Goal: Transaction & Acquisition: Book appointment/travel/reservation

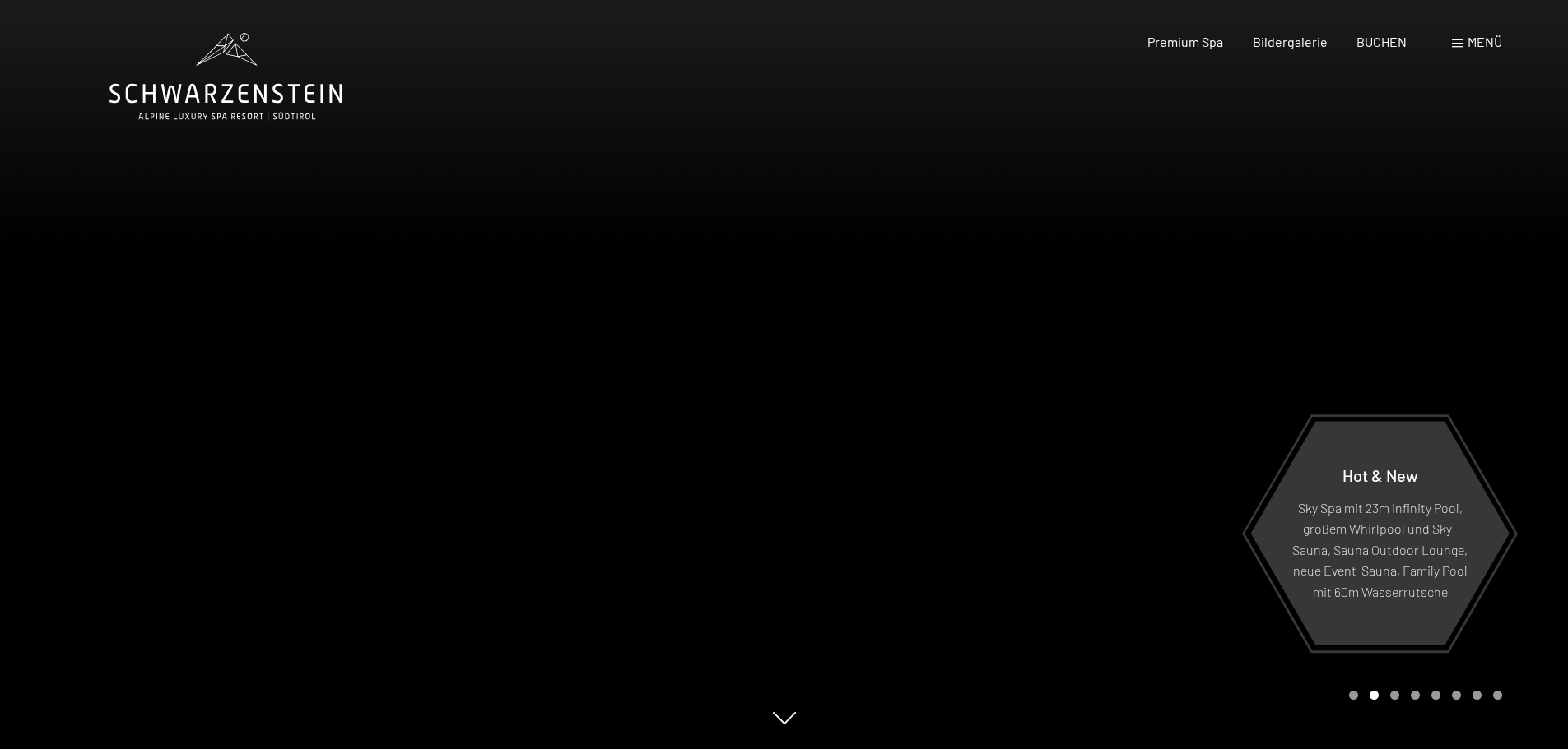
drag, startPoint x: 1104, startPoint y: 346, endPoint x: 1224, endPoint y: 212, distance: 179.9
click at [1105, 343] on div at bounding box center [1176, 374] width 784 height 749
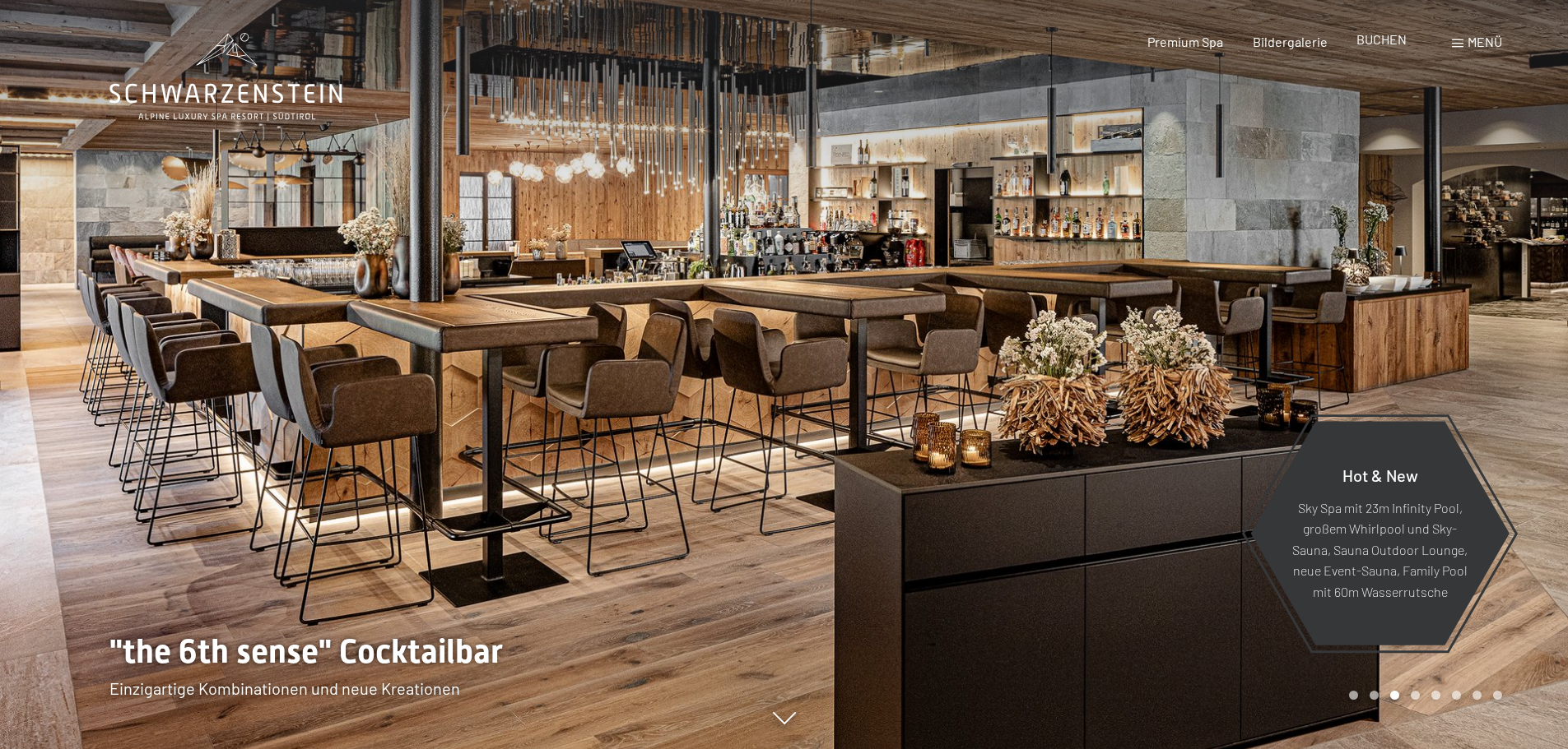
click at [1377, 46] on span "BUCHEN" at bounding box center [1382, 39] width 50 height 16
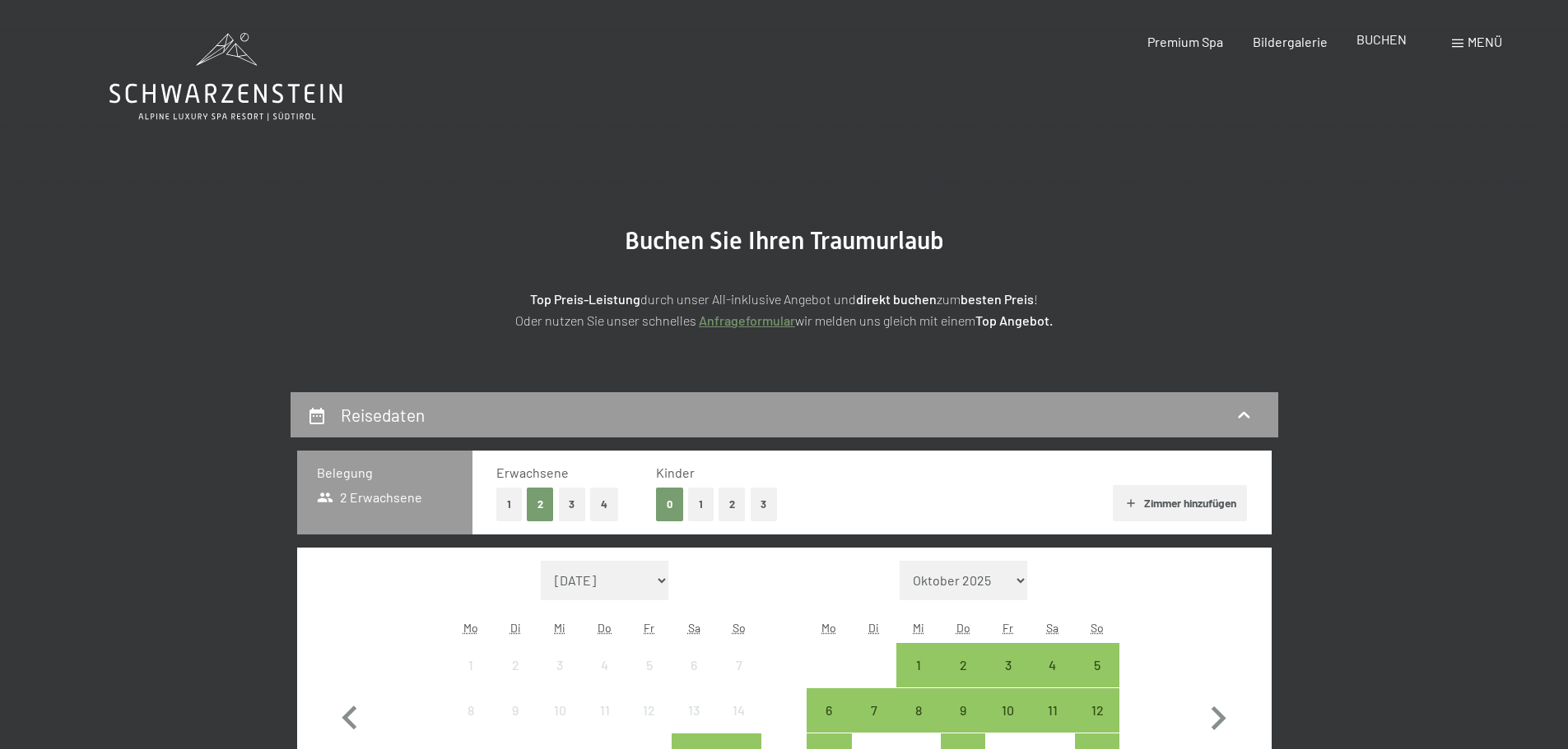
click at [1374, 43] on span "BUCHEN" at bounding box center [1382, 39] width 50 height 16
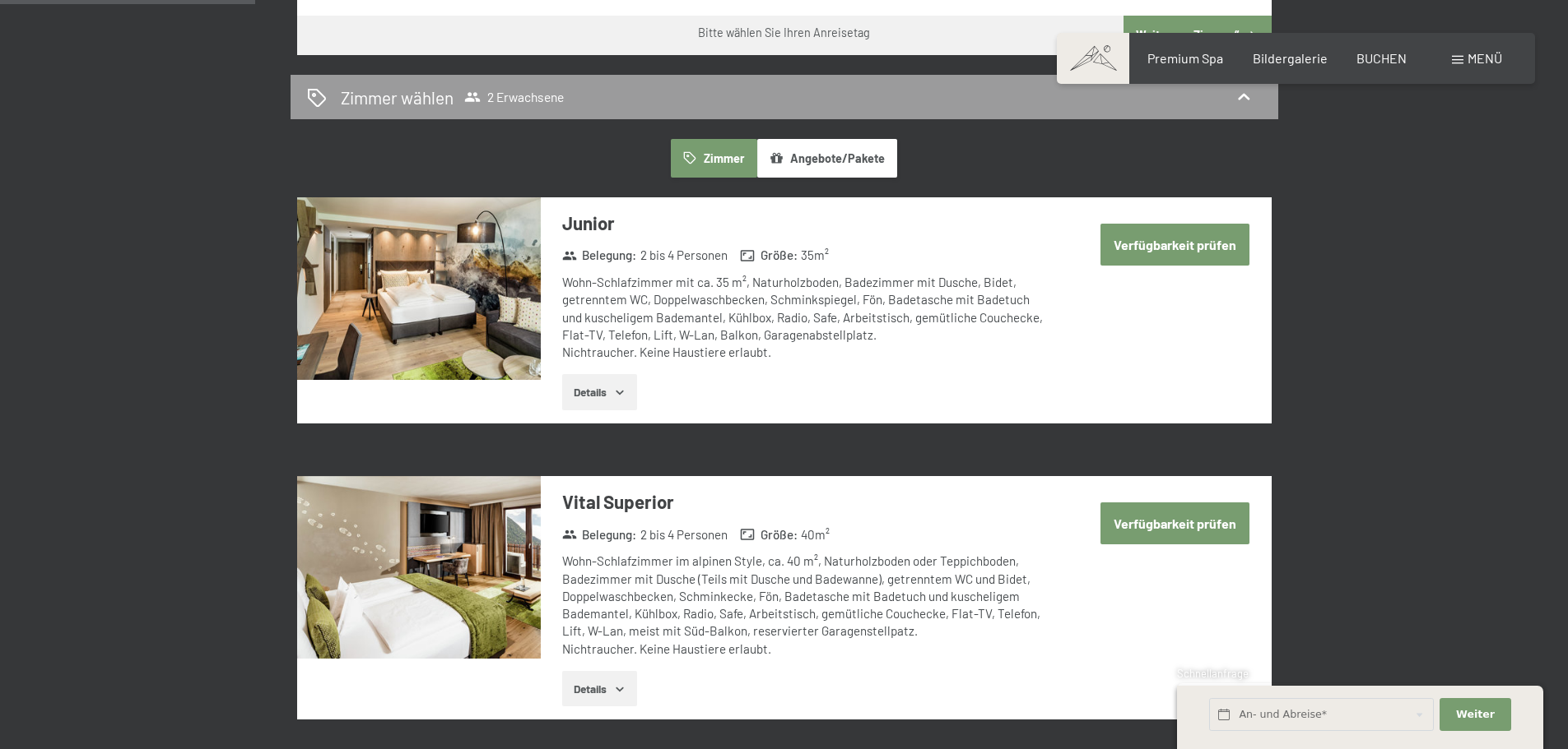
click at [819, 166] on button "Angebote/Pakete" at bounding box center [826, 158] width 140 height 38
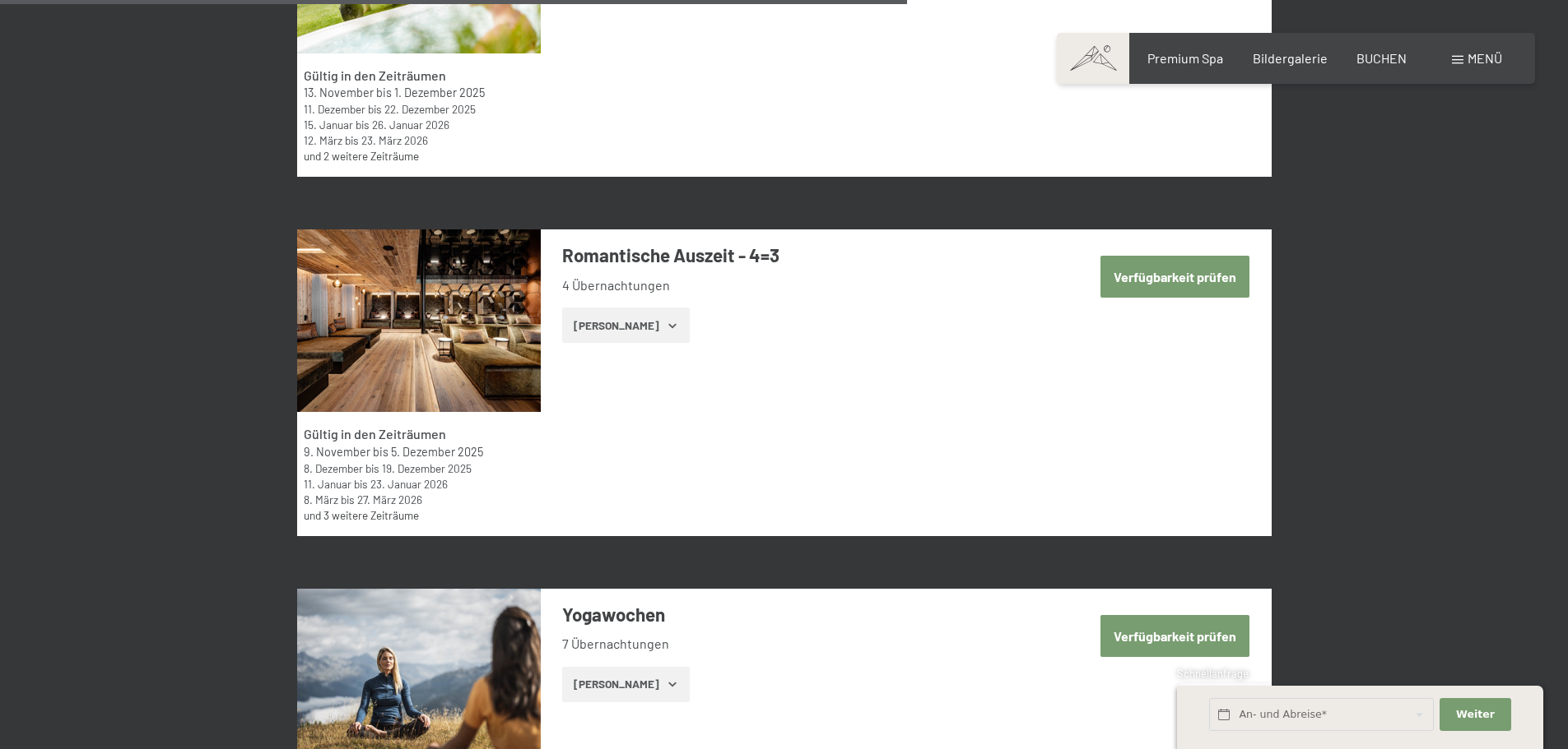
scroll to position [3949, 0]
drag, startPoint x: 297, startPoint y: 455, endPoint x: 315, endPoint y: 453, distance: 18.1
click at [315, 453] on div "Gültig in den Zeiträumen 9. November bis 5. Dezember 2025 8. Dezember bis 19. D…" at bounding box center [419, 472] width 244 height 124
click at [597, 472] on div "Gültig in den Zeiträumen 9. November bis 5. Dezember 2025 8. Dezember bis 19. D…" at bounding box center [785, 382] width 975 height 307
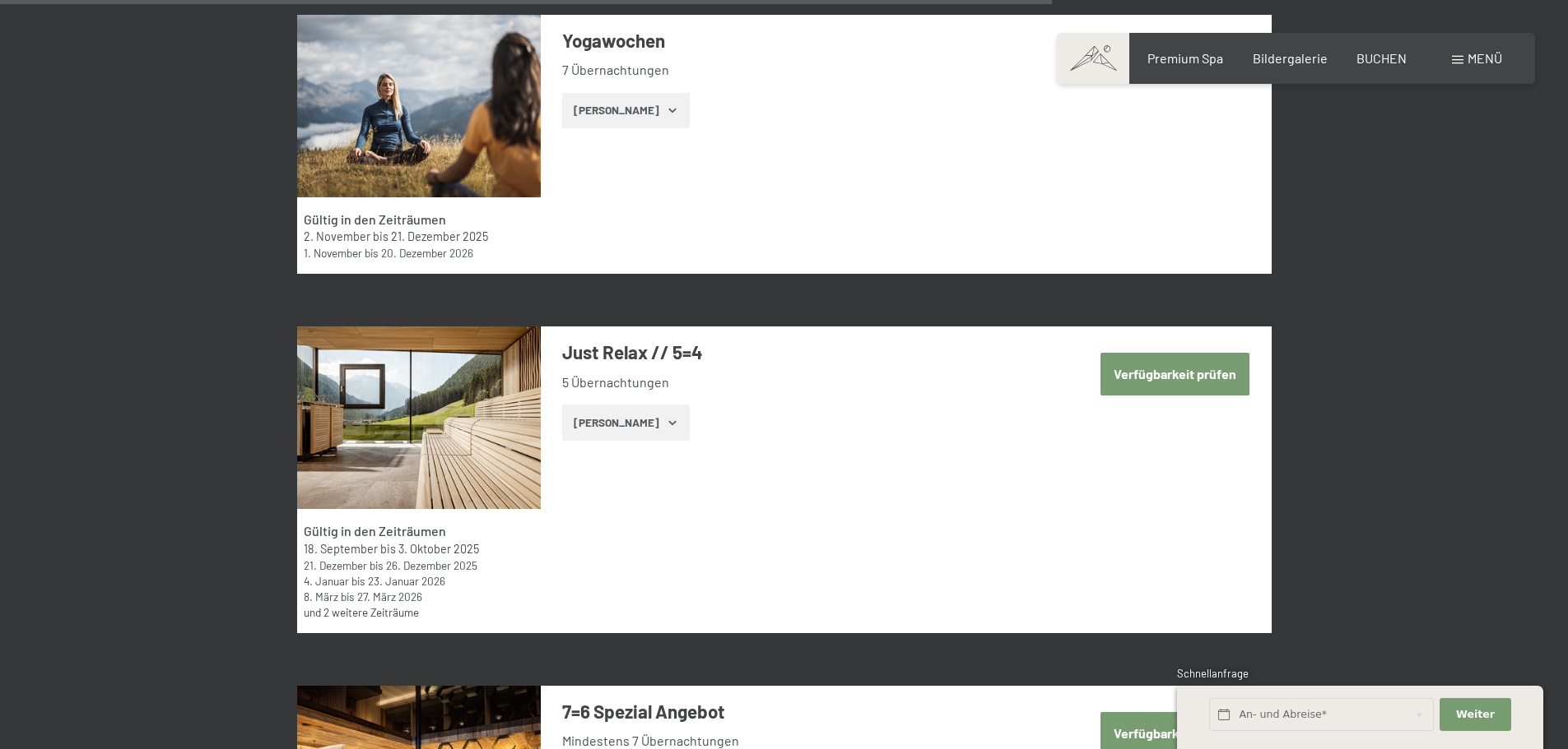
scroll to position [4524, 0]
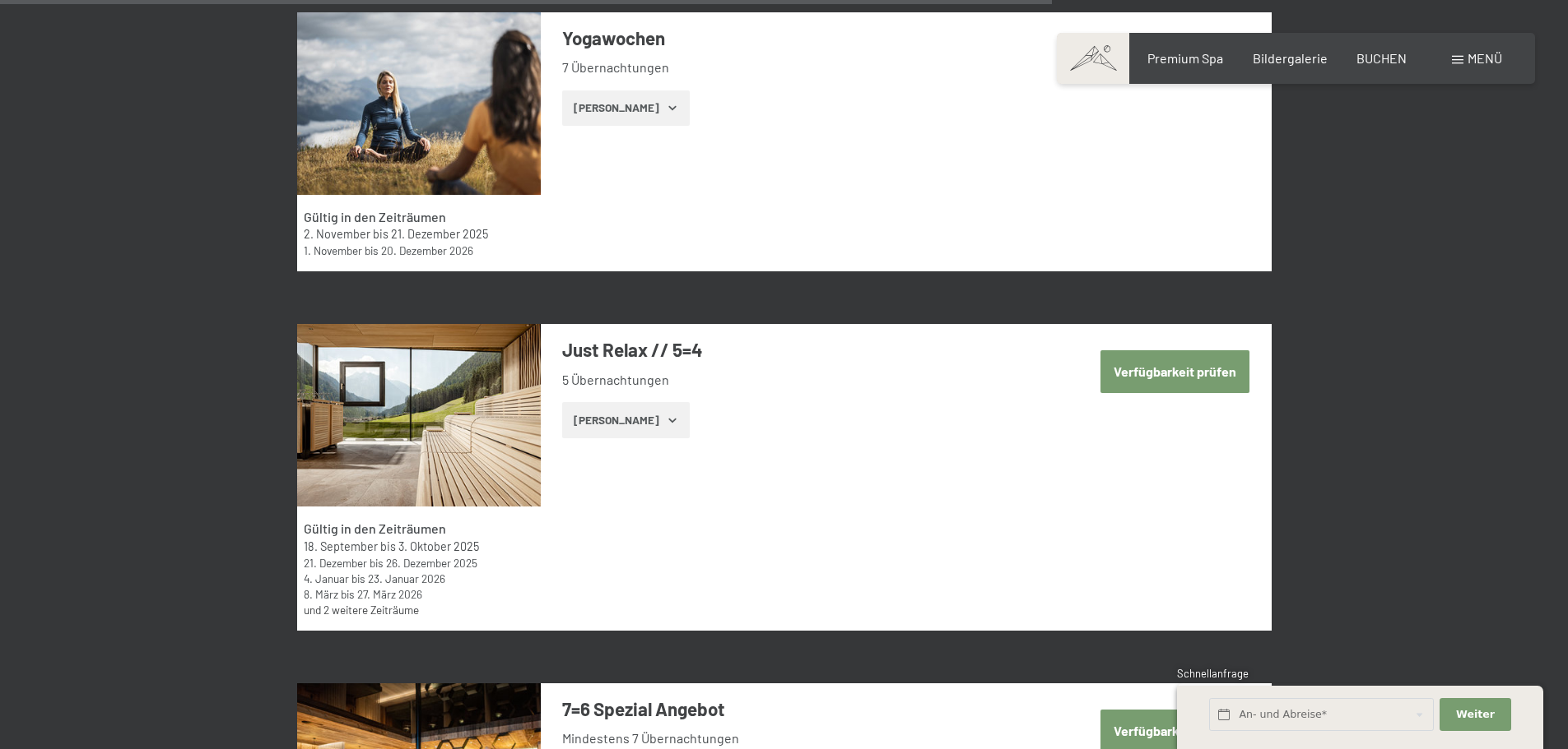
click at [640, 435] on button "Zeige Zimmer" at bounding box center [625, 420] width 127 height 36
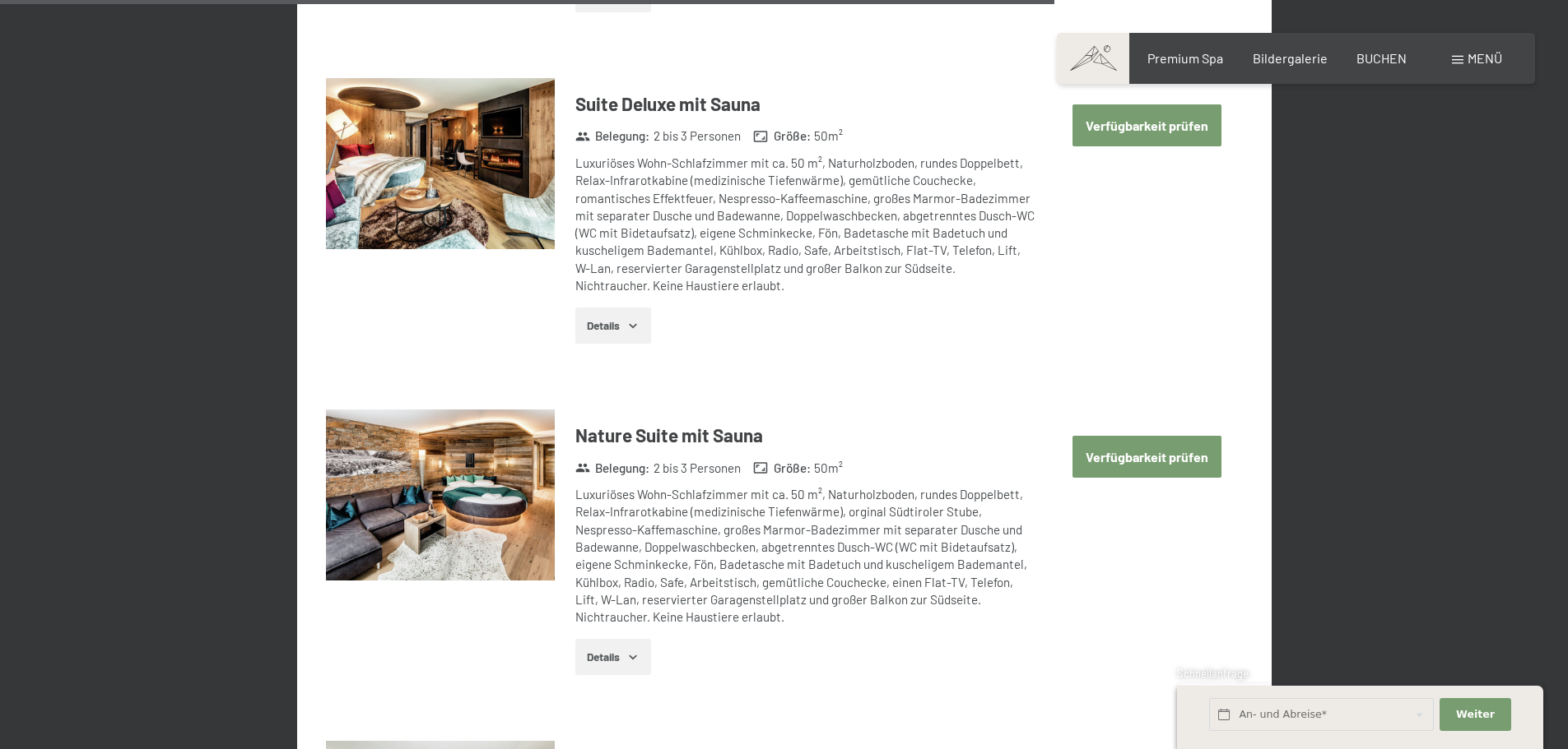
scroll to position [7322, 0]
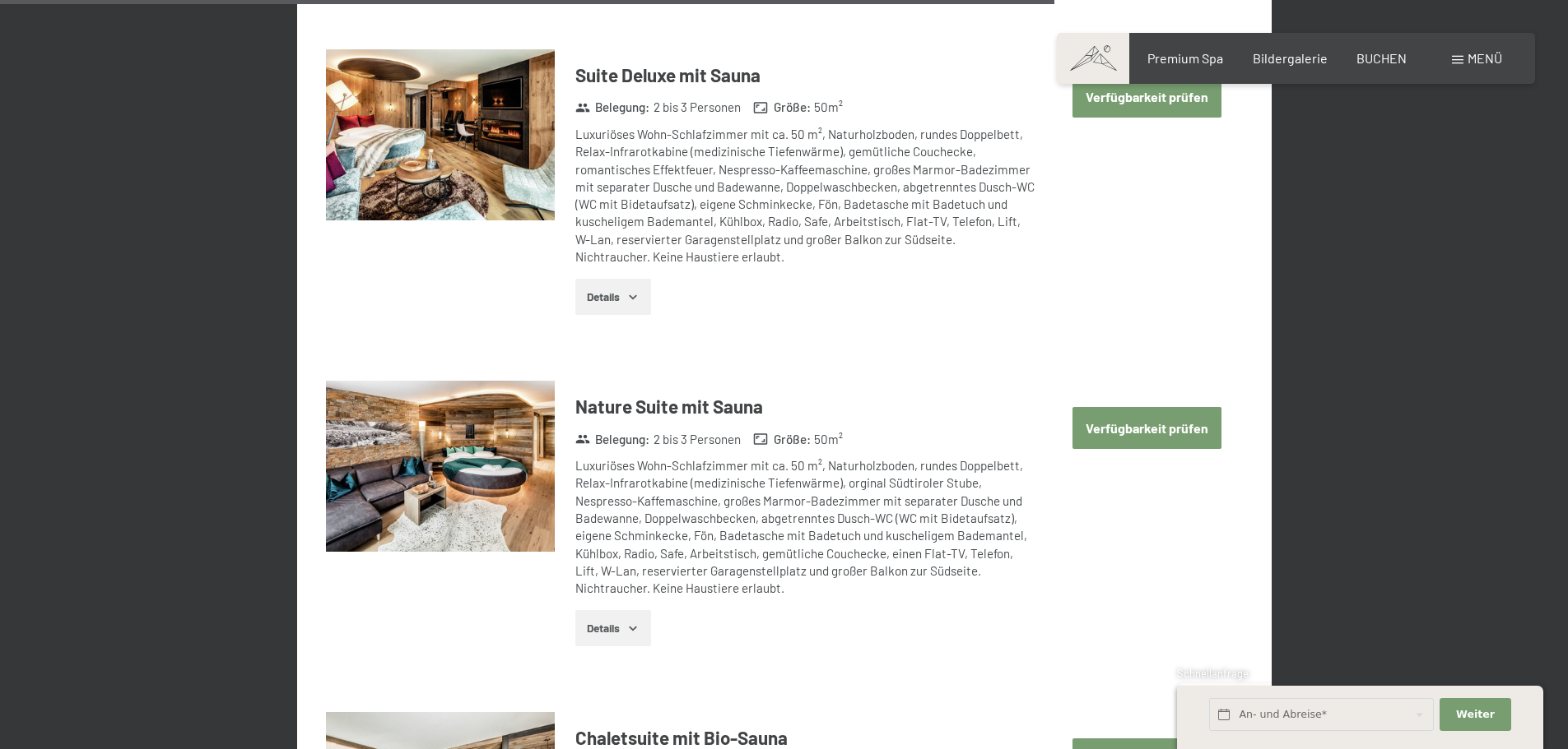
click at [372, 462] on img at bounding box center [441, 466] width 229 height 172
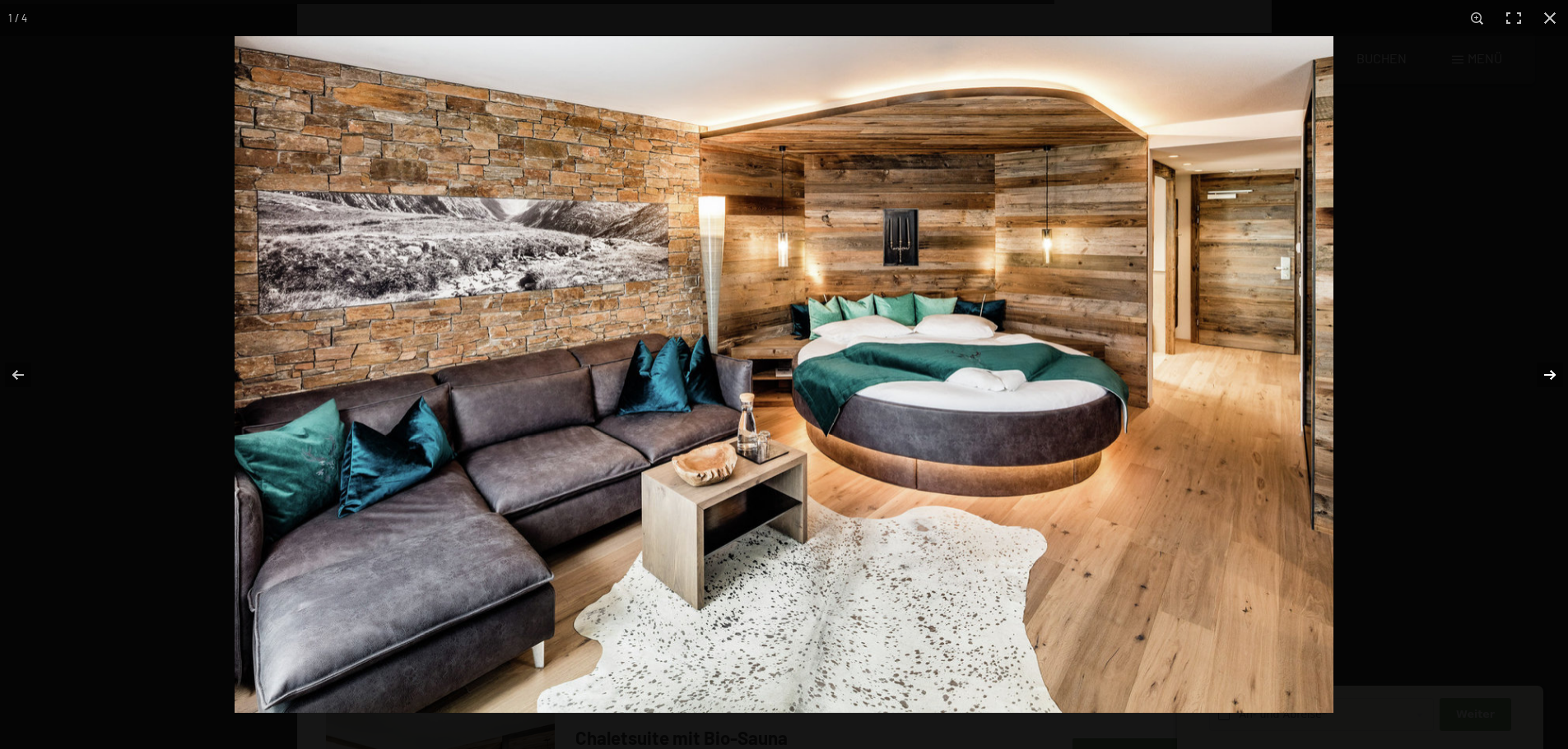
click at [1556, 374] on button "button" at bounding box center [1539, 374] width 57 height 82
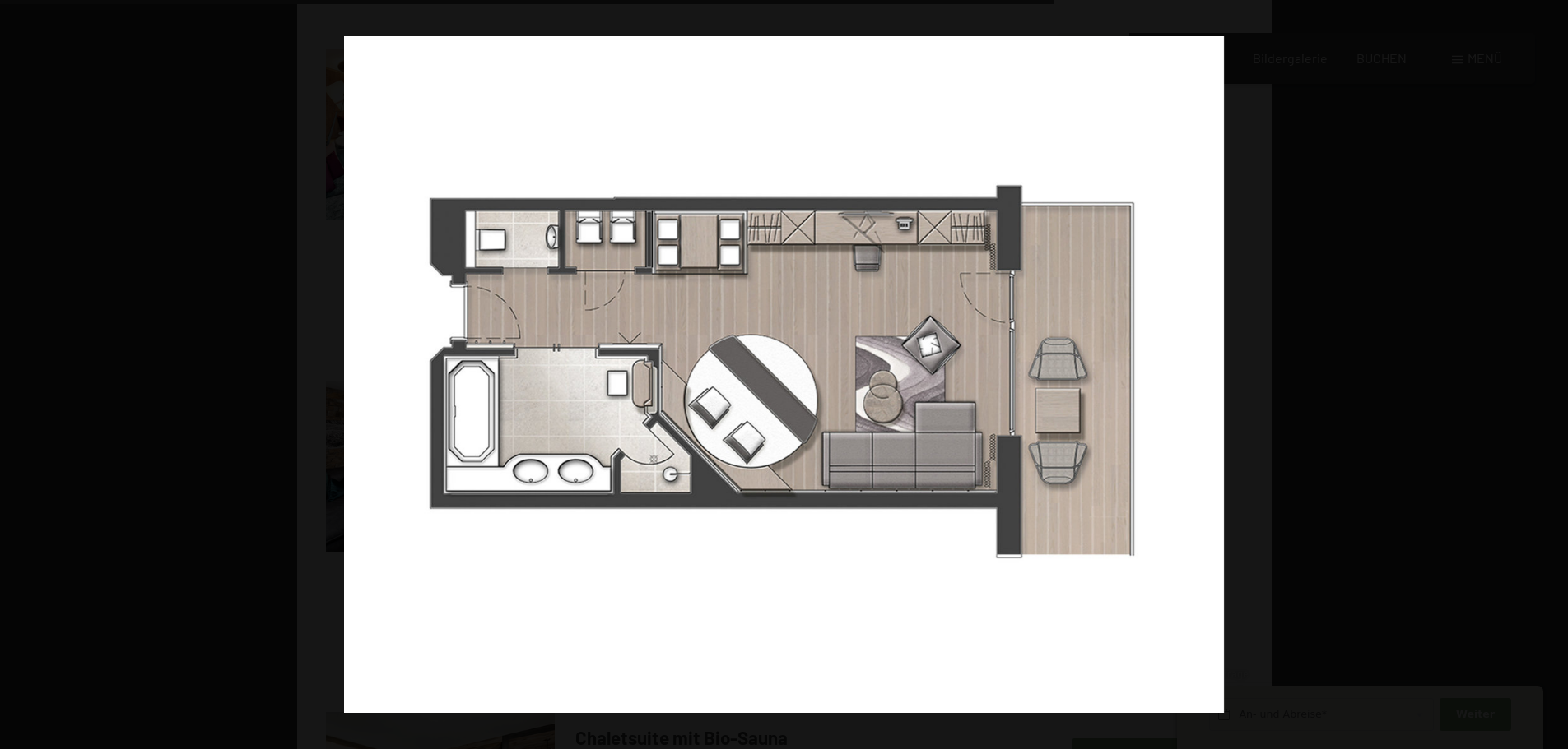
click at [1556, 374] on button "button" at bounding box center [1539, 374] width 57 height 82
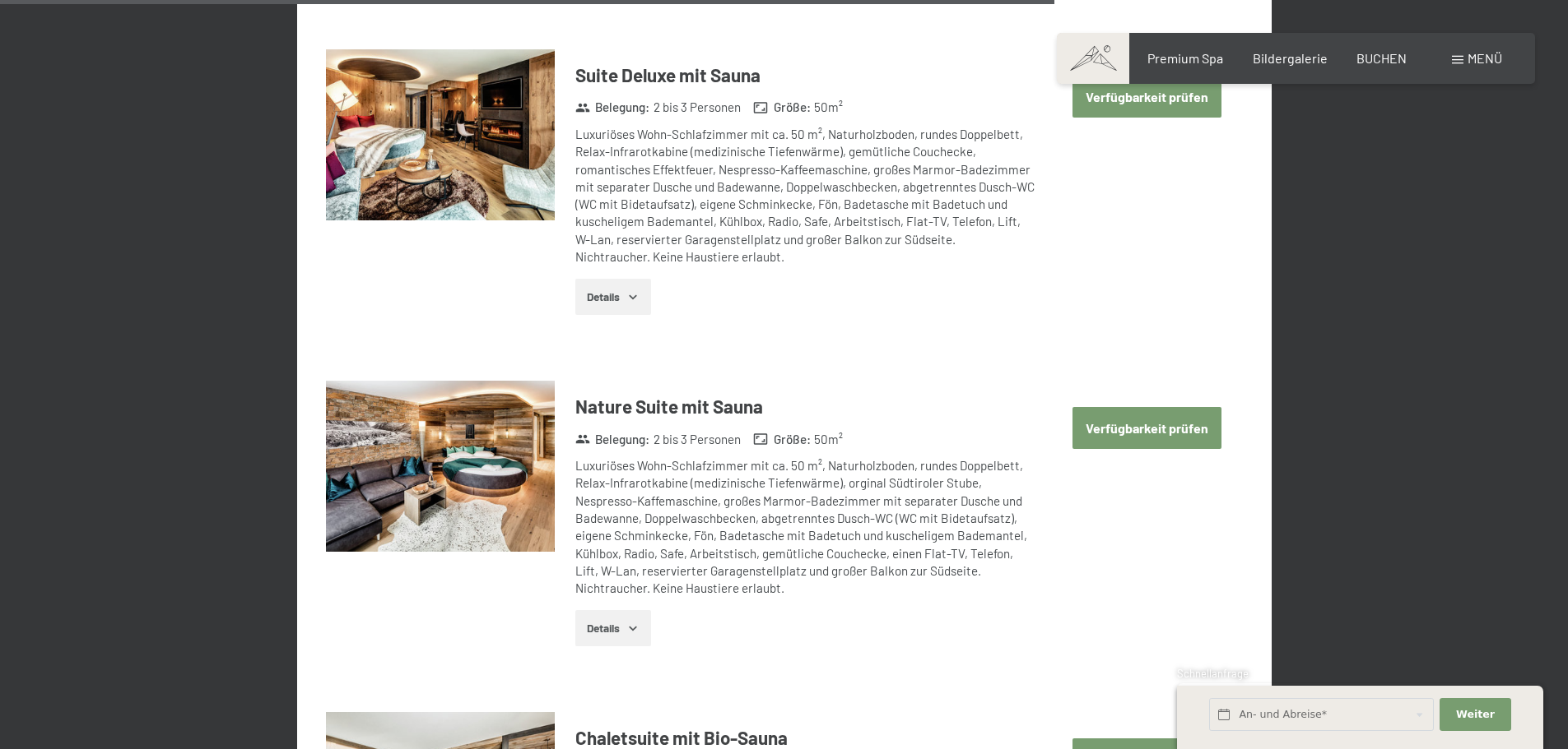
click at [0, 0] on button "button" at bounding box center [0, 0] width 0 height 0
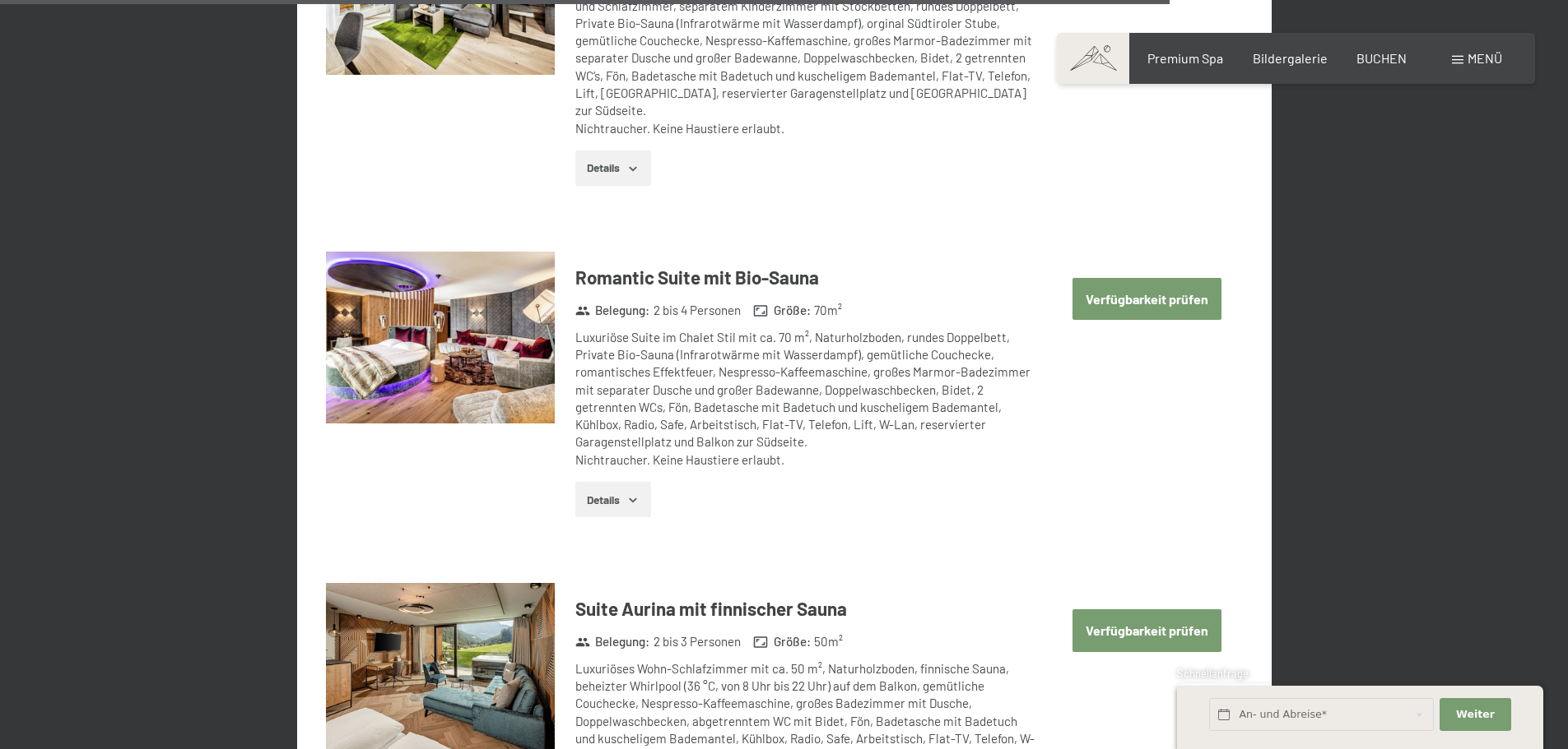
scroll to position [8144, 0]
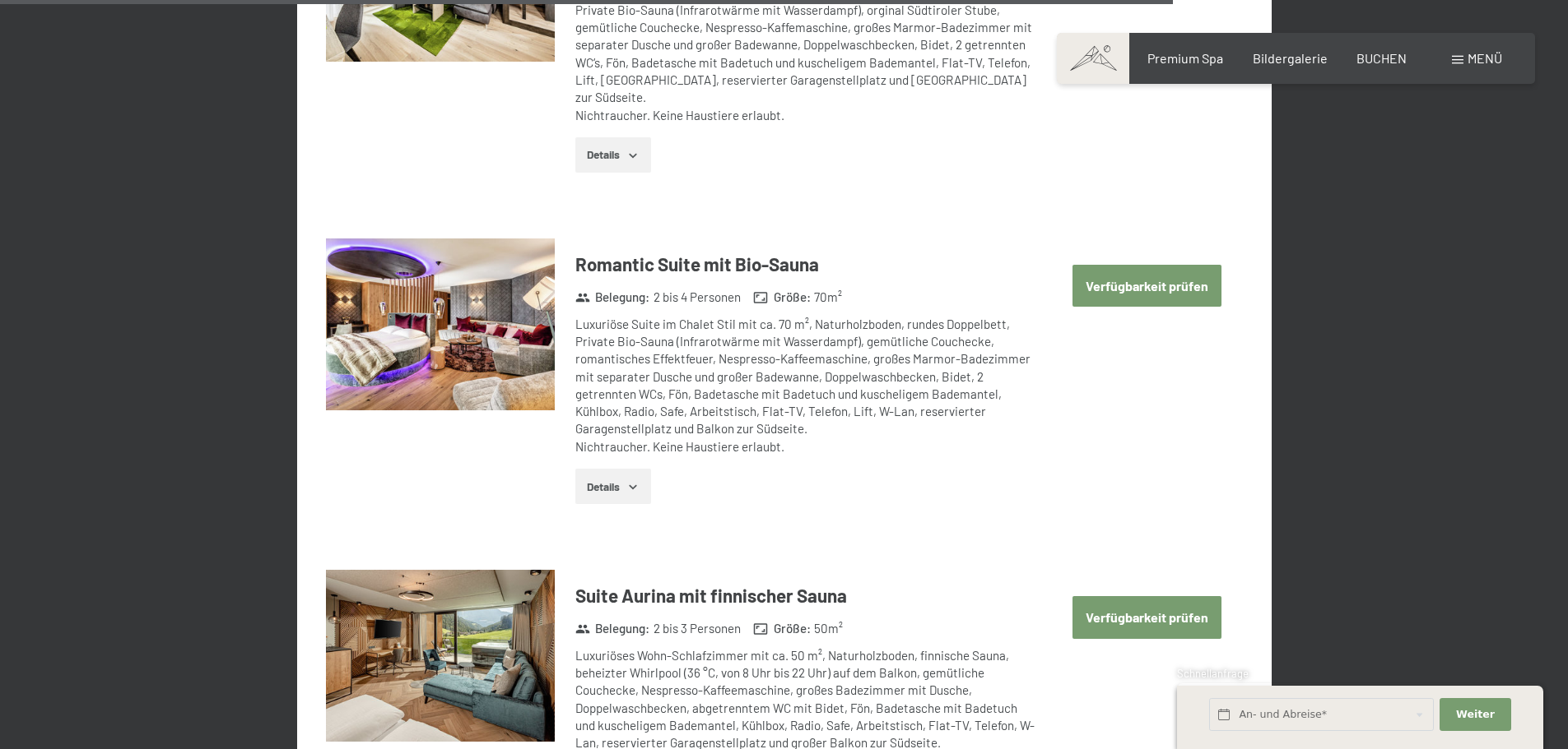
click at [384, 324] on img at bounding box center [441, 324] width 229 height 172
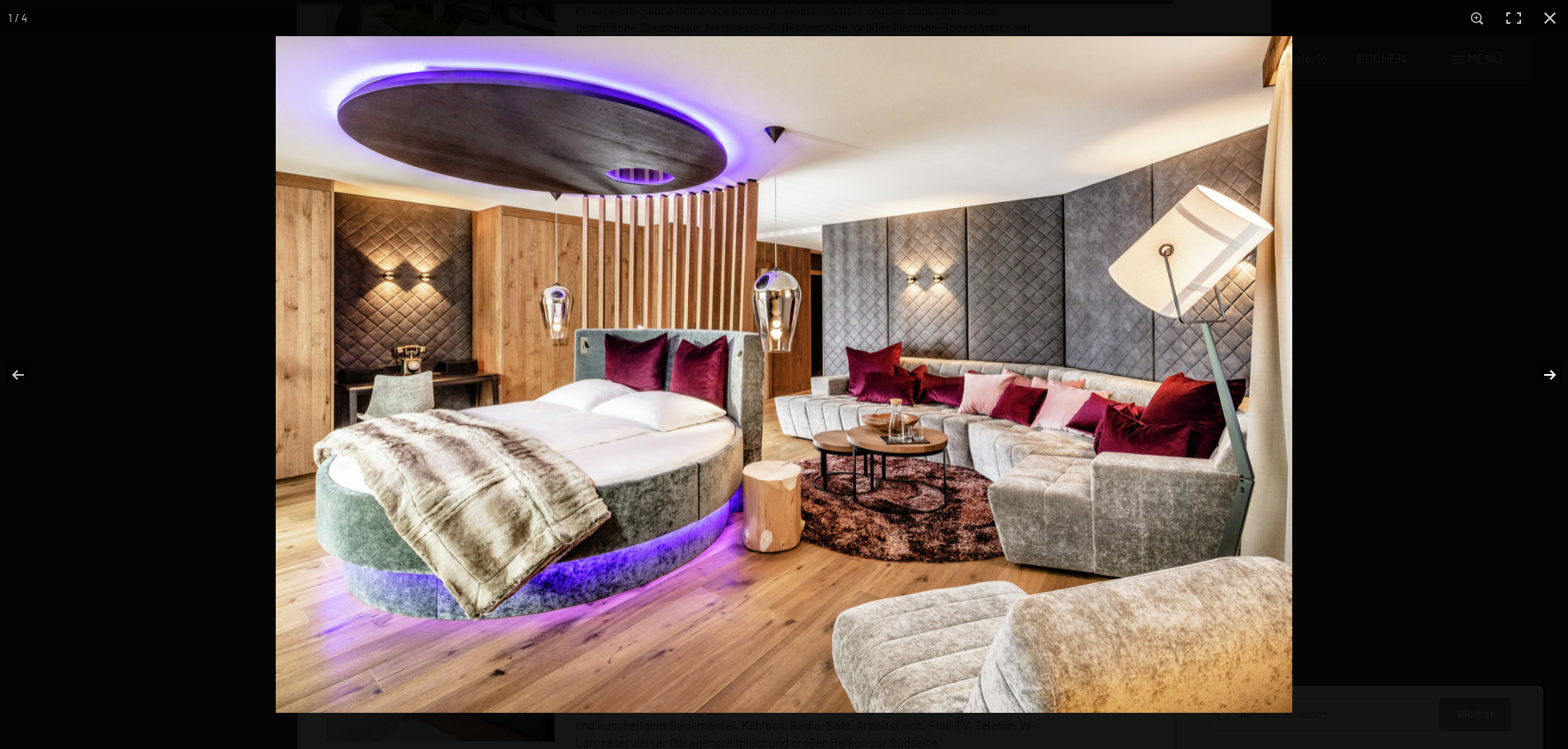
click at [1549, 379] on button "button" at bounding box center [1539, 374] width 57 height 82
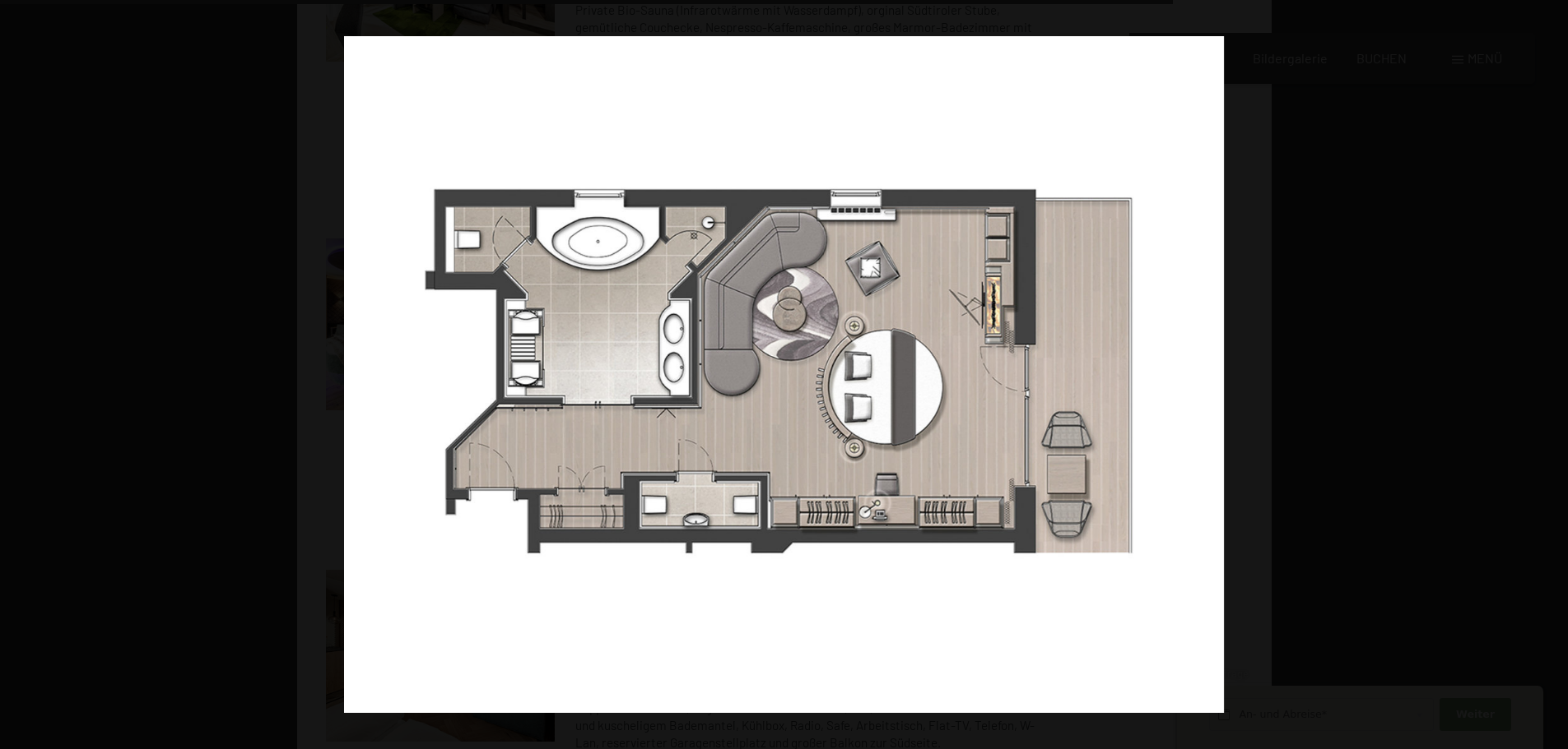
click at [1549, 379] on button "button" at bounding box center [1539, 374] width 57 height 82
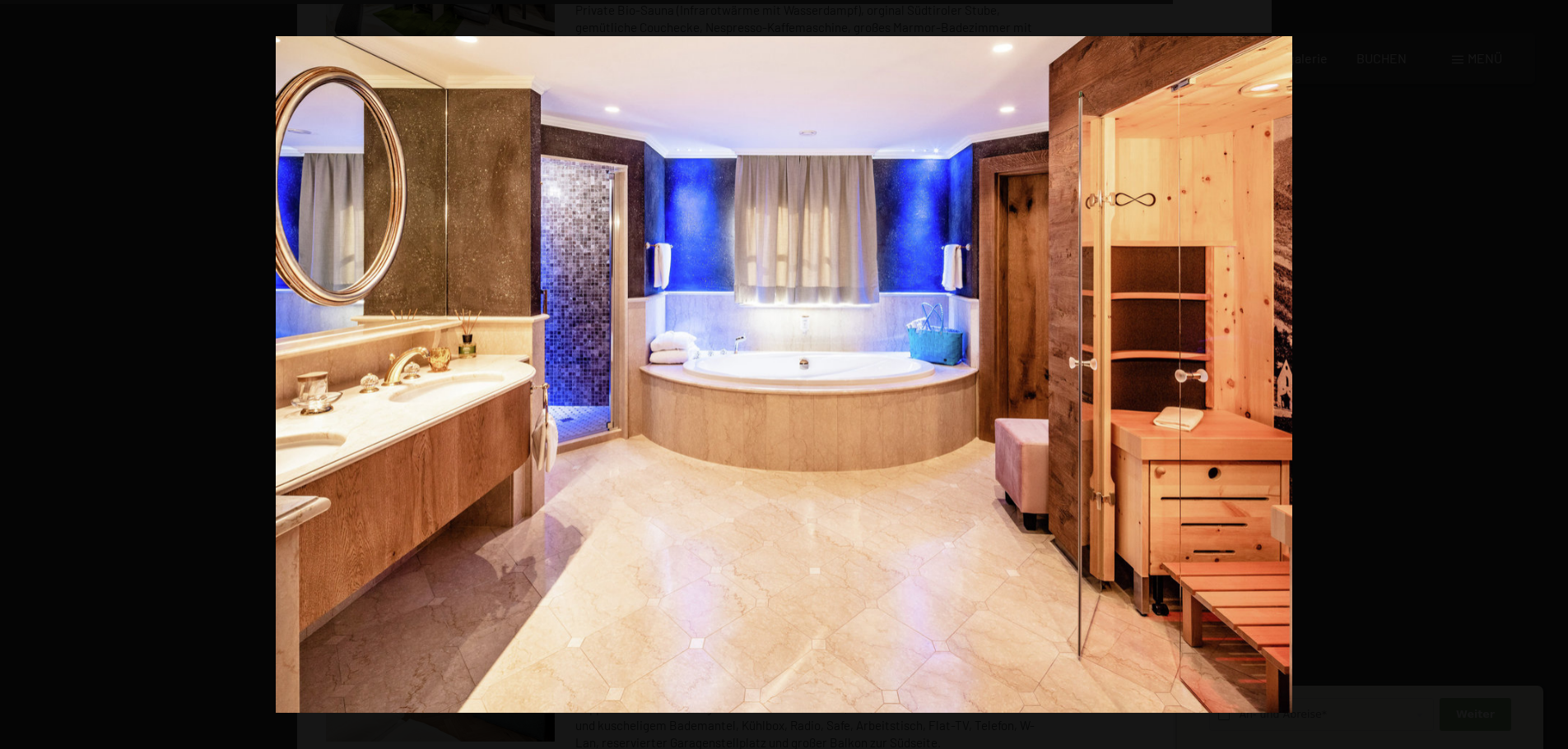
click at [1549, 379] on button "button" at bounding box center [1539, 374] width 57 height 82
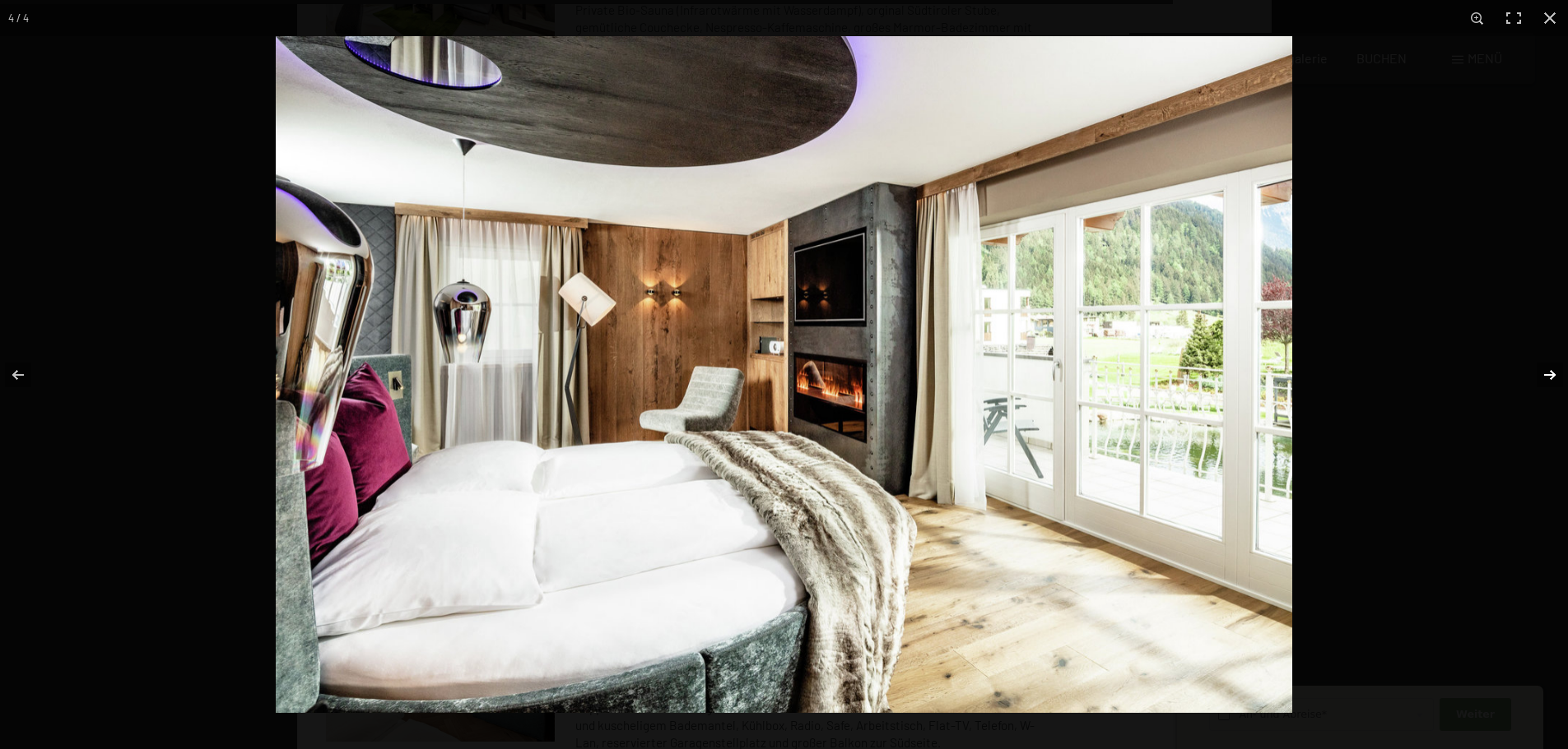
click at [1550, 371] on button "button" at bounding box center [1539, 374] width 57 height 82
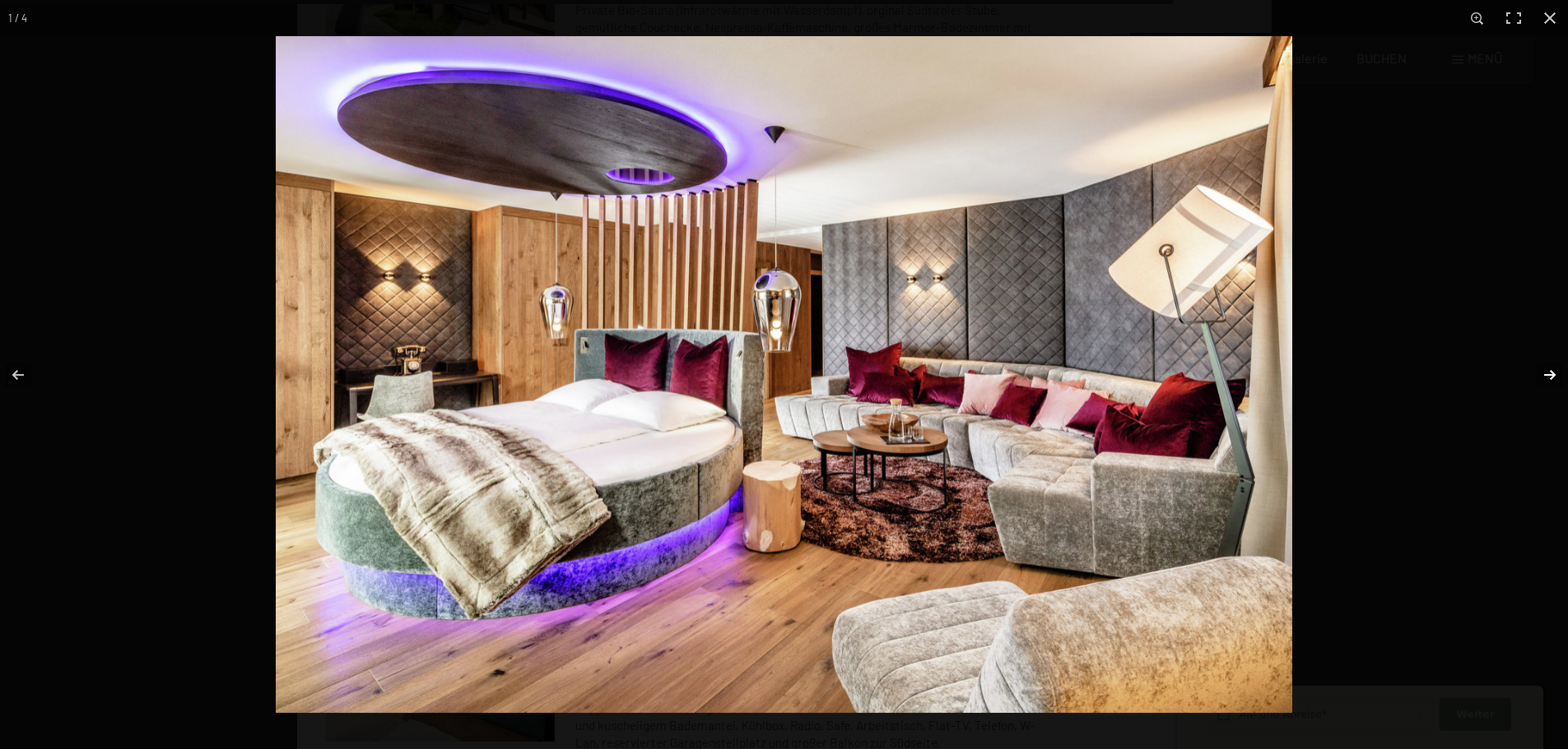
click at [1550, 371] on button "button" at bounding box center [1539, 374] width 57 height 82
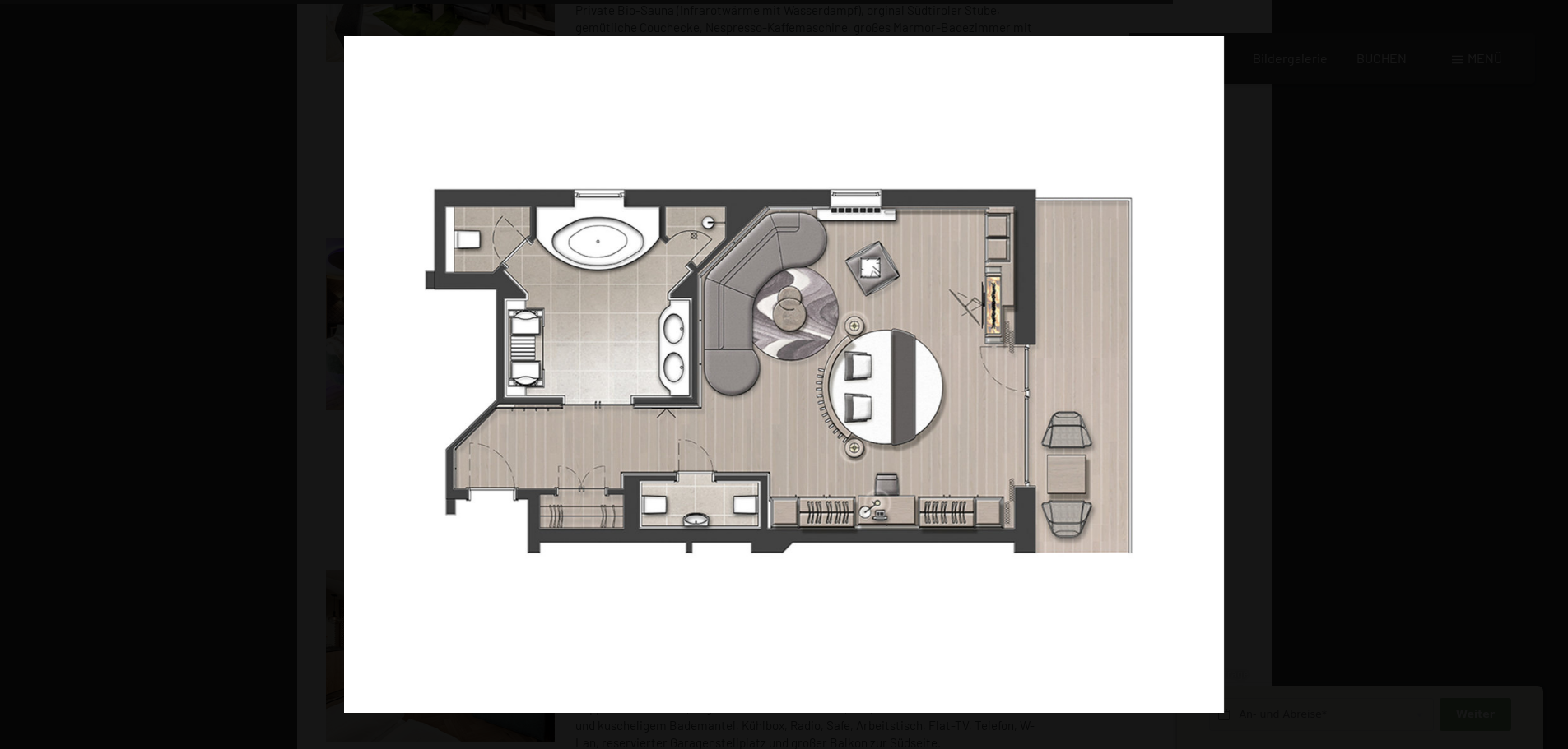
click at [1550, 371] on button "button" at bounding box center [1539, 374] width 57 height 82
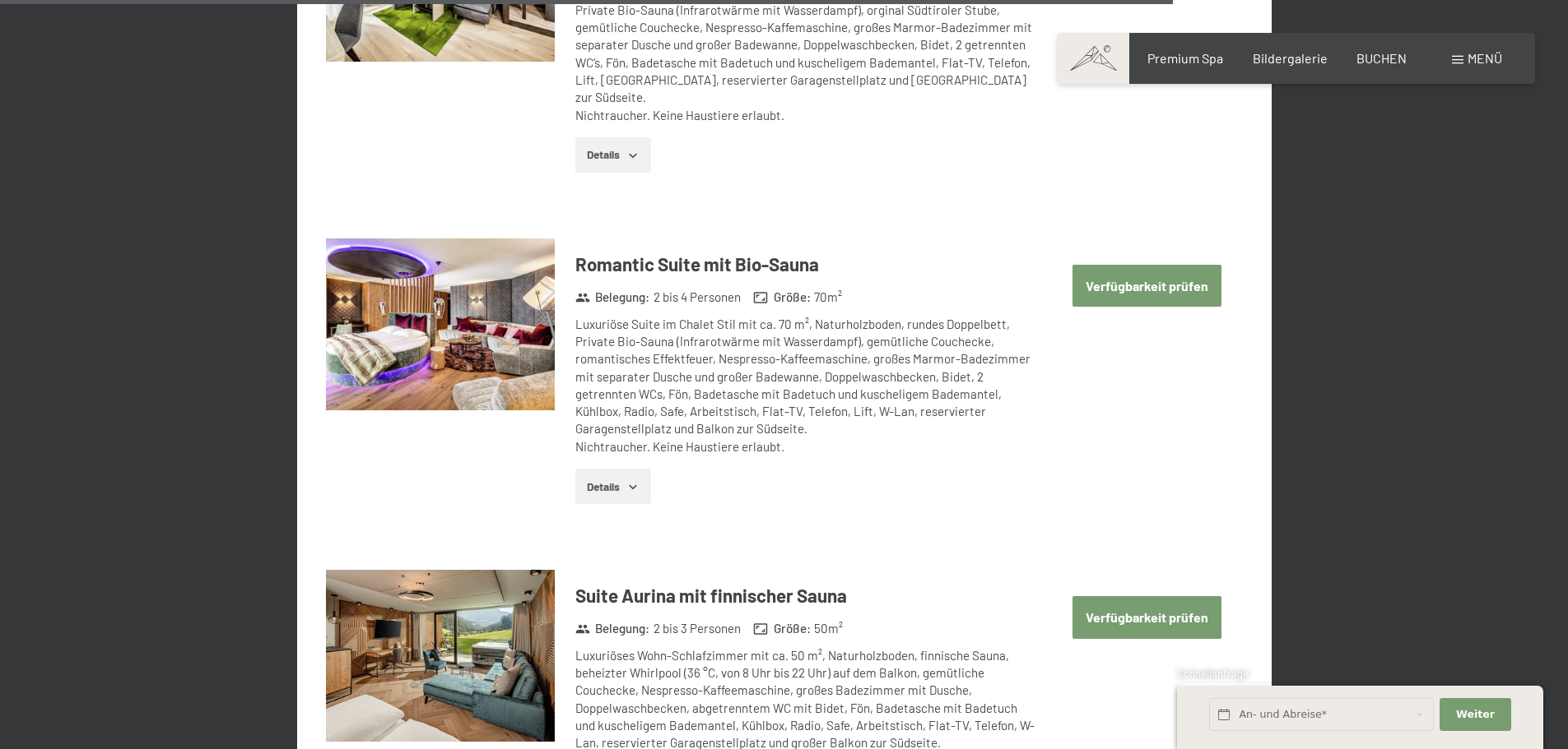
click at [0, 0] on button "button" at bounding box center [0, 0] width 0 height 0
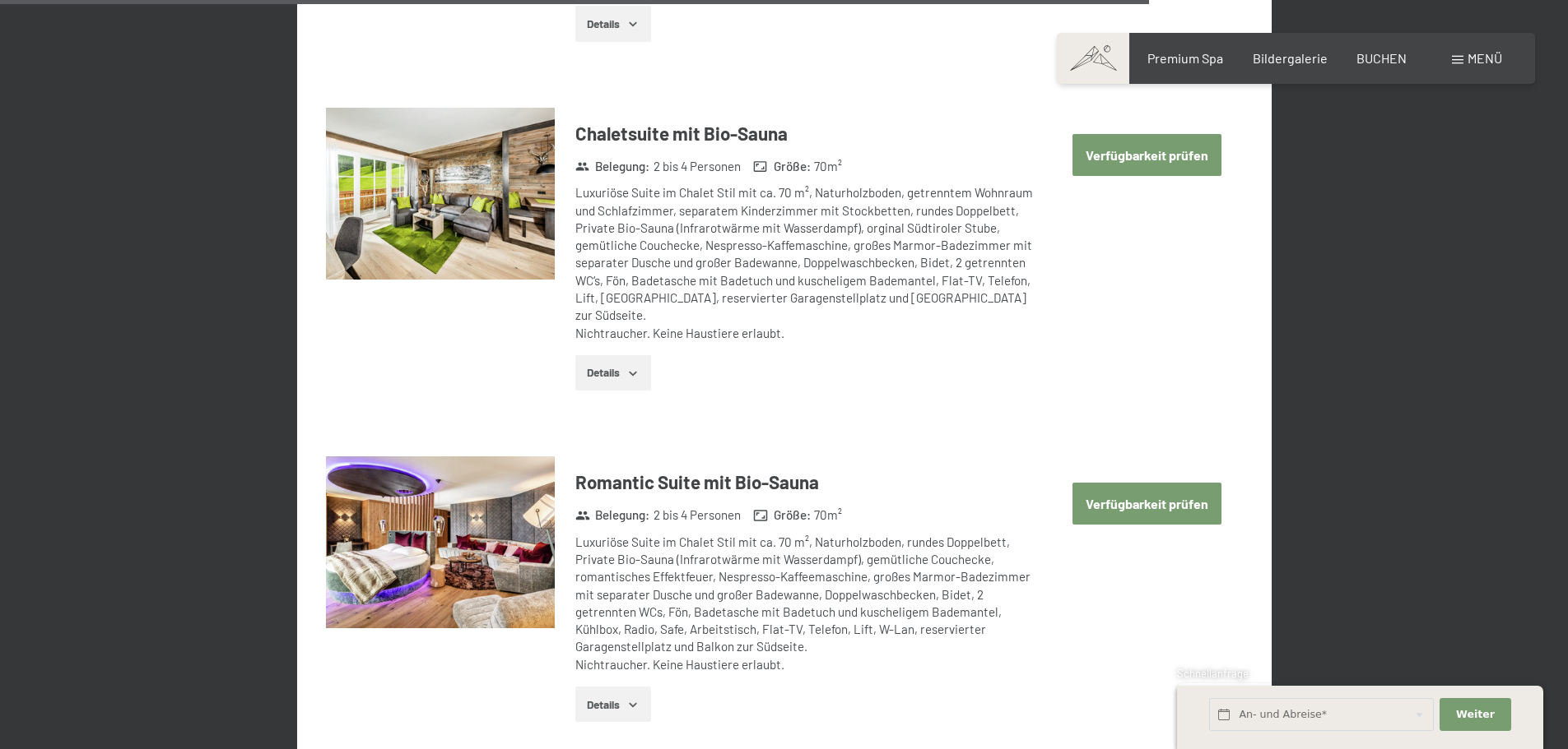
scroll to position [7897, 0]
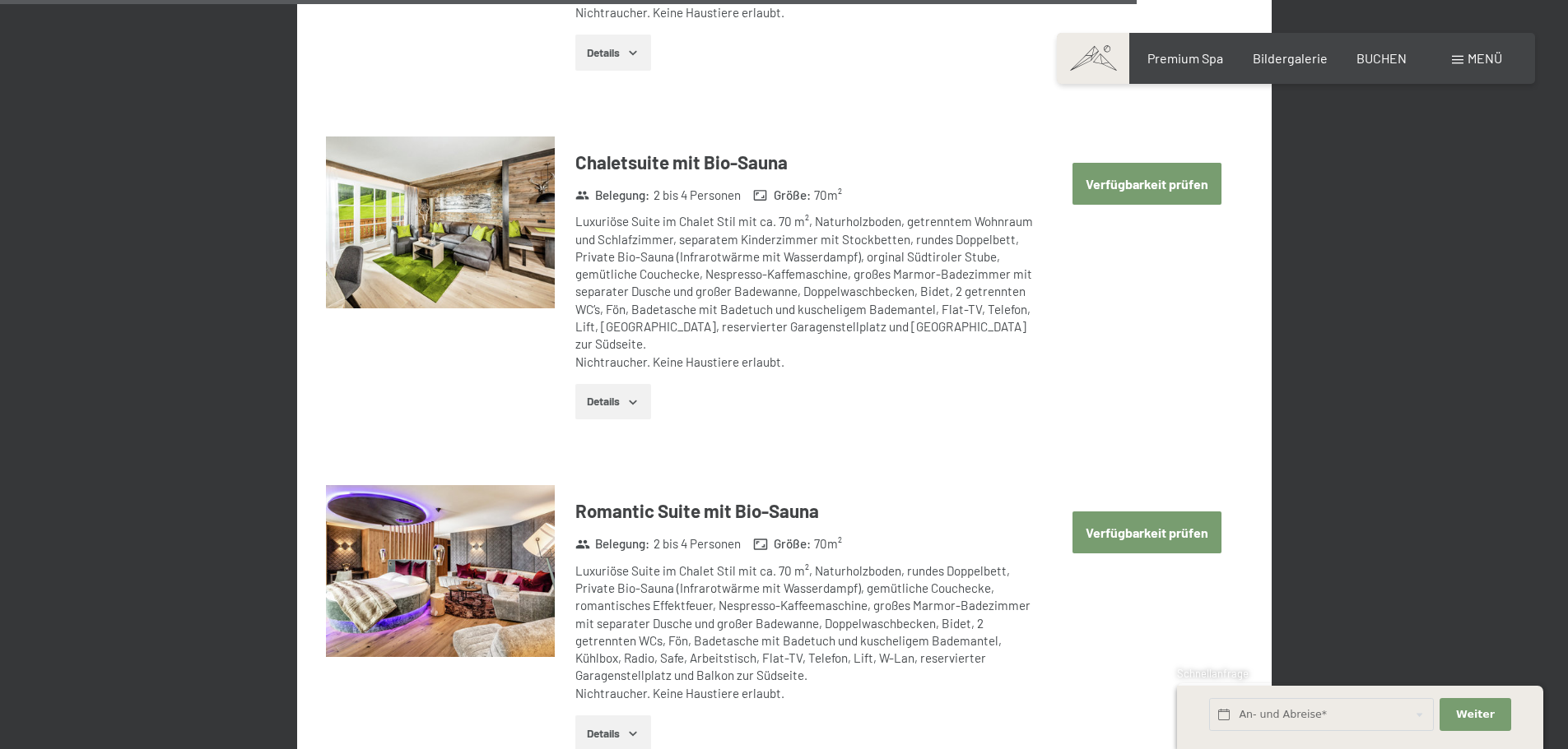
click at [1114, 519] on button "Verfügbarkeit prüfen" at bounding box center [1147, 532] width 149 height 42
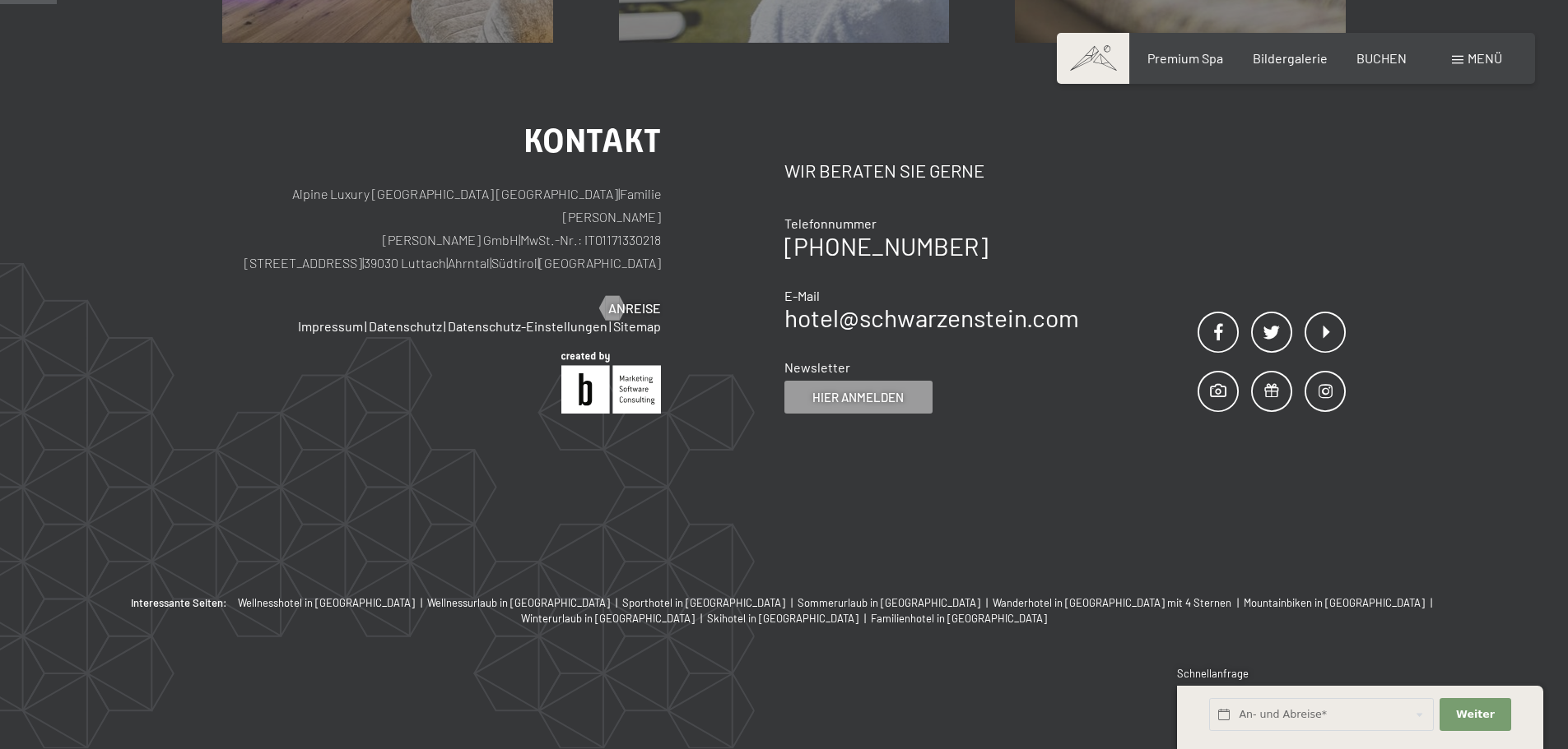
scroll to position [393, 0]
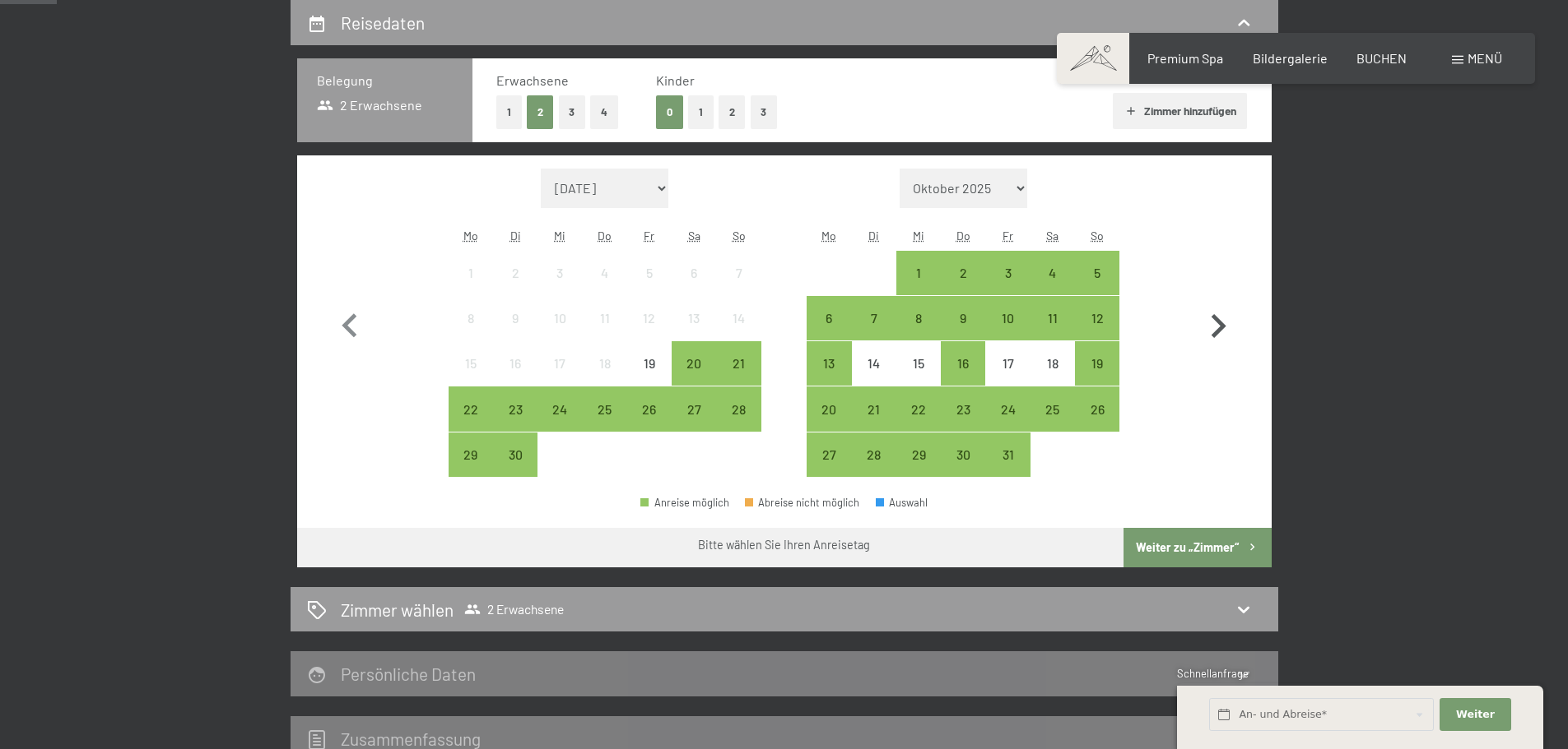
click at [1217, 320] on icon "button" at bounding box center [1218, 326] width 15 height 24
select select "[DATE]"
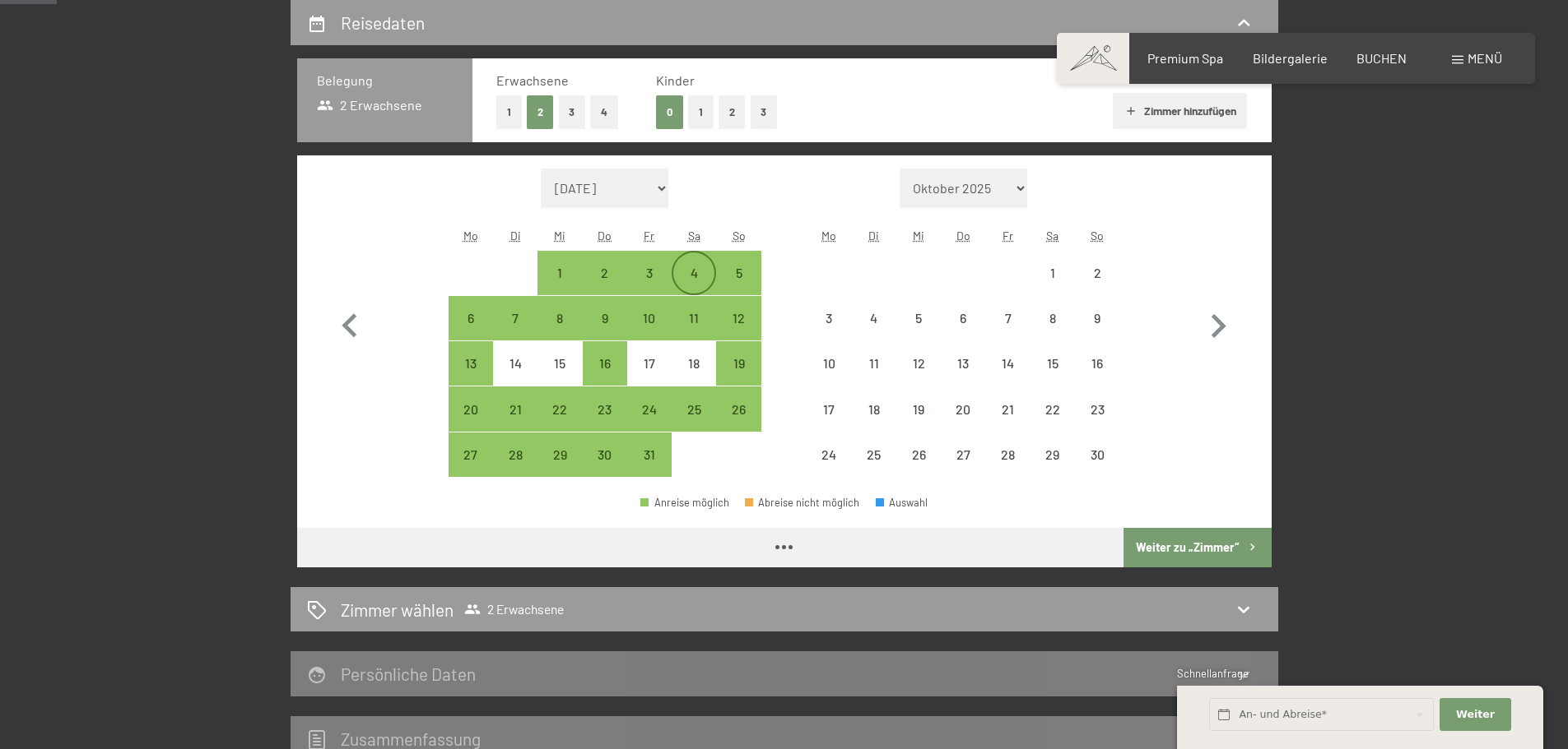
select select "[DATE]"
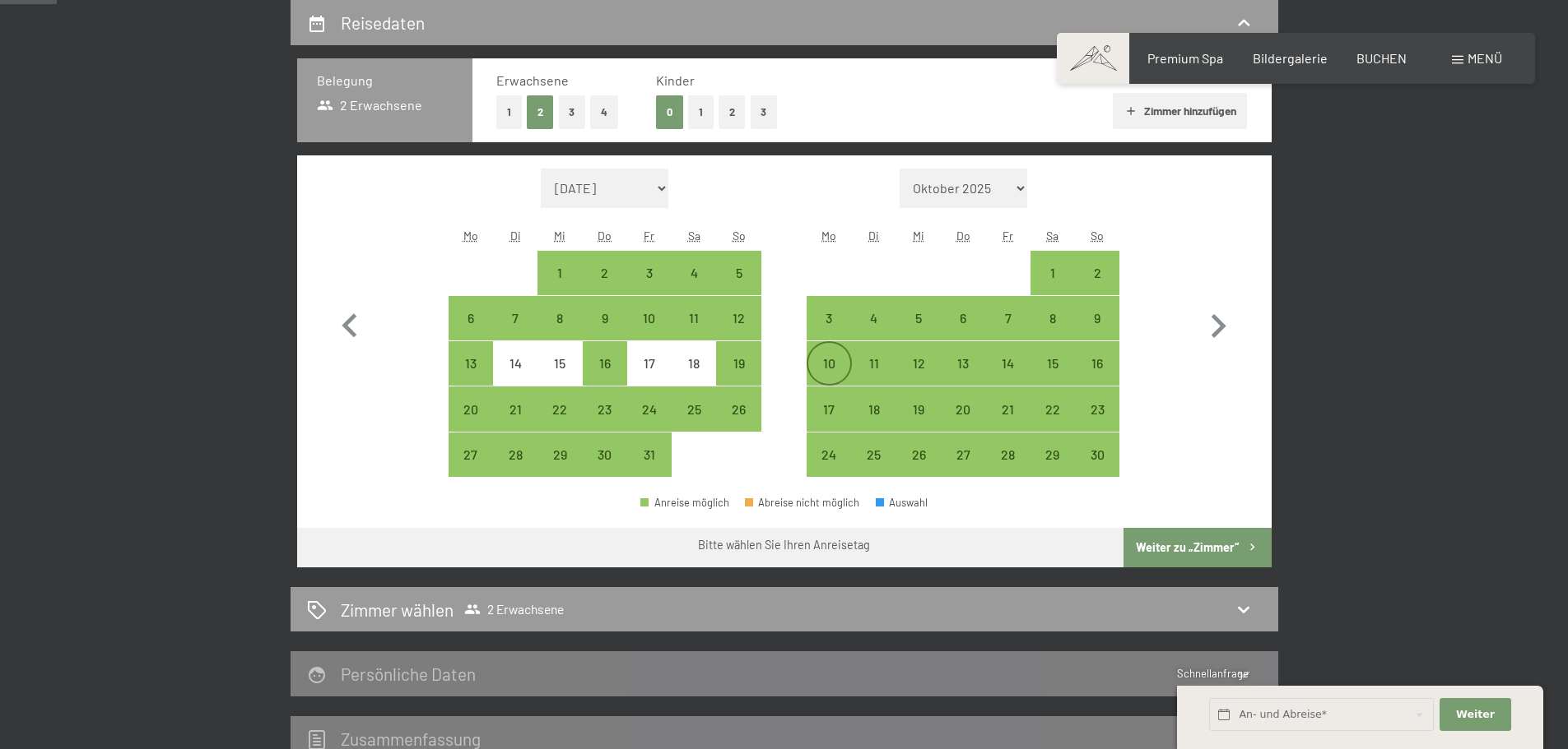
click at [837, 361] on div "10" at bounding box center [828, 377] width 41 height 41
select select "[DATE]"
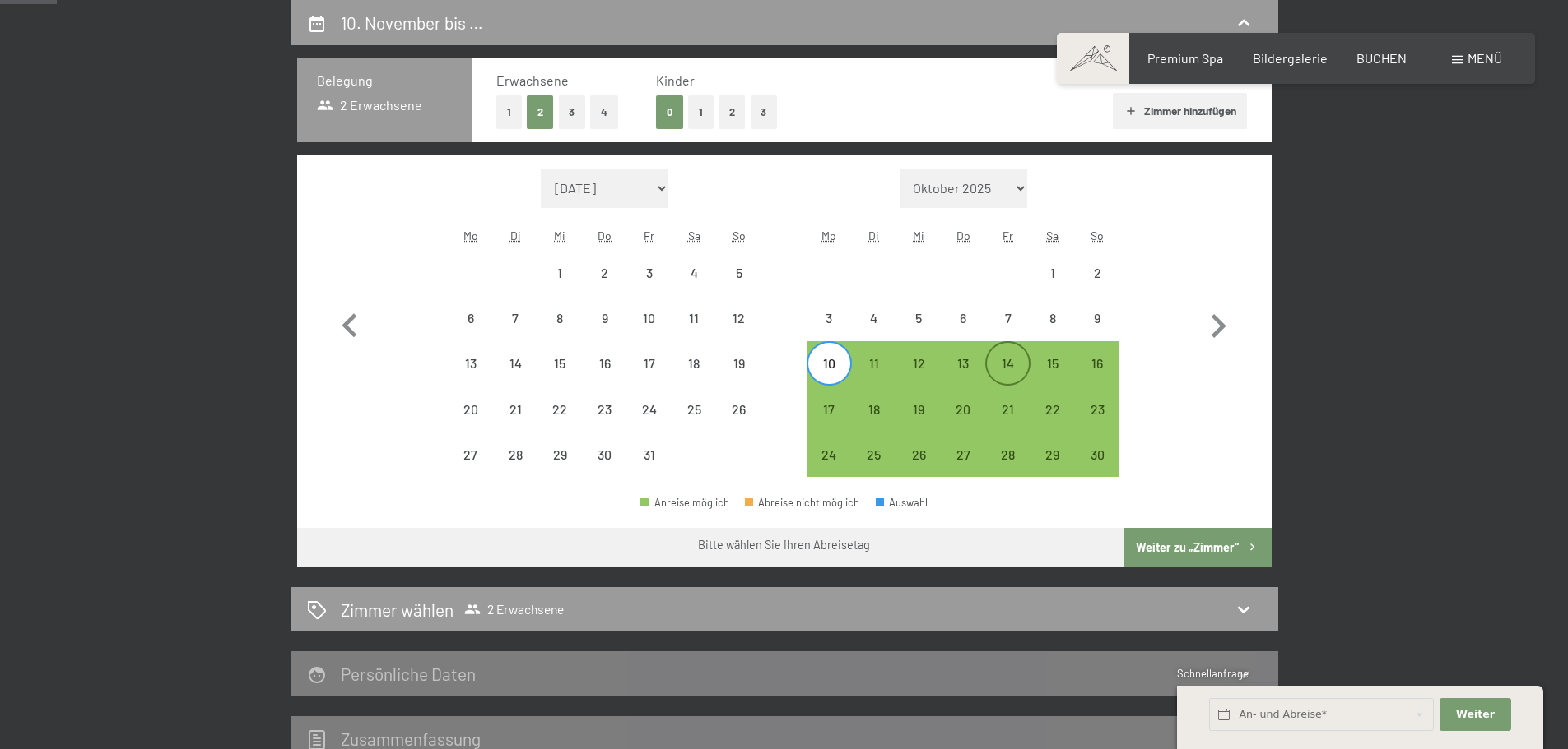
click at [1004, 372] on div "14" at bounding box center [1007, 377] width 41 height 41
select select "[DATE]"
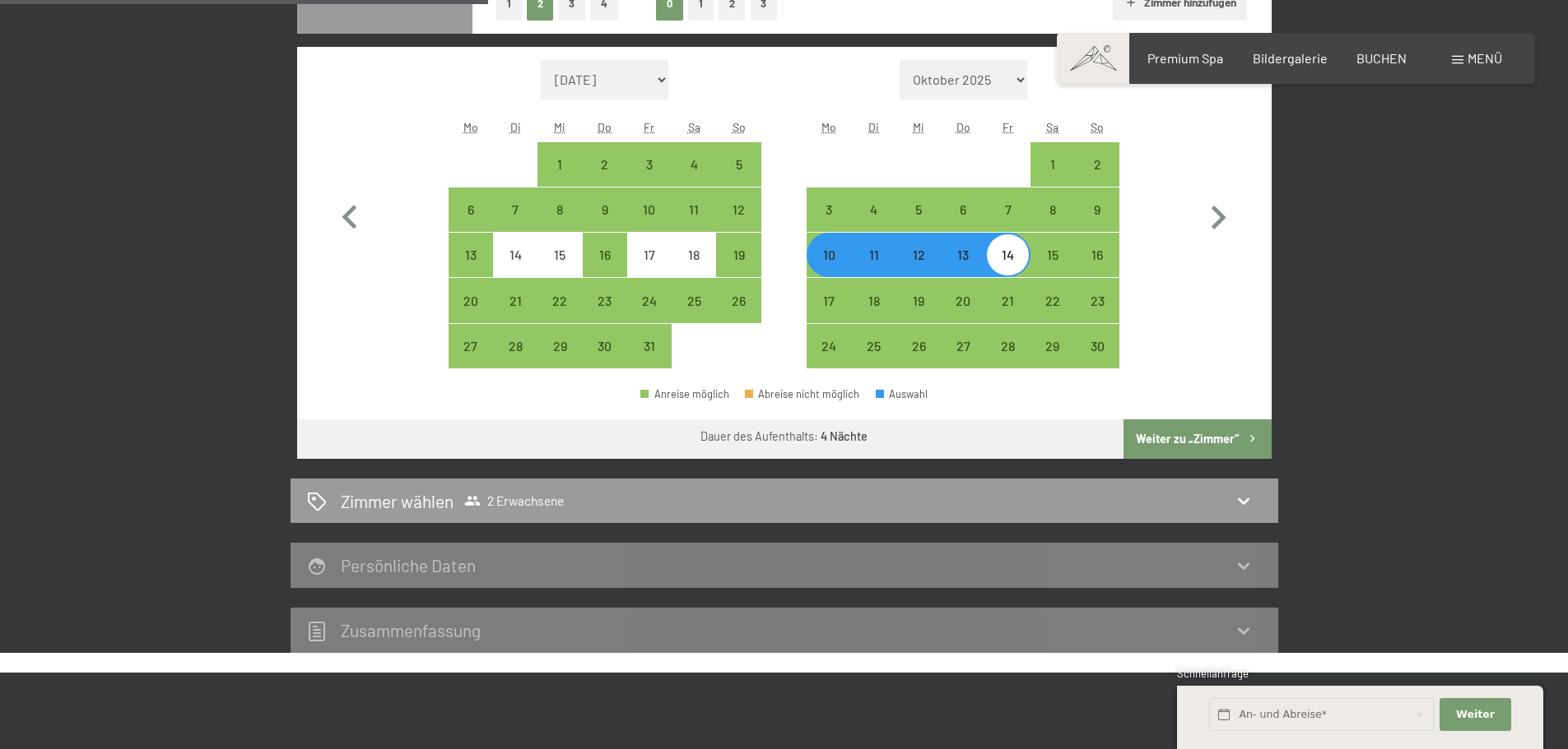
scroll to position [475, 0]
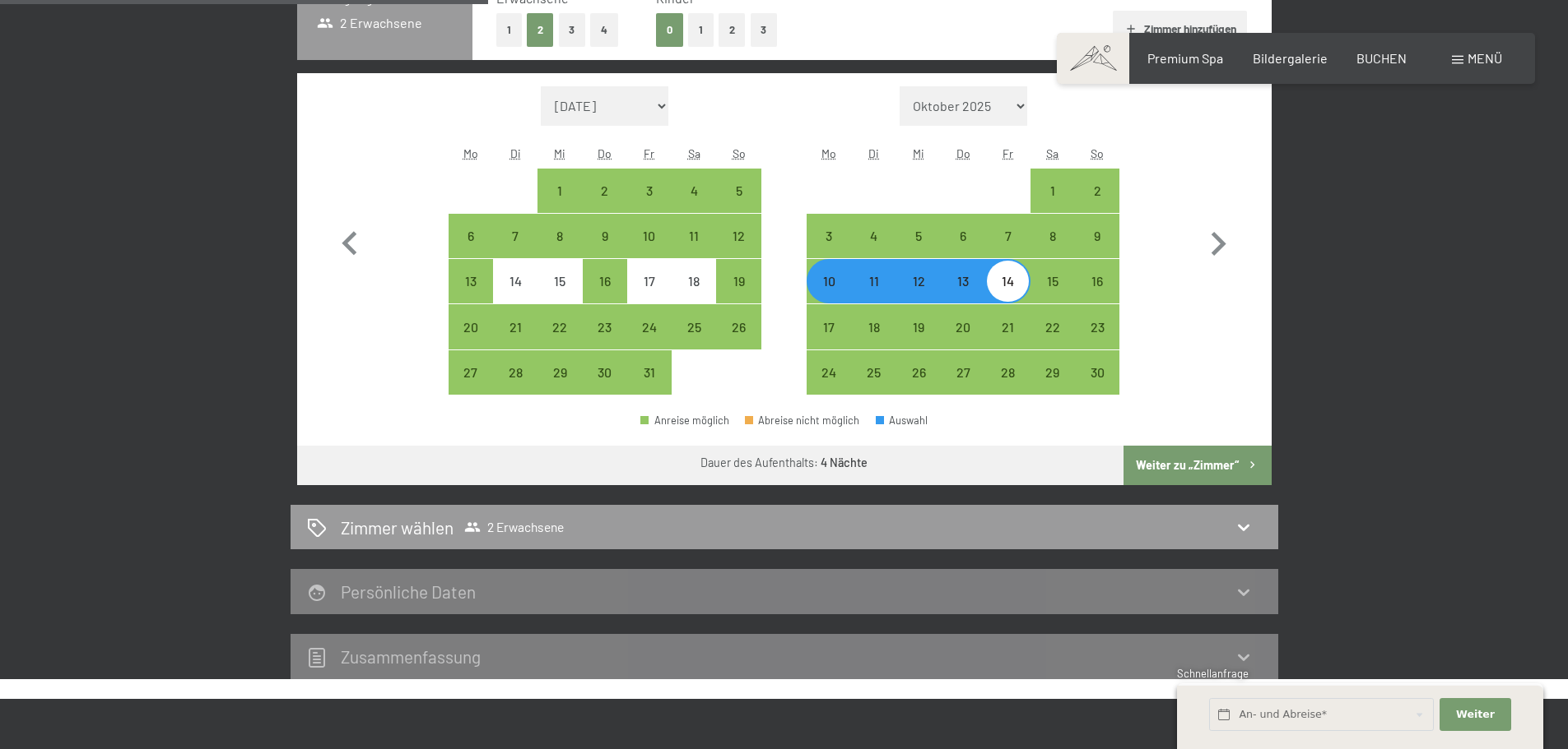
click at [1023, 283] on div "14" at bounding box center [1007, 295] width 41 height 41
select select "[DATE]"
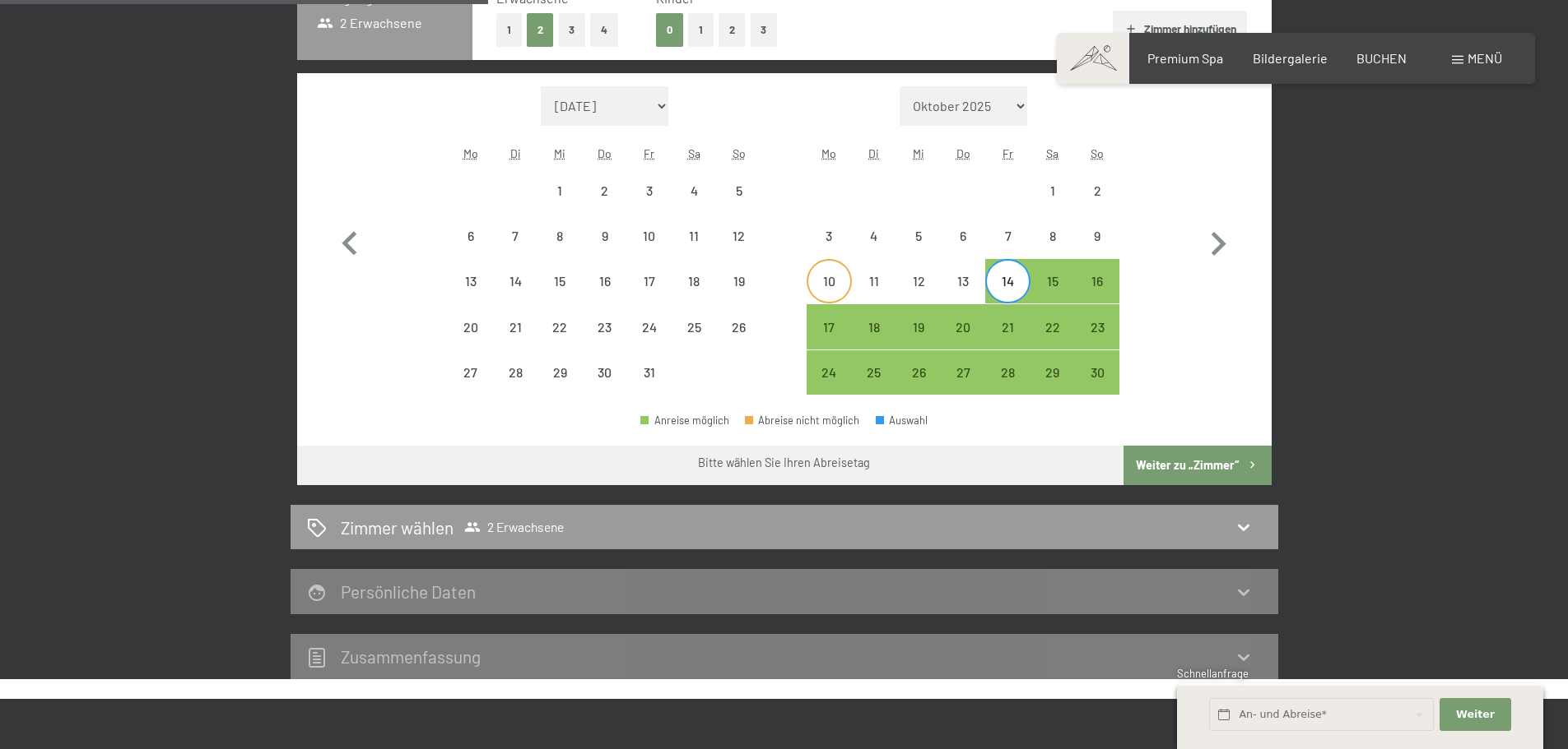
click at [831, 289] on div "10" at bounding box center [828, 295] width 41 height 41
select select "[DATE]"
click at [1048, 283] on div "15" at bounding box center [1052, 295] width 41 height 41
select select "[DATE]"
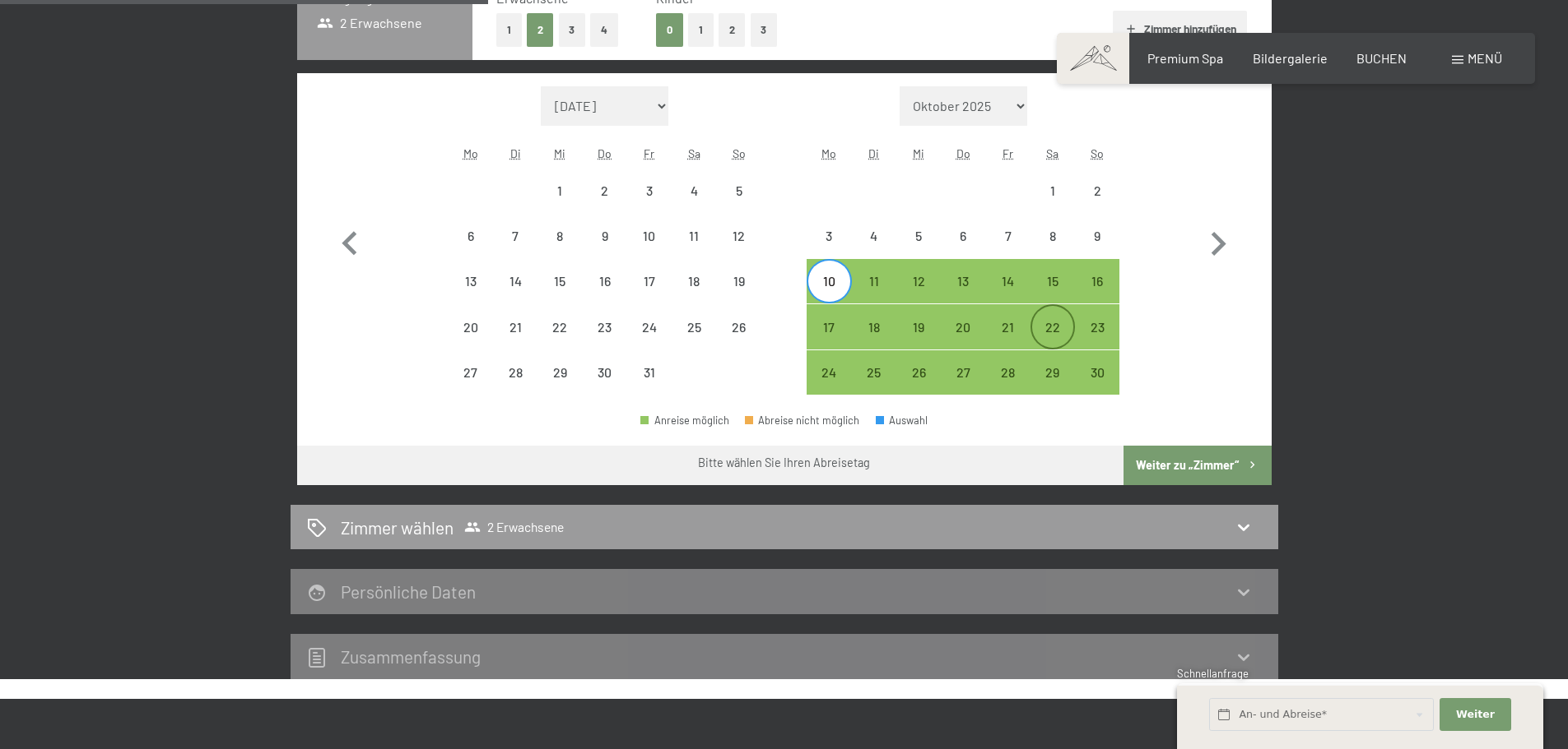
select select "[DATE]"
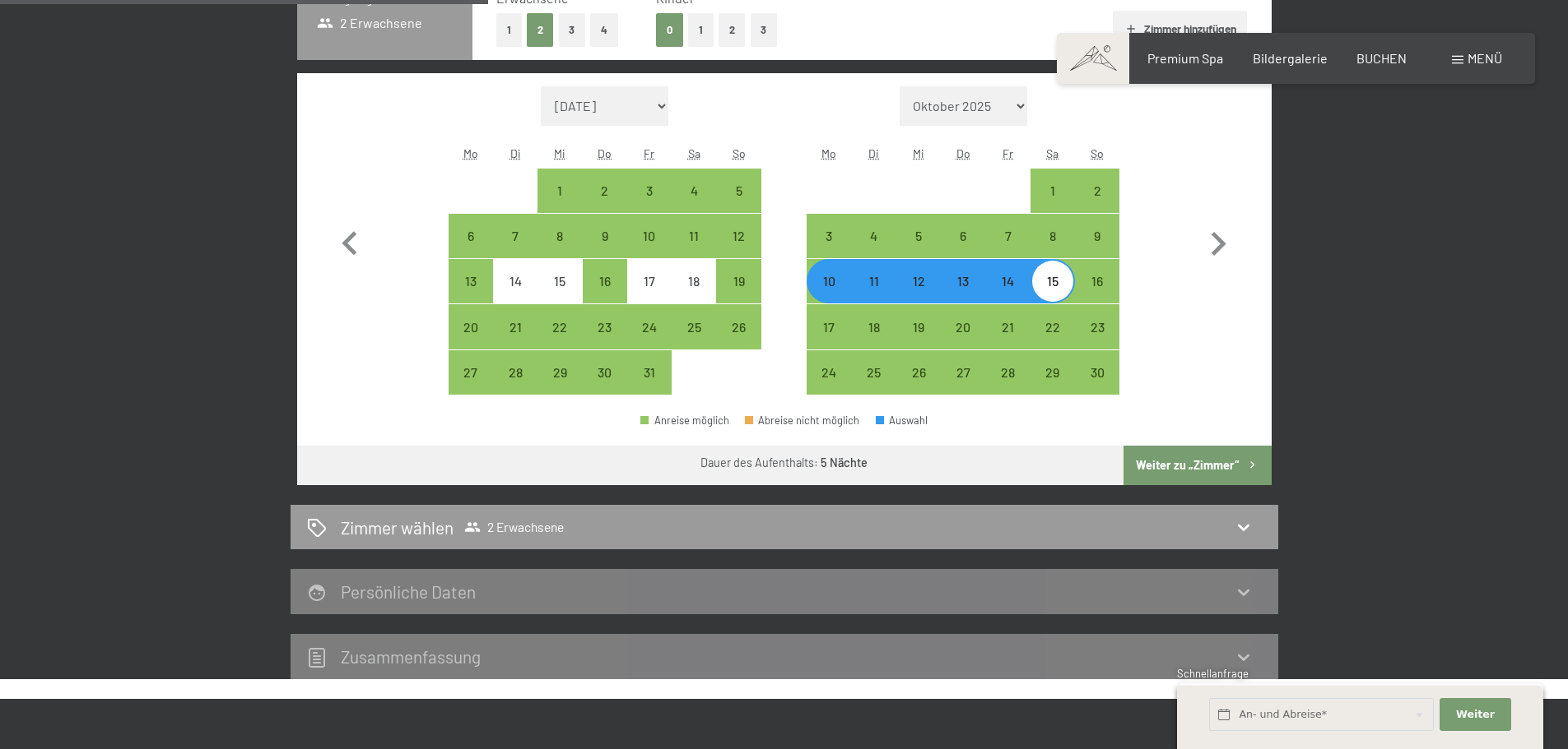
click at [1168, 466] on button "Weiter zu „Zimmer“" at bounding box center [1197, 466] width 147 height 40
select select "[DATE]"
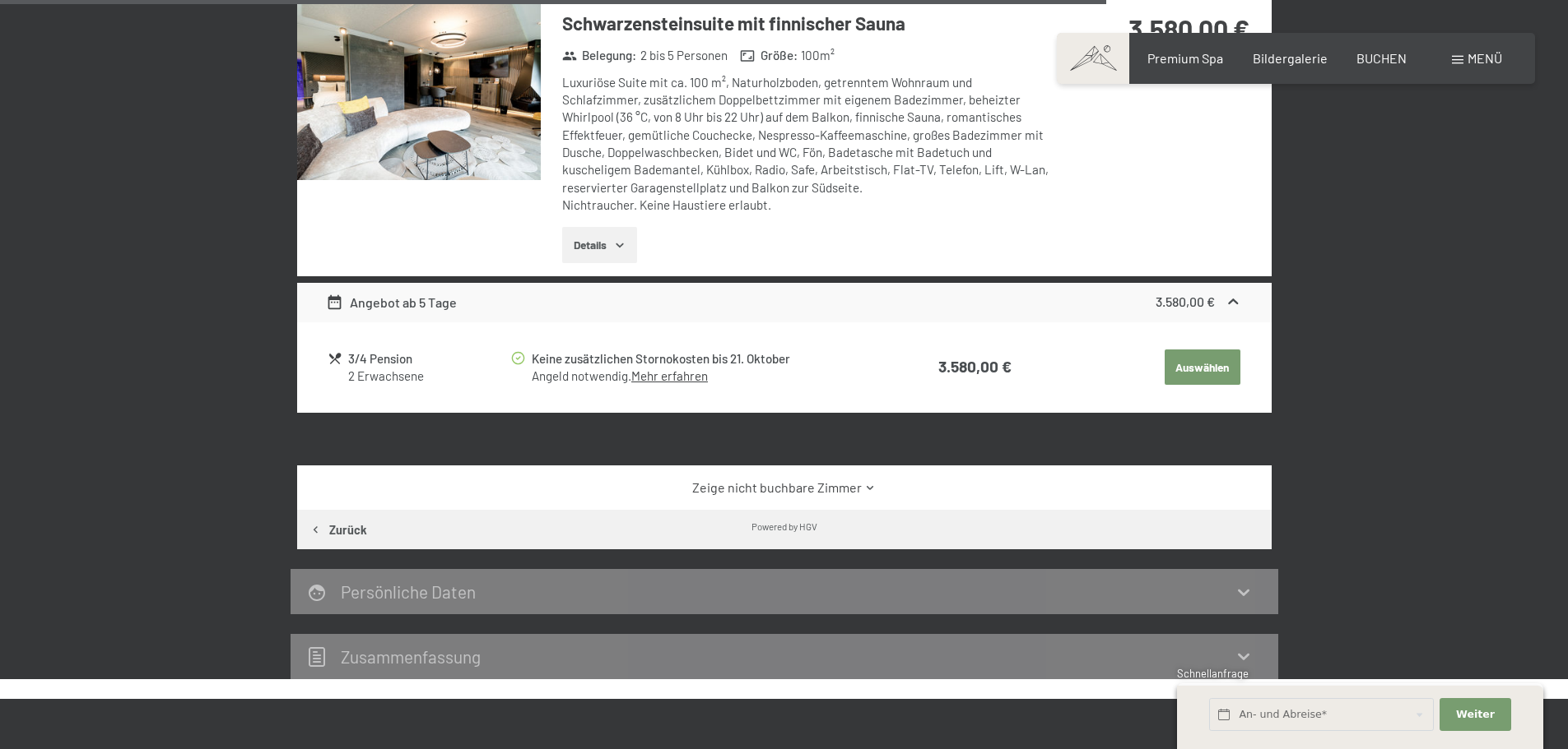
scroll to position [2449, 0]
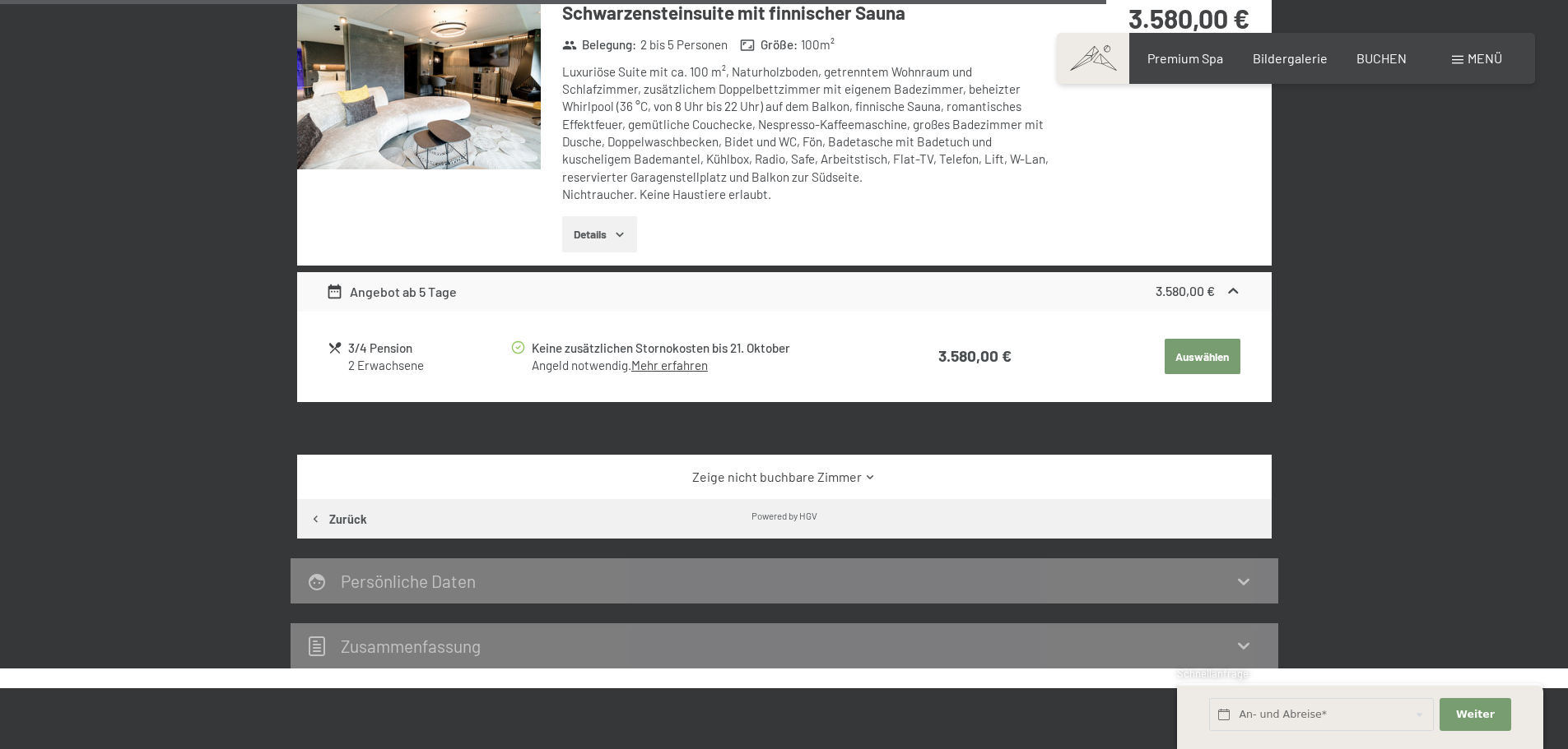
click at [848, 455] on div "Zeige nicht buchbare Zimmer" at bounding box center [785, 477] width 975 height 44
click at [866, 472] on icon at bounding box center [870, 478] width 12 height 12
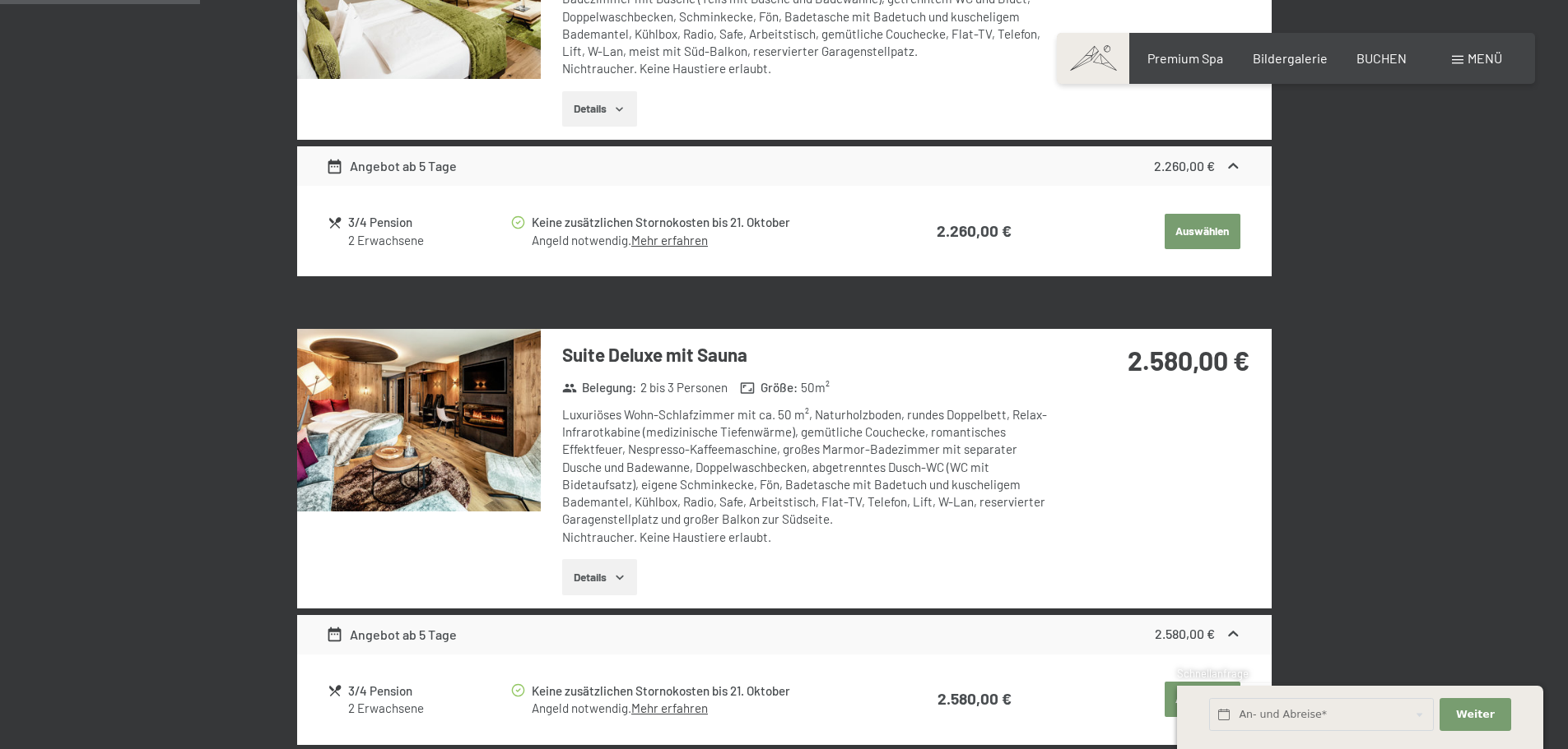
scroll to position [658, 0]
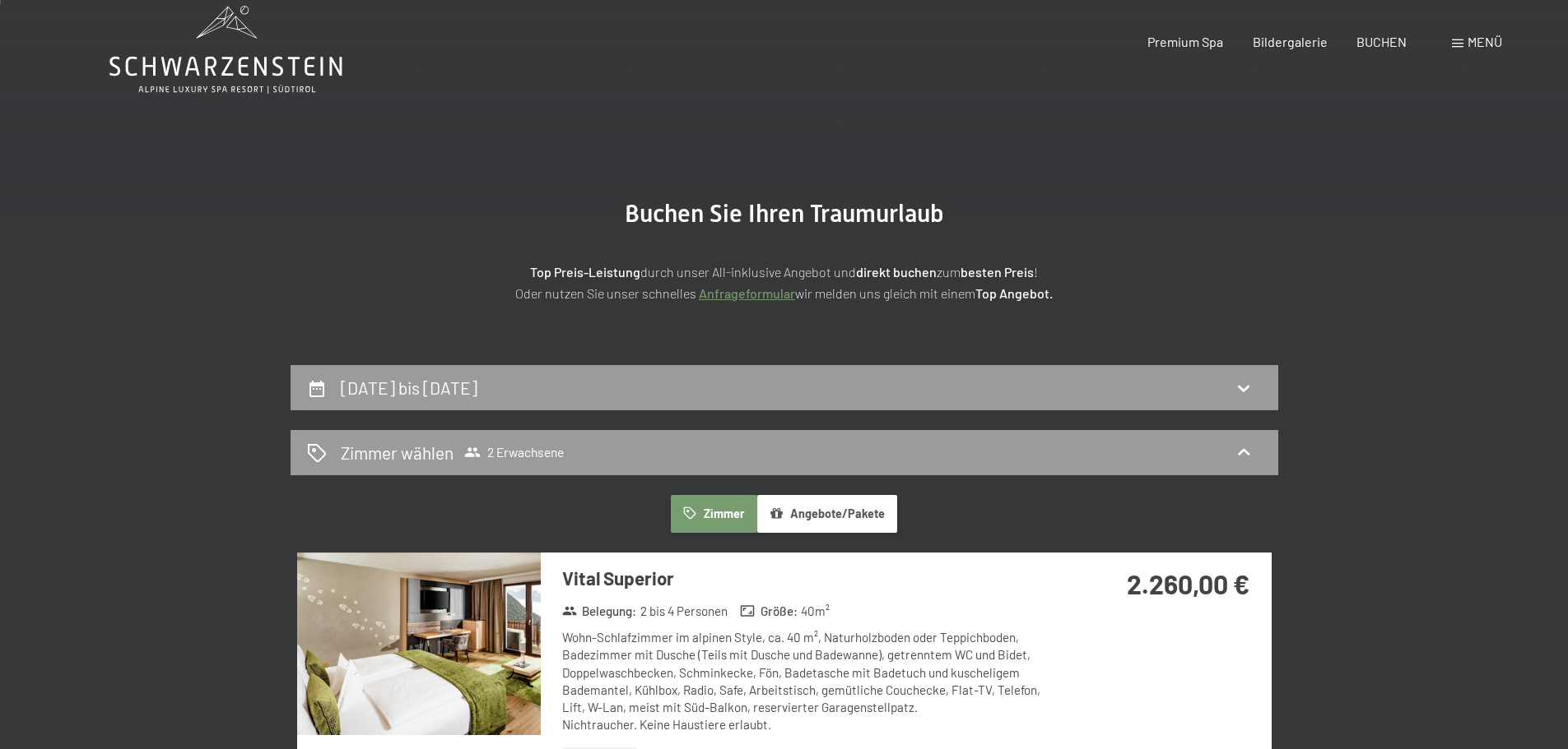
scroll to position [0, 0]
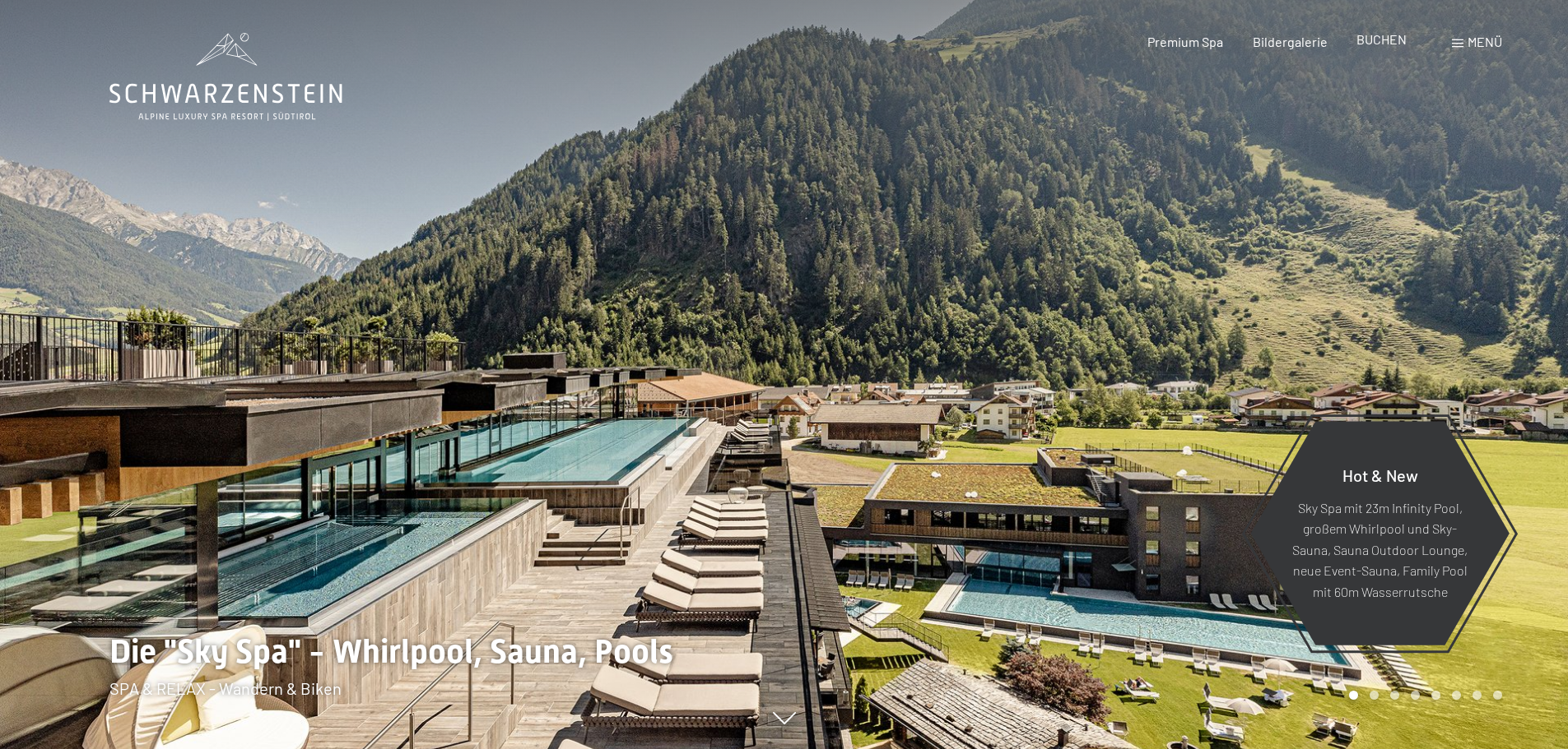
click at [1369, 47] on span "BUCHEN" at bounding box center [1382, 39] width 50 height 16
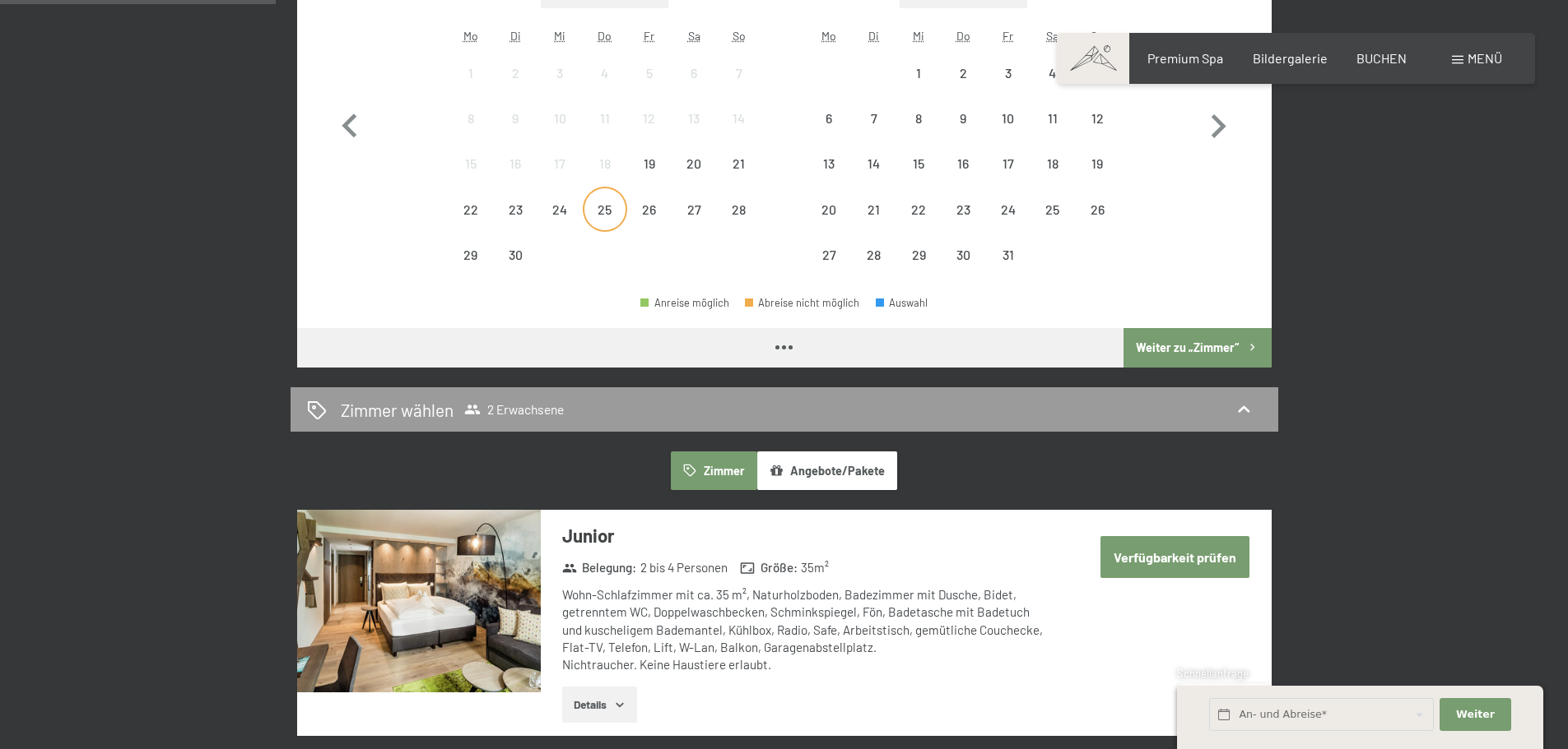
scroll to position [626, 0]
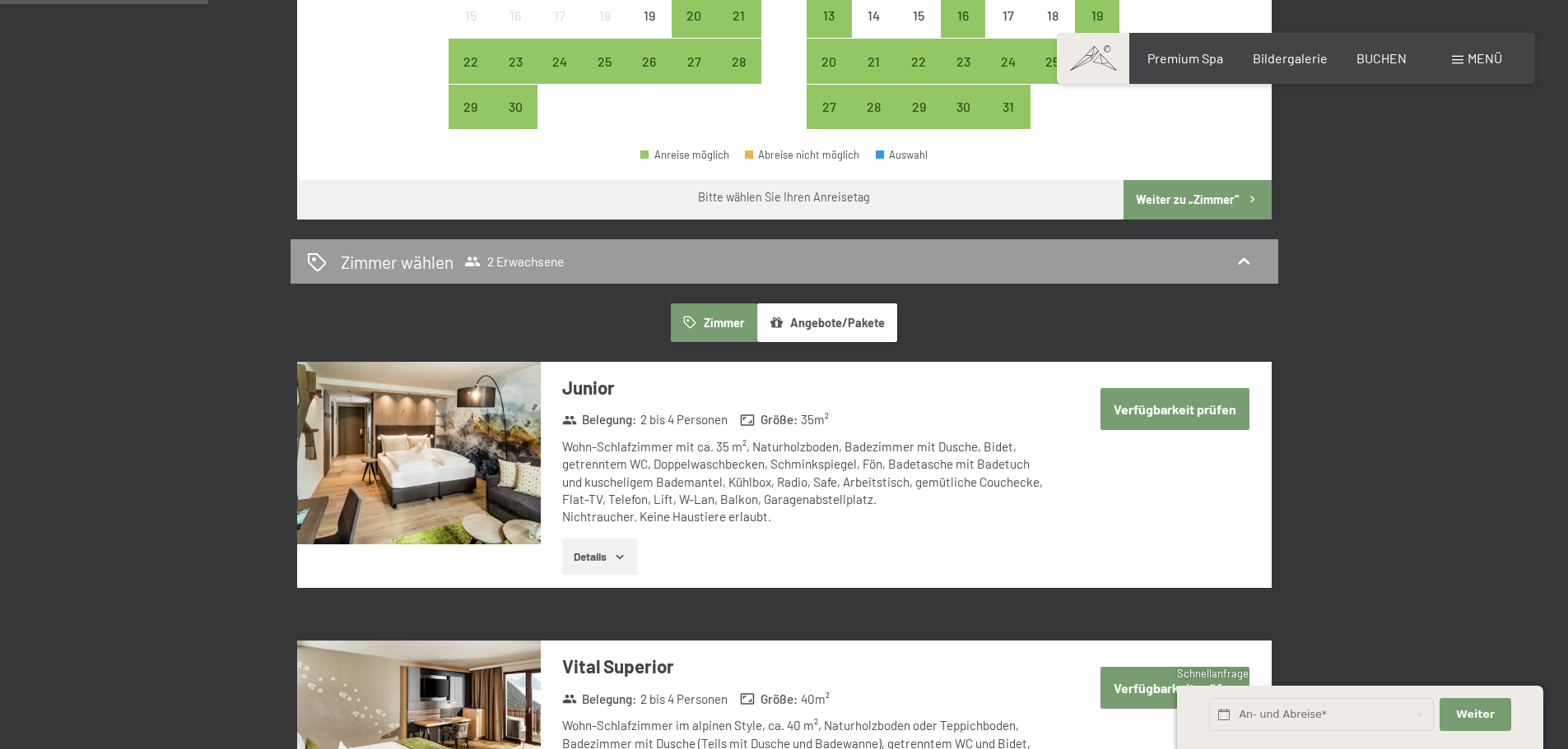
click at [840, 331] on button "Angebote/Pakete" at bounding box center [826, 322] width 140 height 38
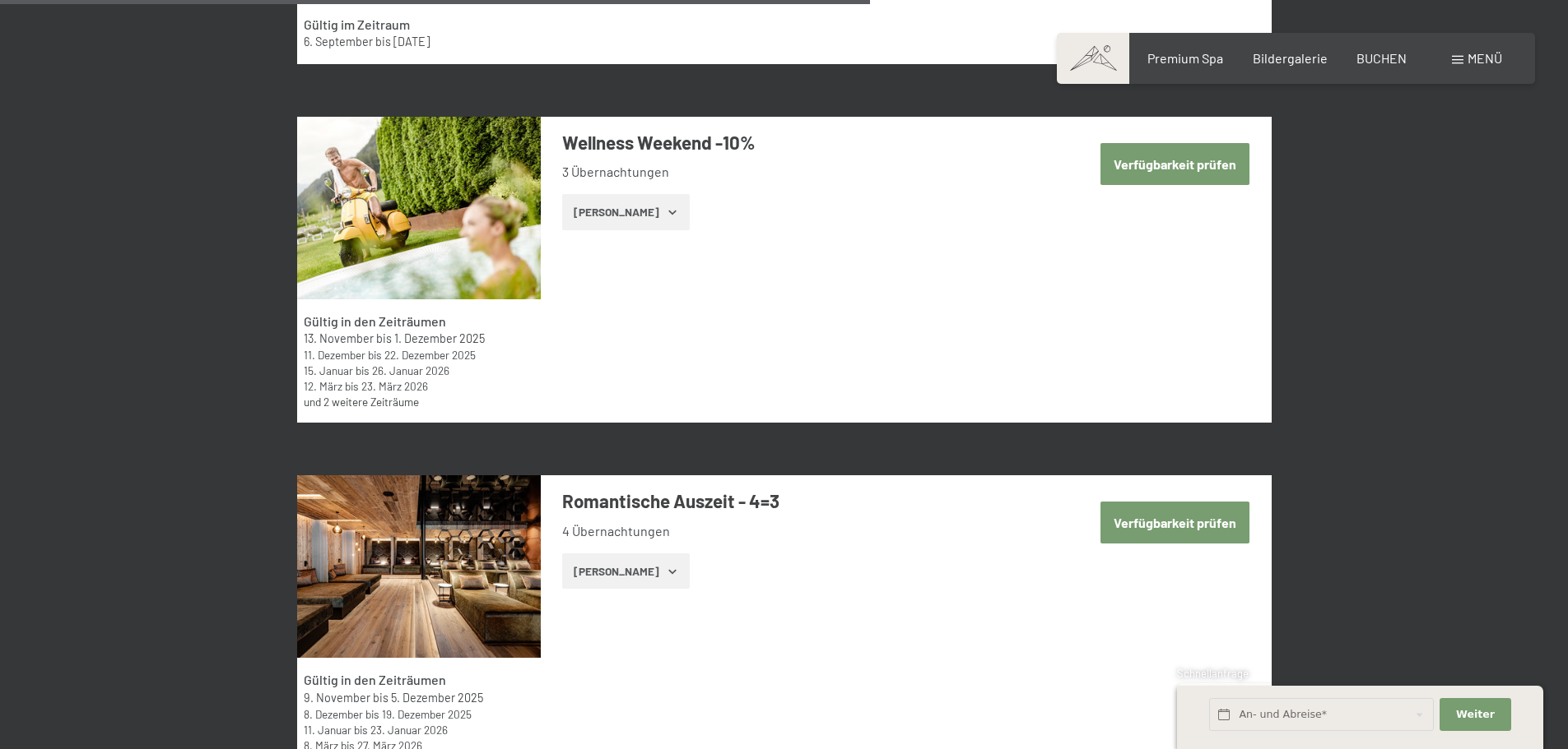
scroll to position [3784, 0]
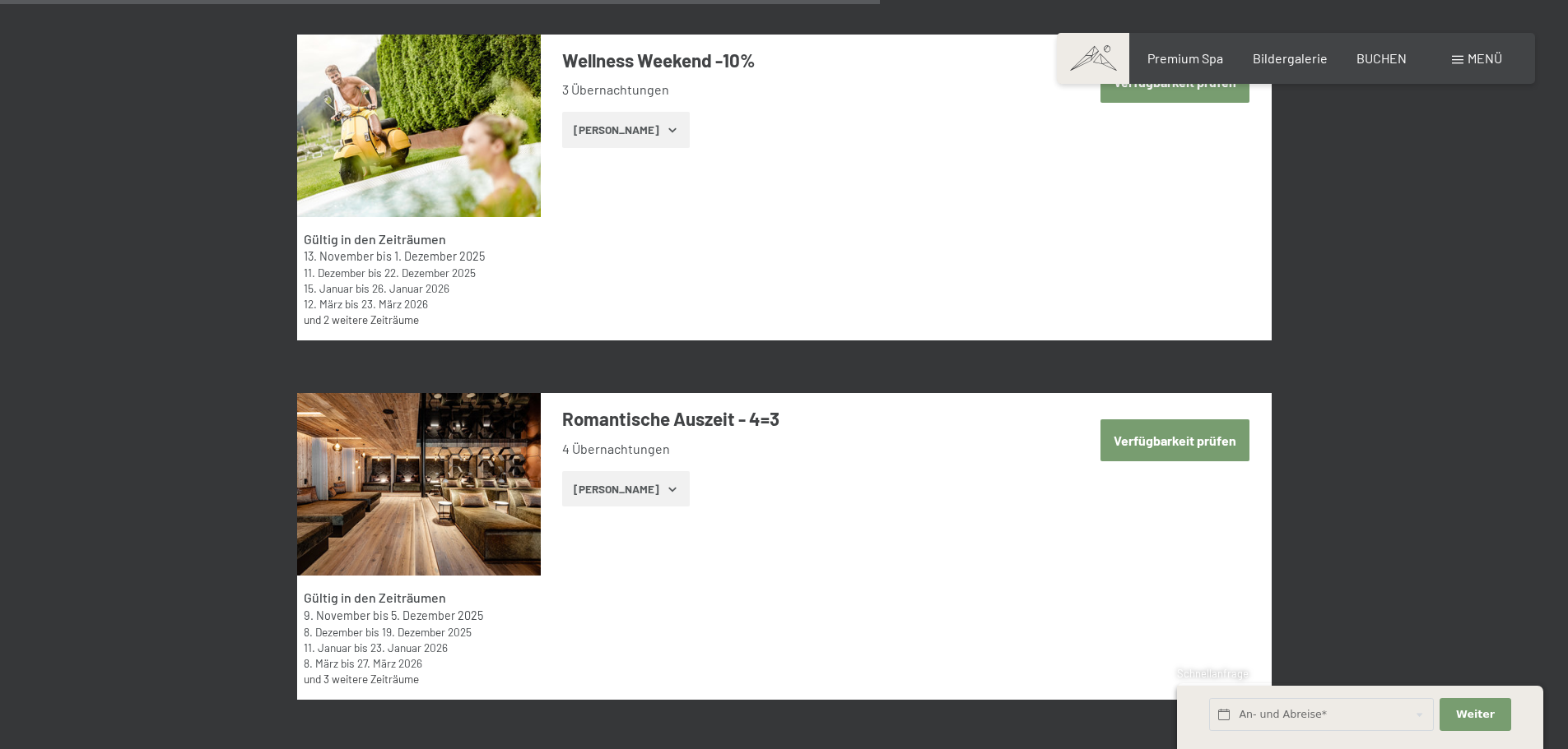
click at [1155, 459] on button "Verfügbarkeit prüfen" at bounding box center [1175, 440] width 149 height 42
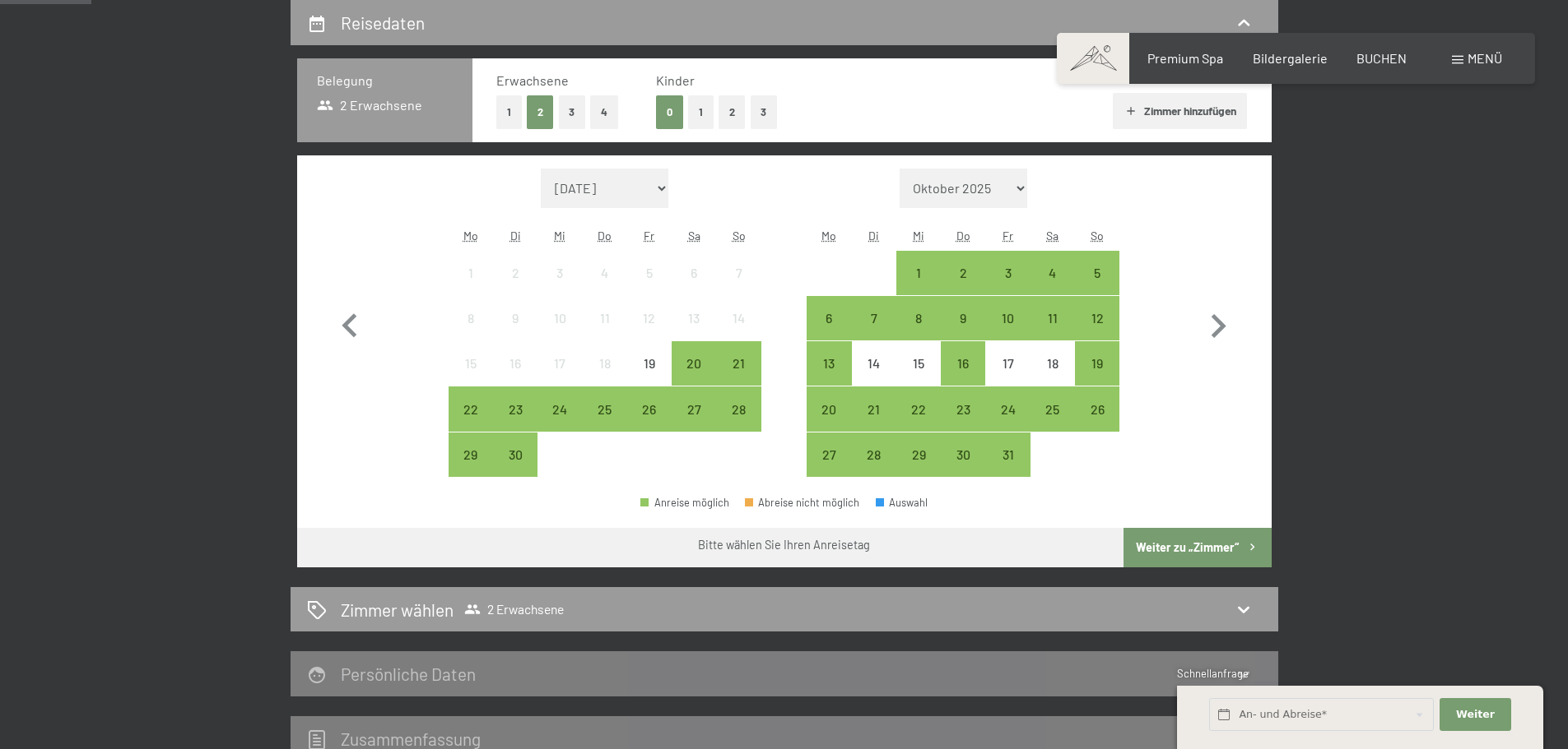
drag, startPoint x: 1214, startPoint y: 329, endPoint x: 1185, endPoint y: 344, distance: 32.6
click at [1214, 329] on icon "button" at bounding box center [1218, 326] width 48 height 48
select select "[DATE]"
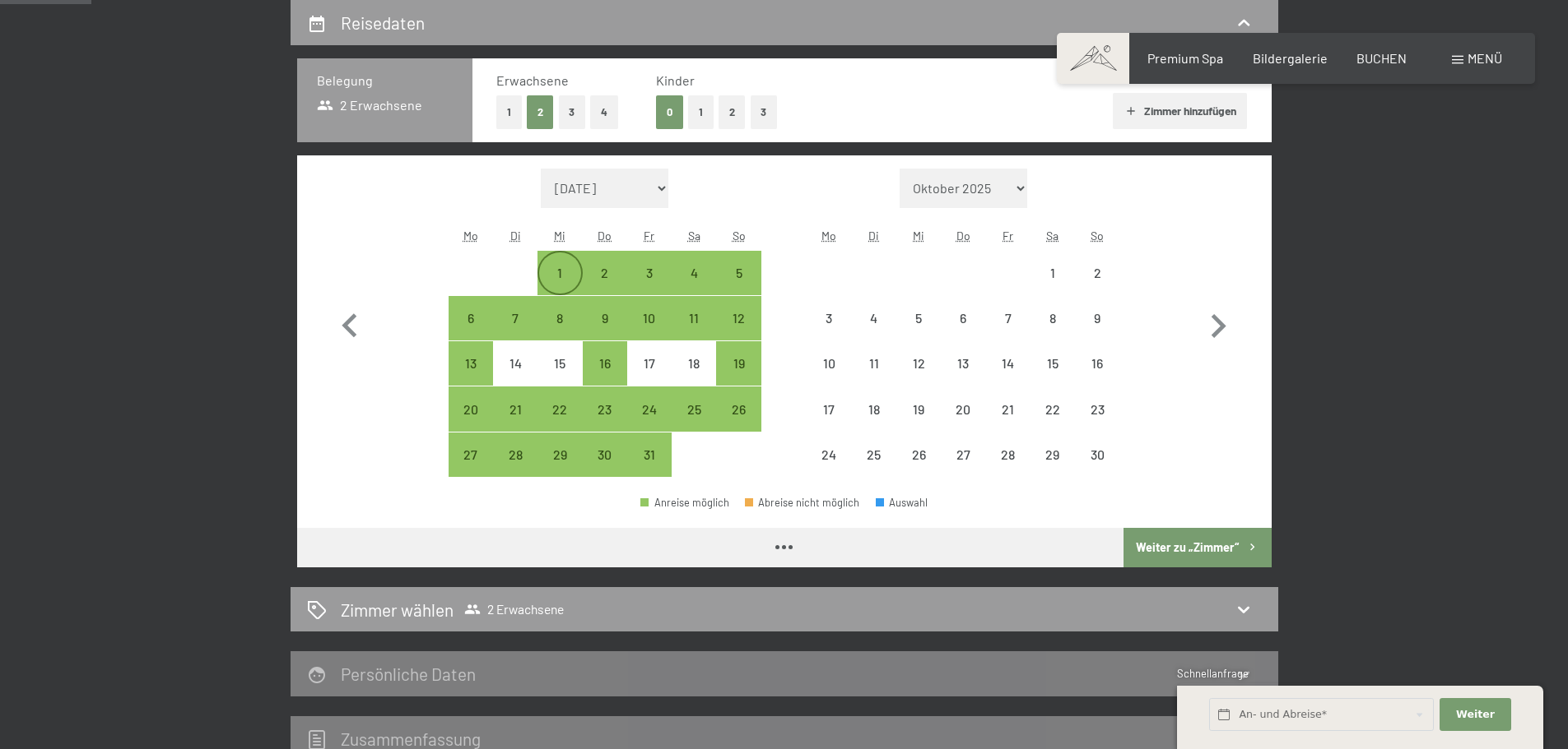
select select "[DATE]"
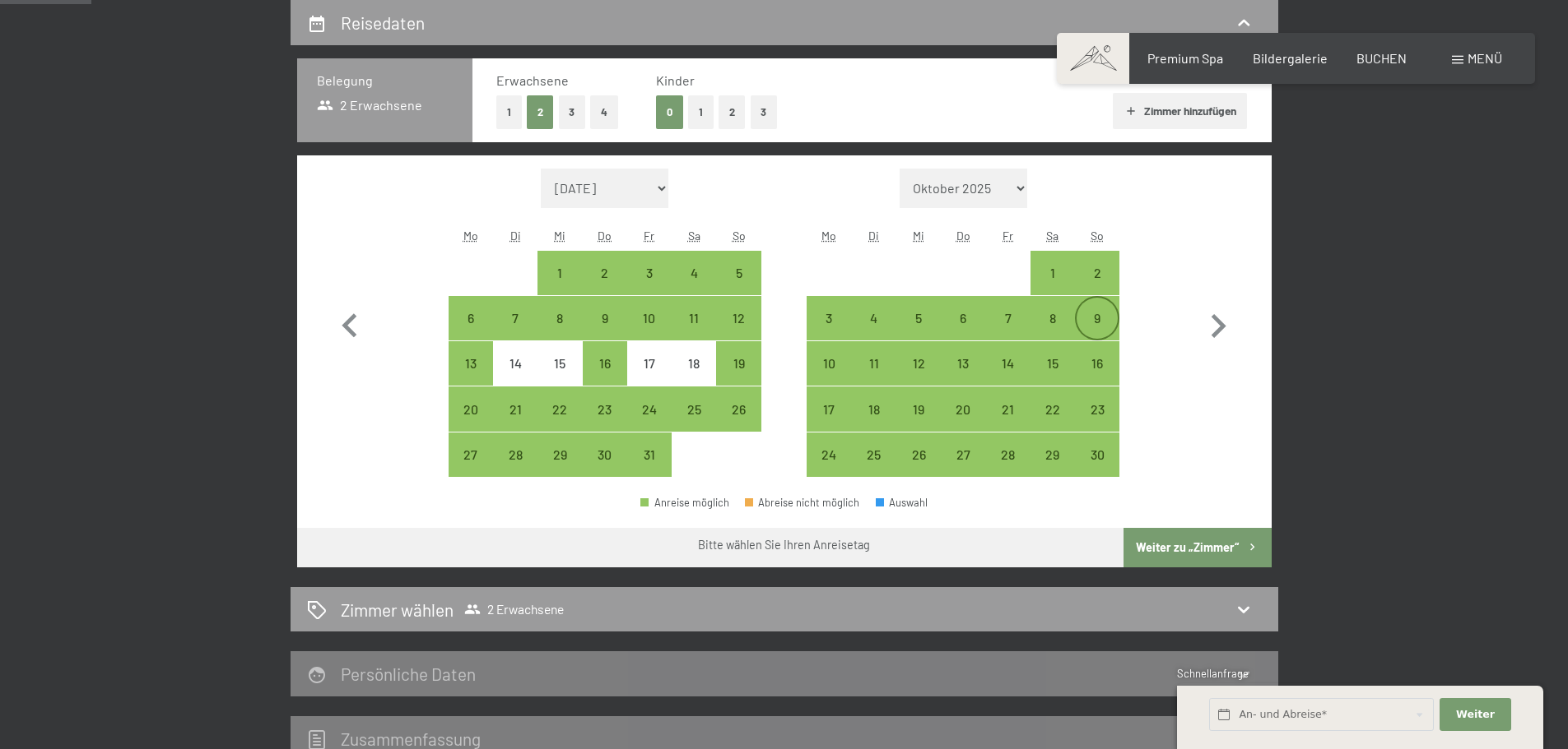
click at [1101, 324] on div "9" at bounding box center [1096, 332] width 41 height 41
select select "[DATE]"
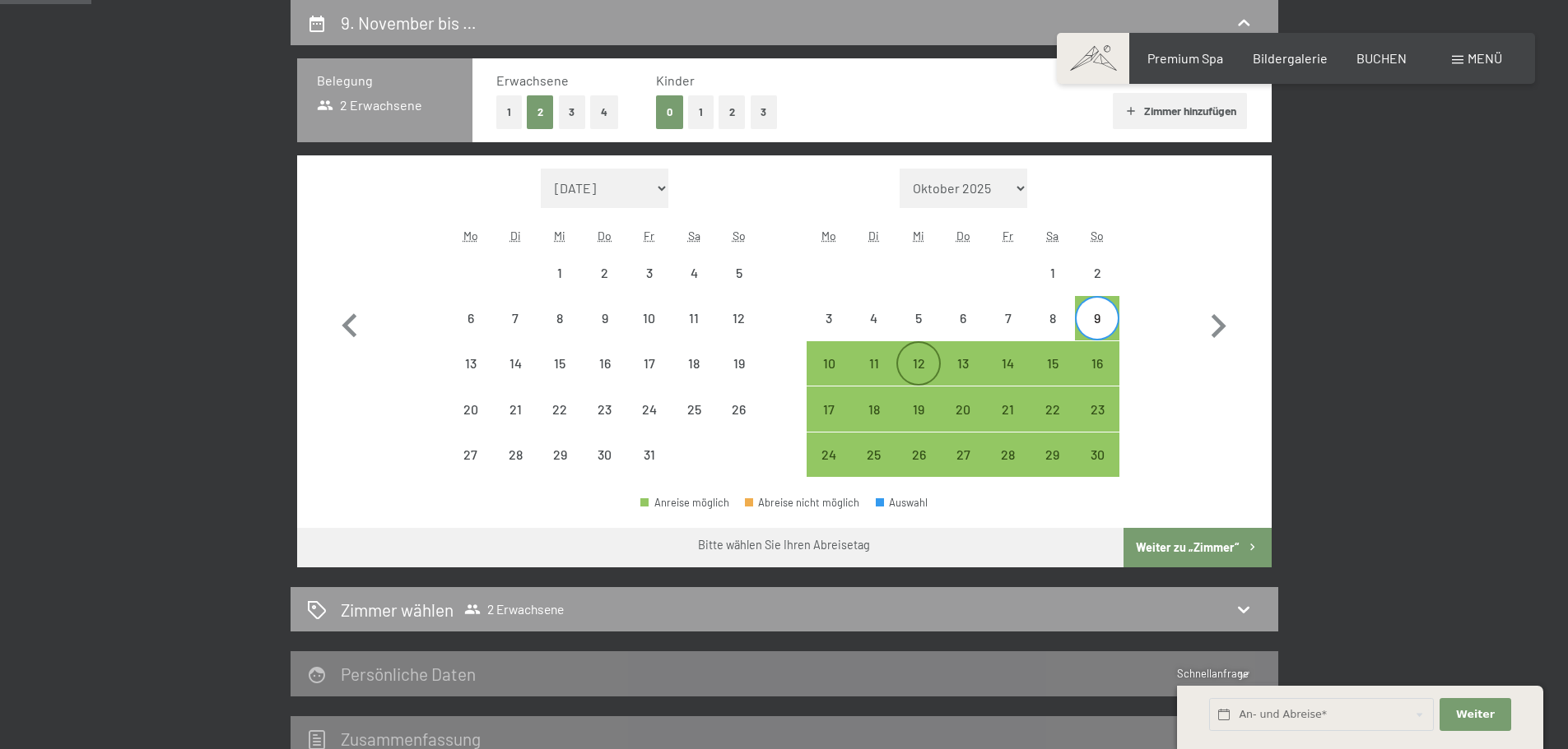
click at [918, 367] on div "12" at bounding box center [918, 377] width 41 height 41
select select "[DATE]"
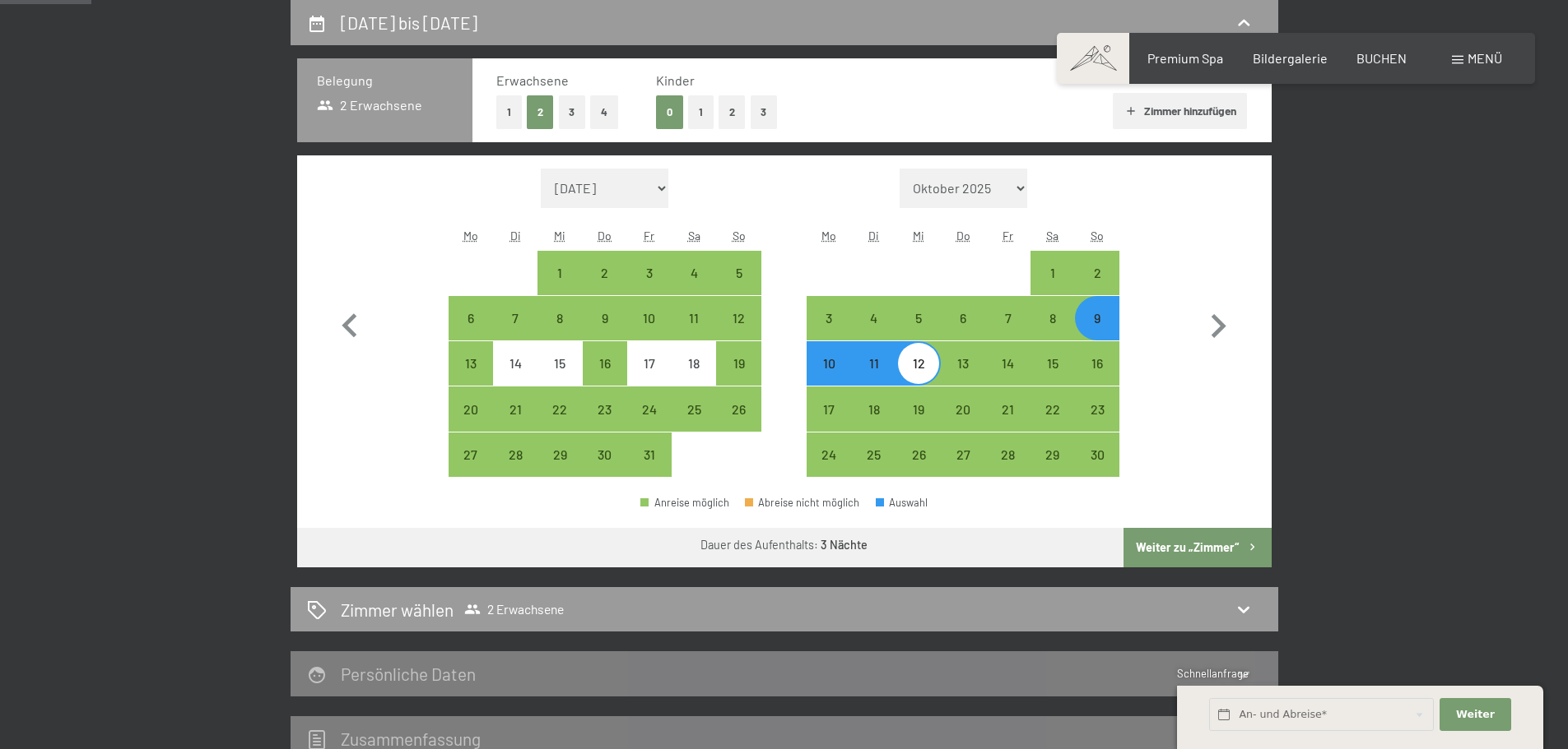
click at [814, 362] on div "10" at bounding box center [828, 377] width 41 height 41
select select "[DATE]"
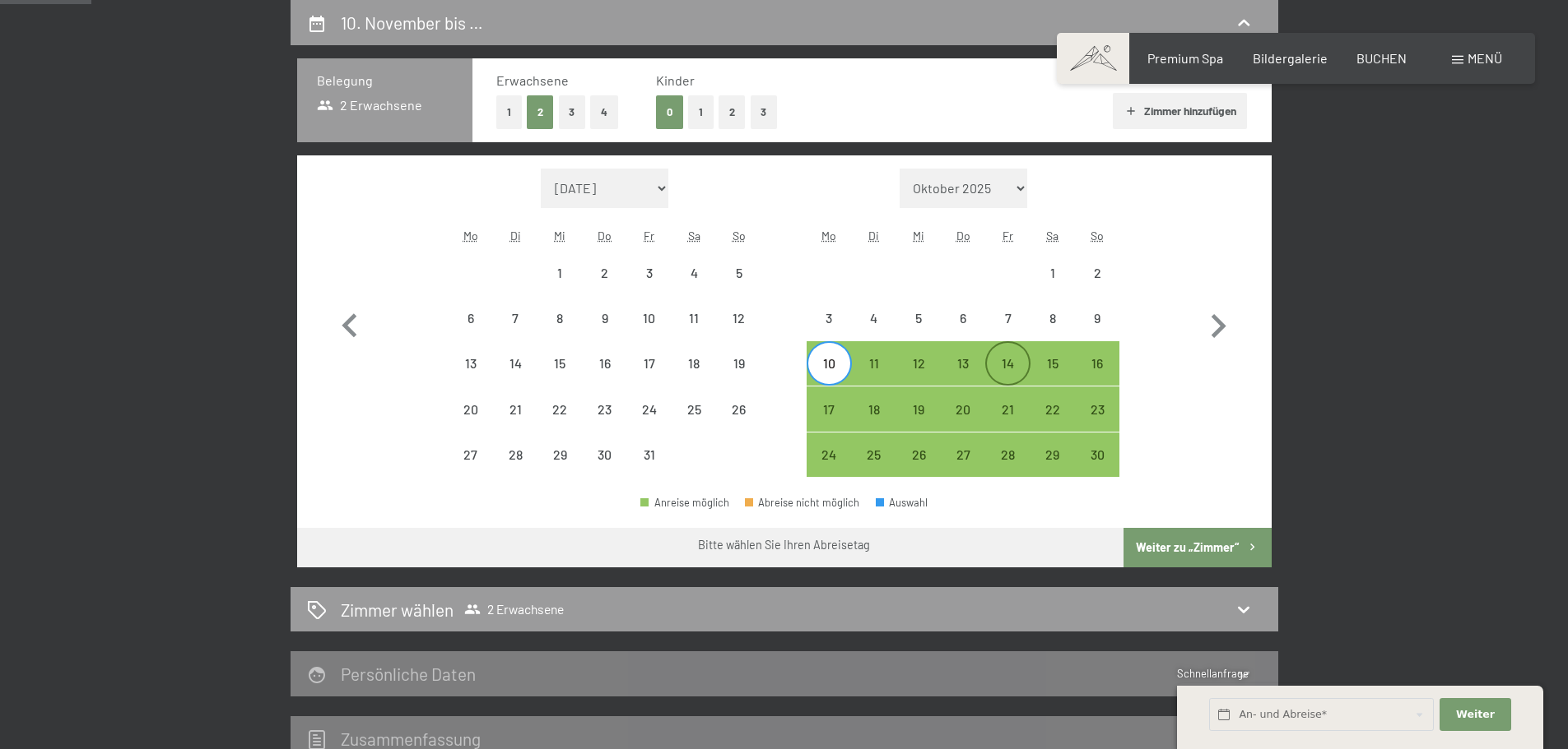
click at [1026, 365] on div "14" at bounding box center [1007, 377] width 41 height 41
select select "[DATE]"
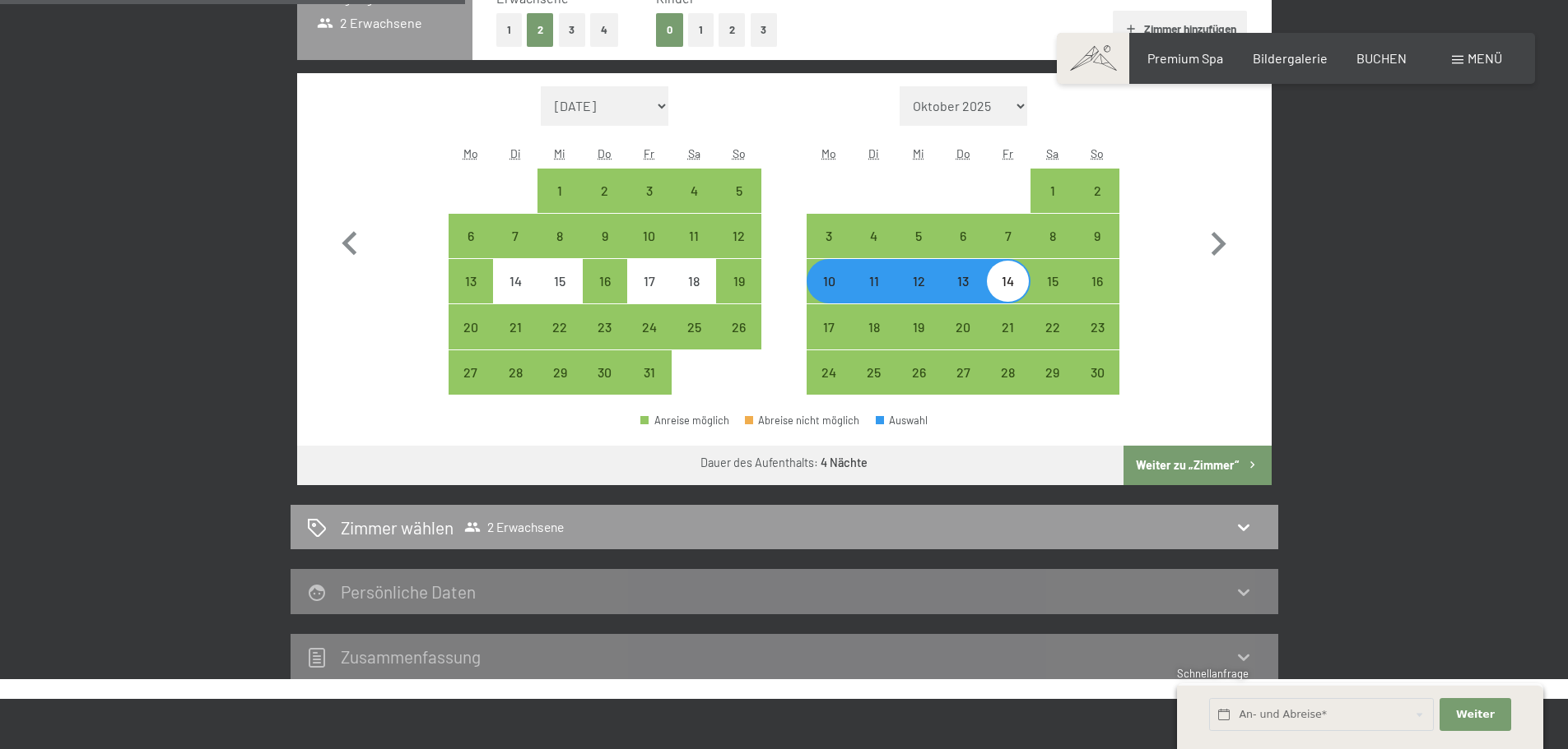
click at [1193, 460] on button "Weiter zu „Zimmer“" at bounding box center [1197, 466] width 147 height 40
select select "[DATE]"
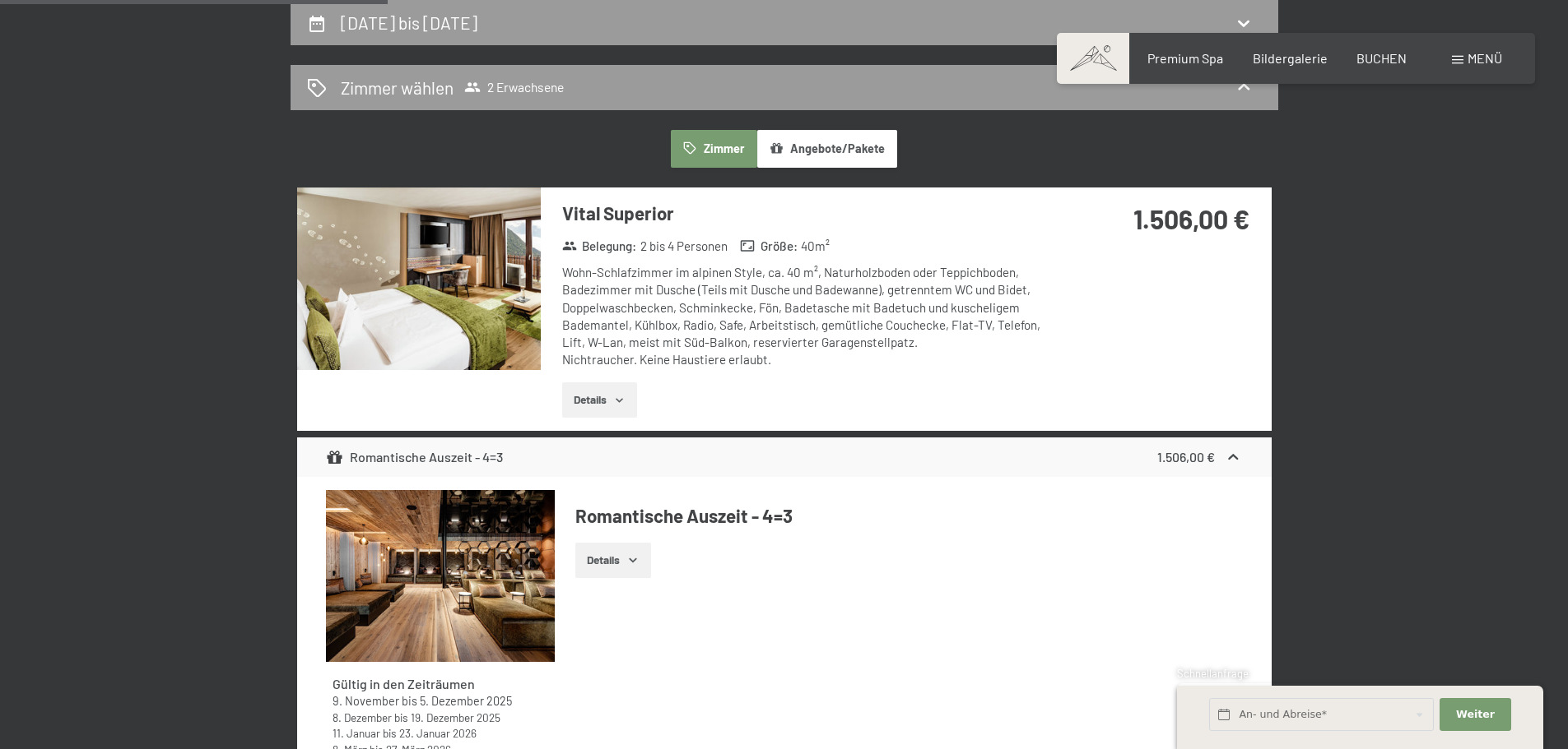
click at [828, 166] on button "Angebote/Pakete" at bounding box center [826, 149] width 140 height 38
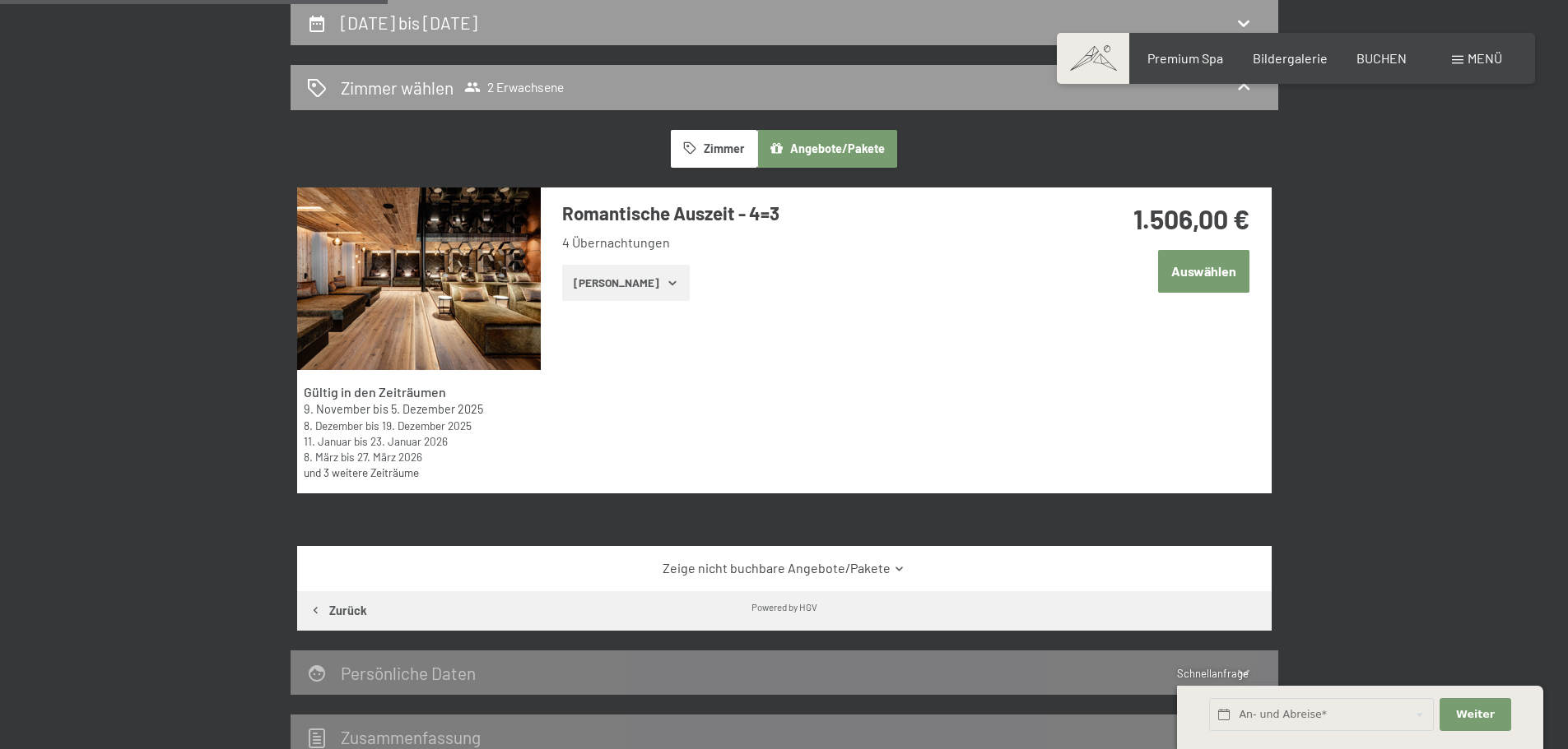
click at [606, 290] on button "[PERSON_NAME]" at bounding box center [625, 283] width 127 height 36
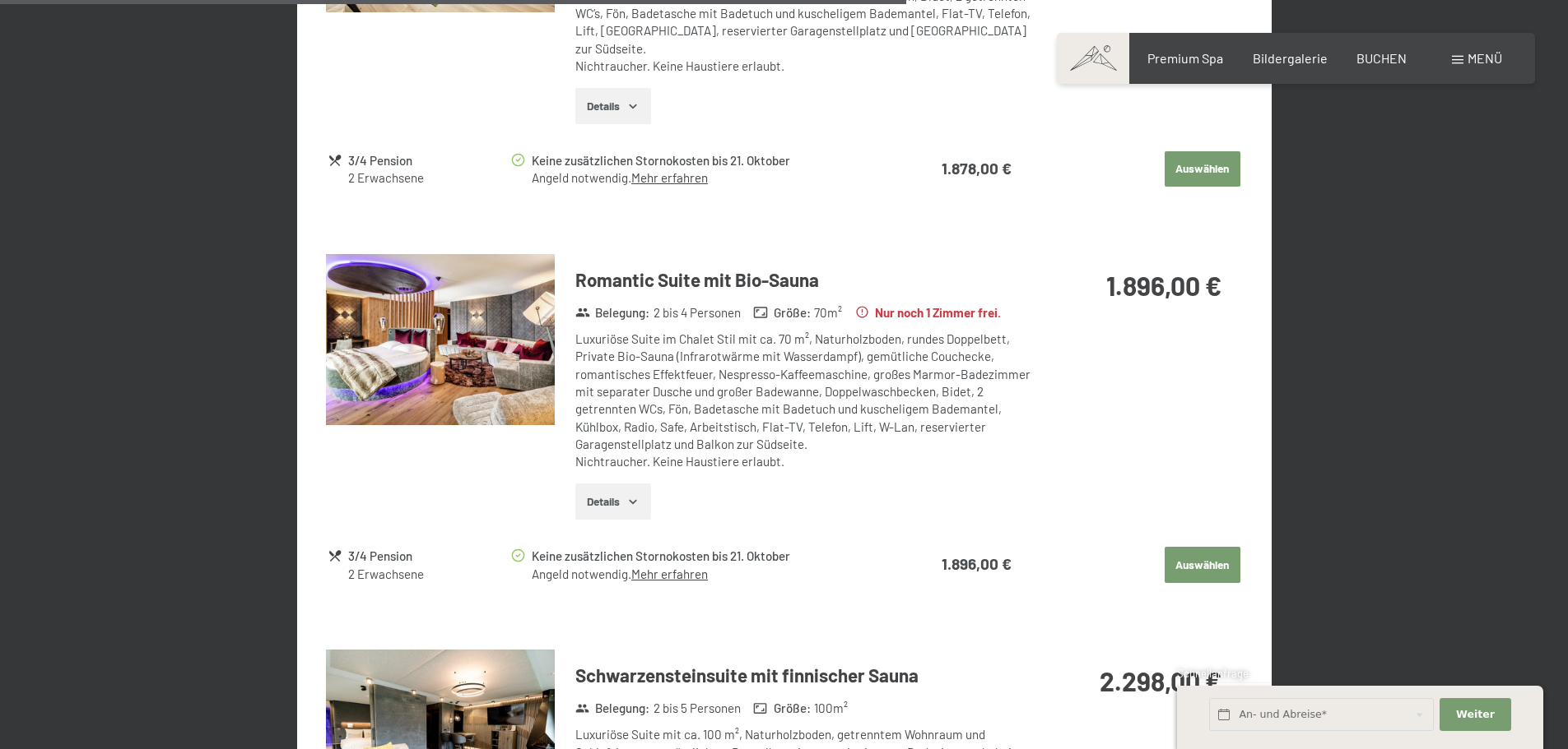
scroll to position [2303, 0]
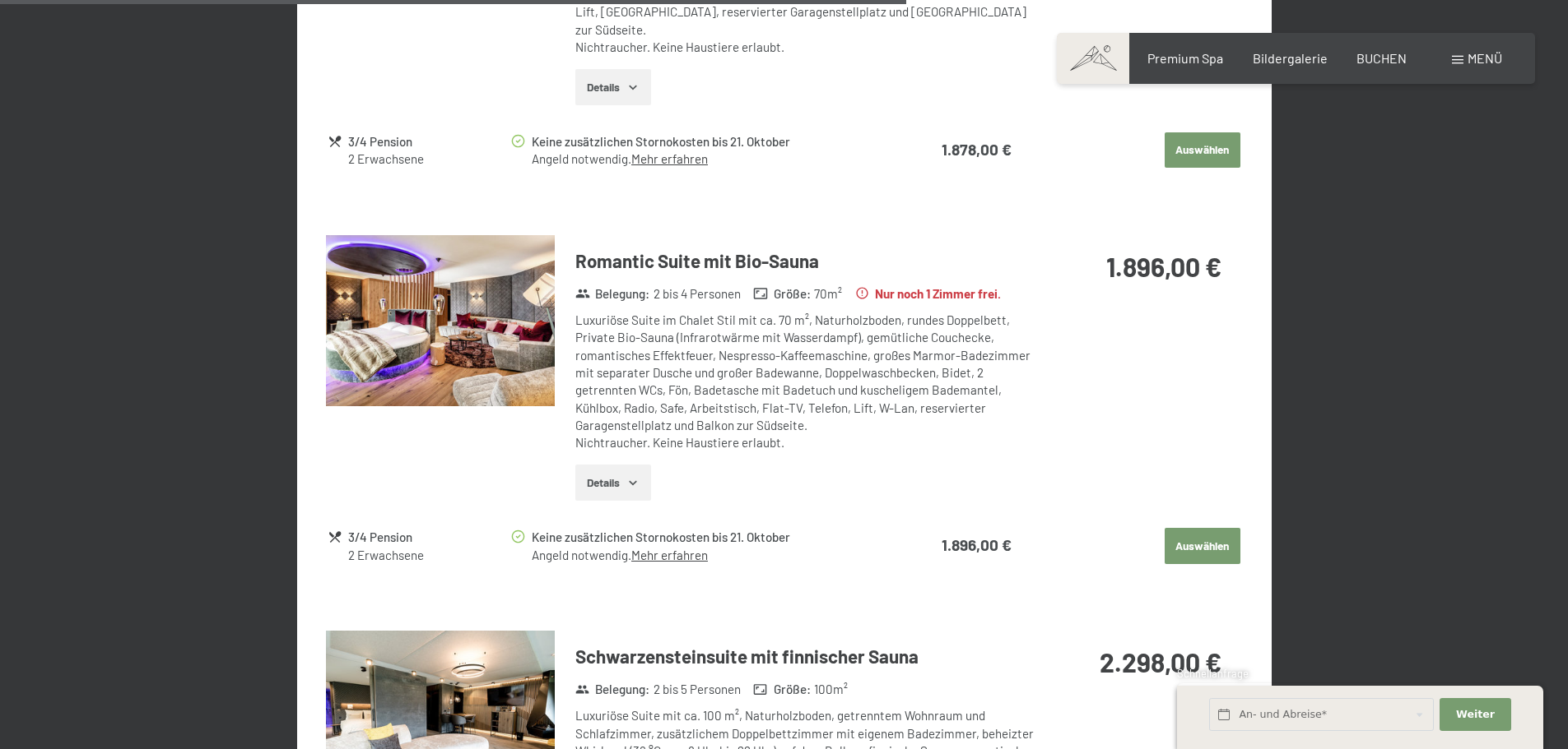
click at [409, 309] on img at bounding box center [441, 321] width 229 height 172
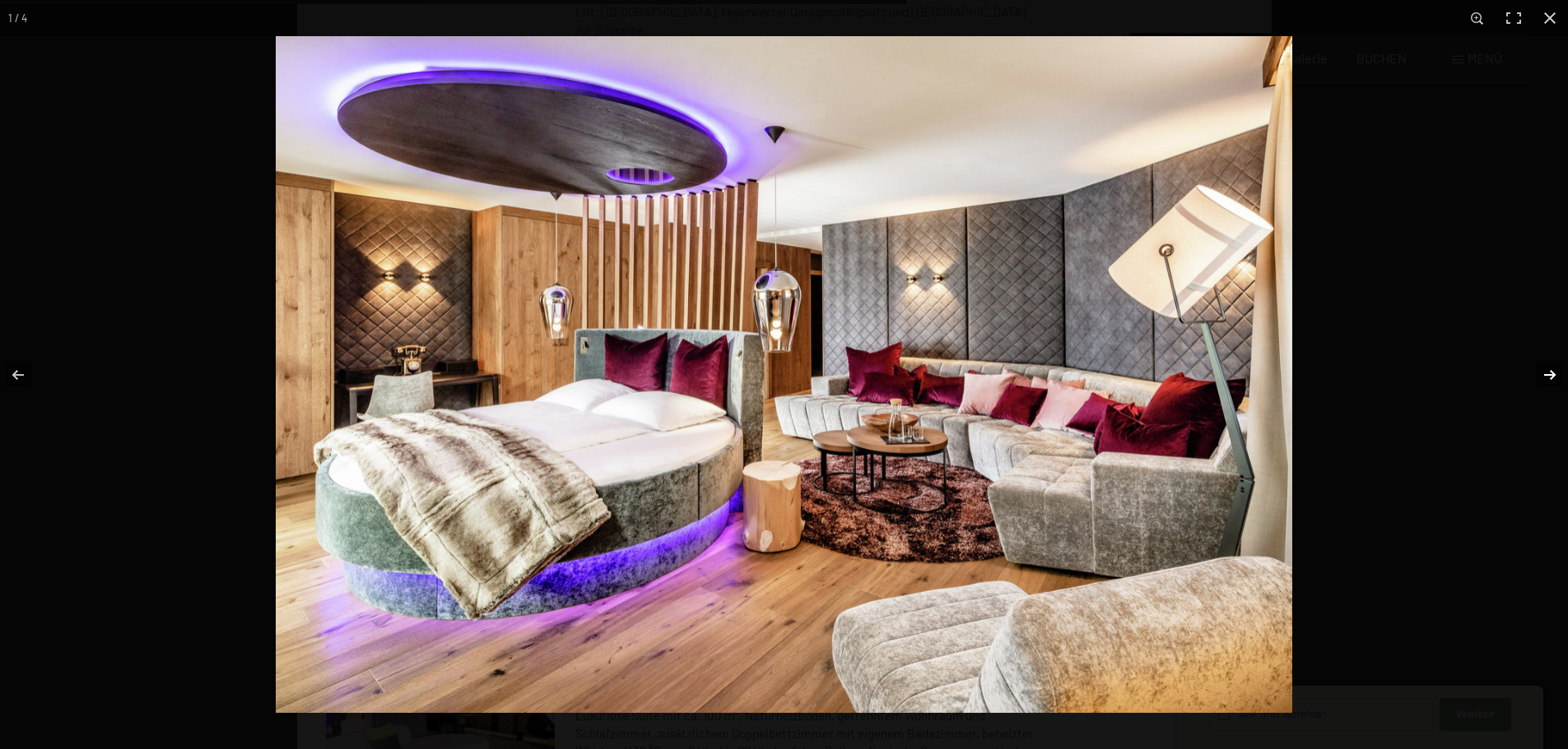
click at [1558, 378] on button "button" at bounding box center [1539, 374] width 57 height 82
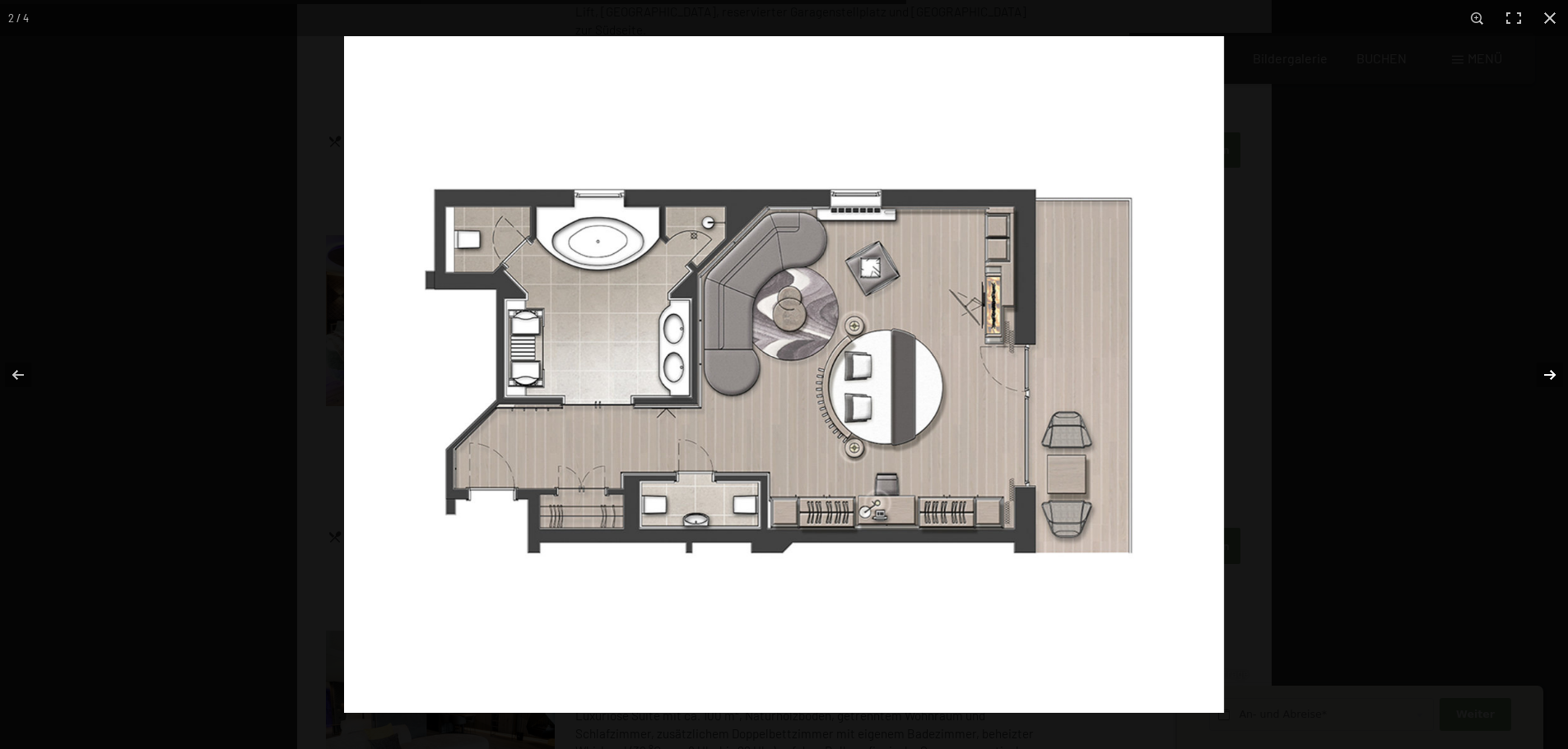
click at [1558, 378] on button "button" at bounding box center [1539, 374] width 57 height 82
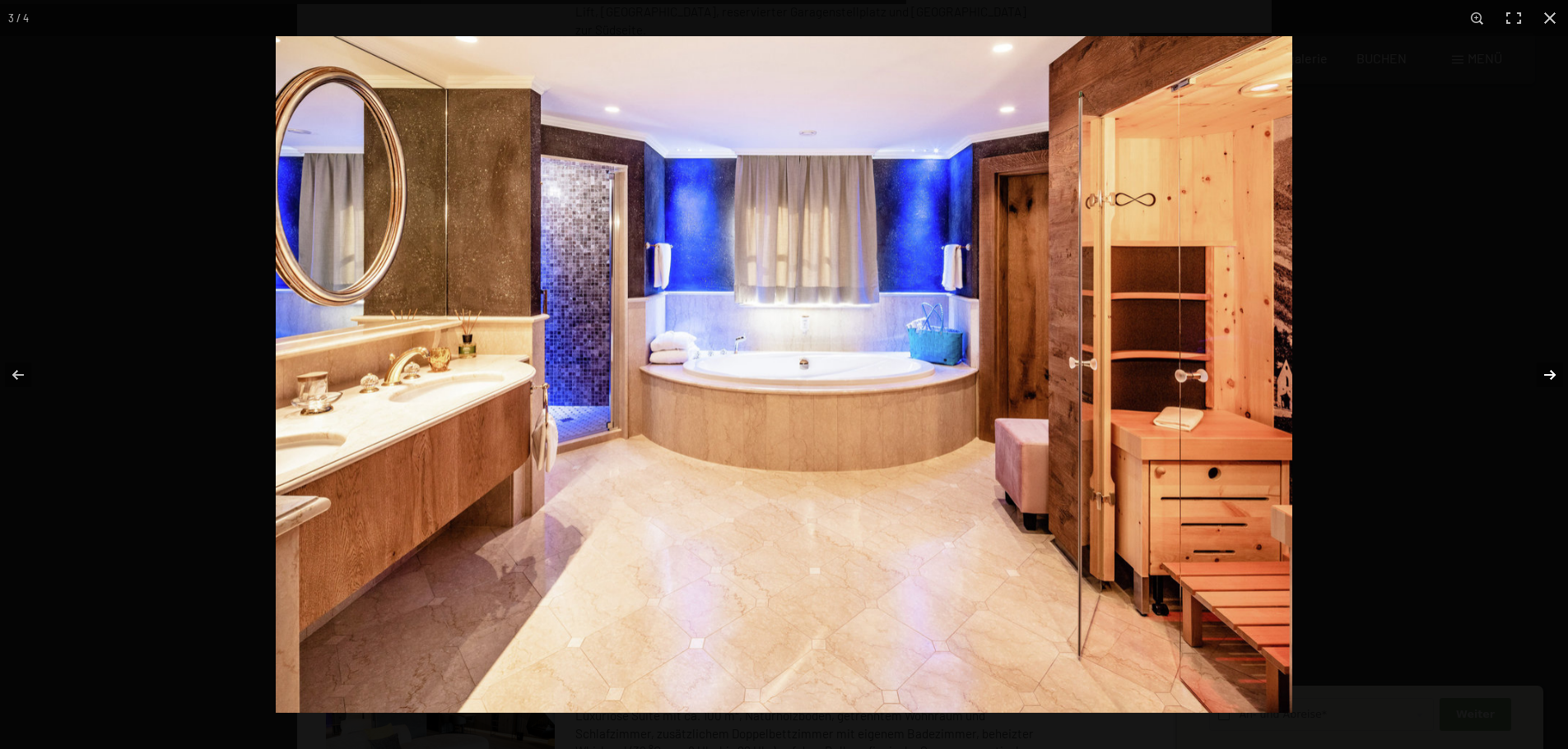
click at [1558, 378] on button "button" at bounding box center [1539, 374] width 57 height 82
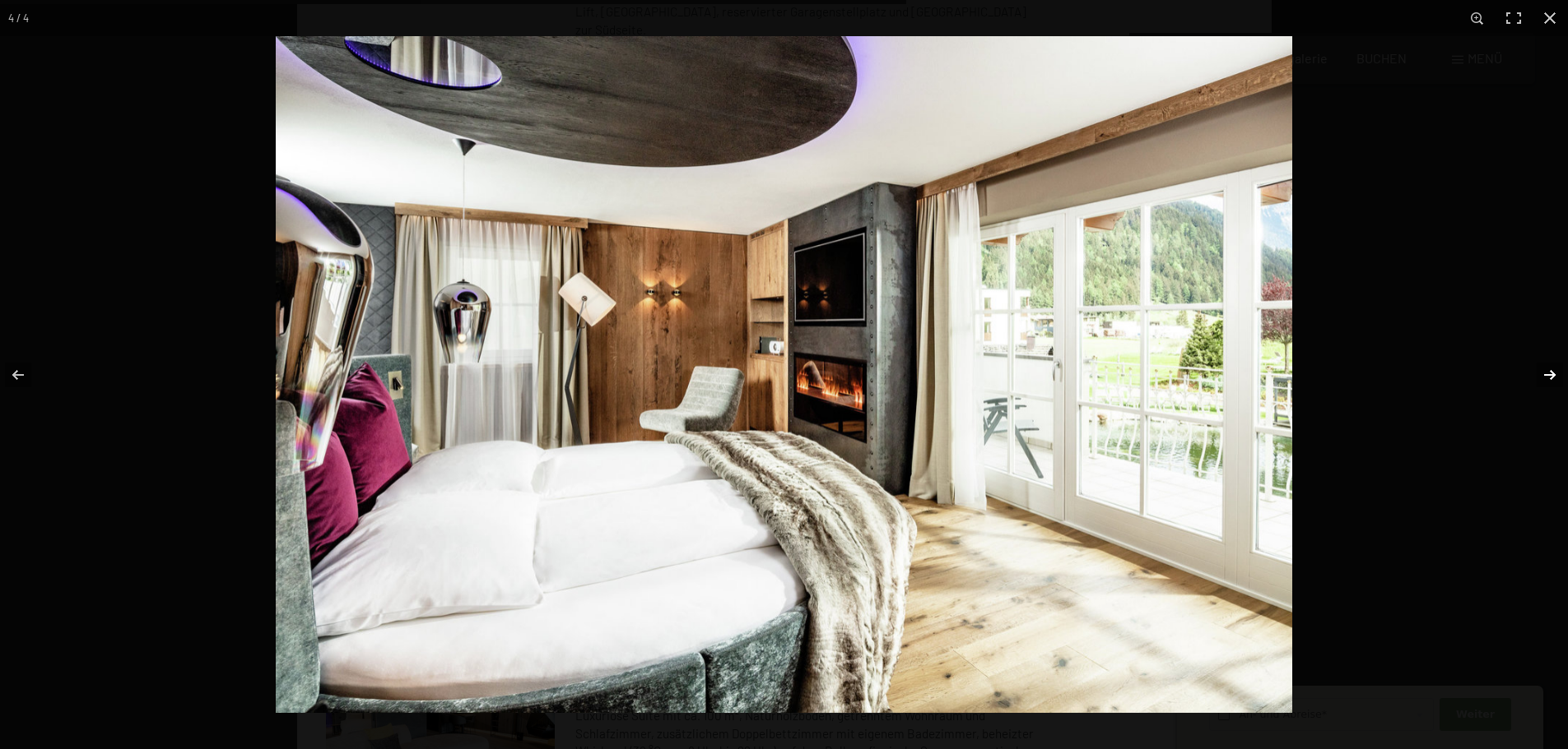
click at [1552, 380] on button "button" at bounding box center [1539, 374] width 57 height 82
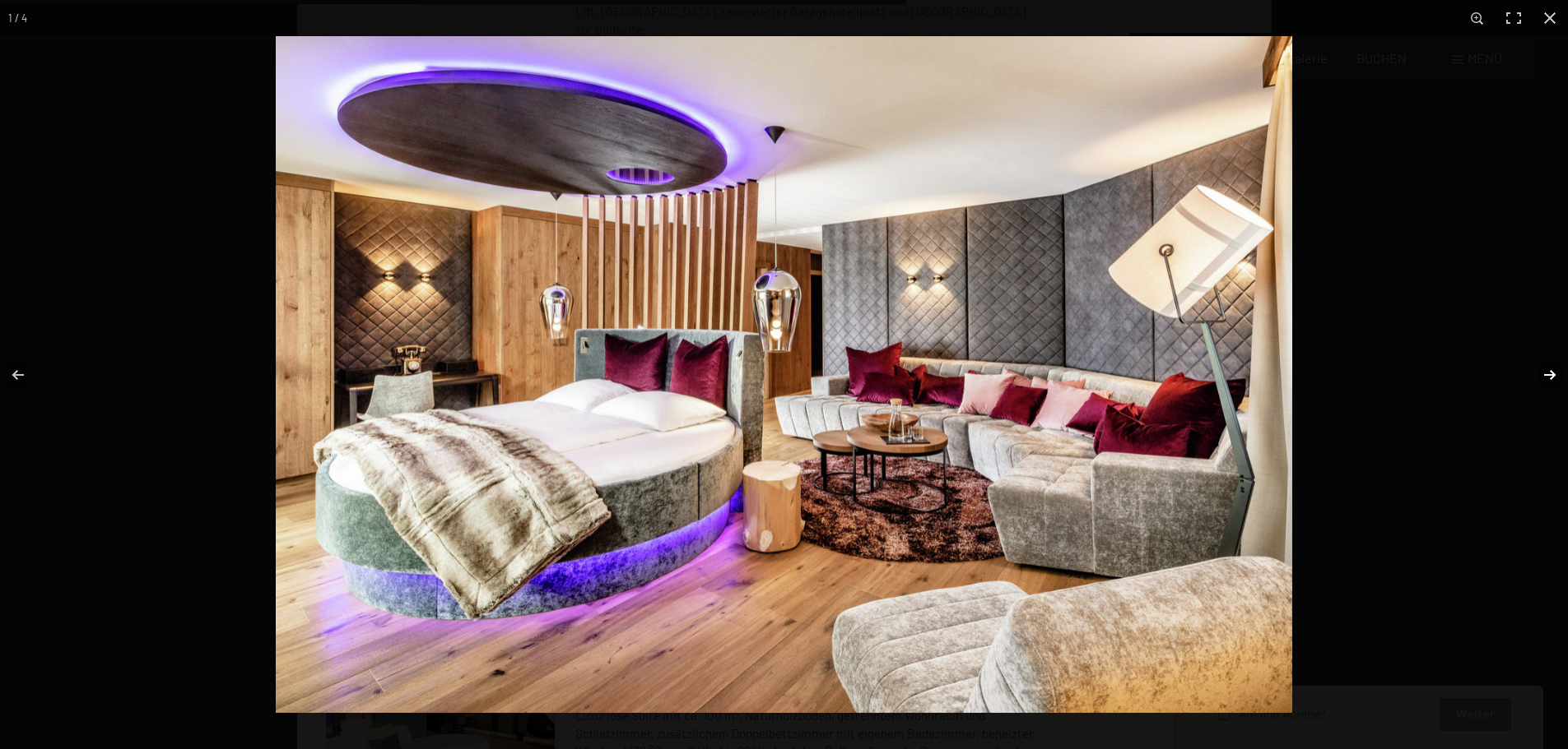
click at [1552, 380] on button "button" at bounding box center [1539, 374] width 57 height 82
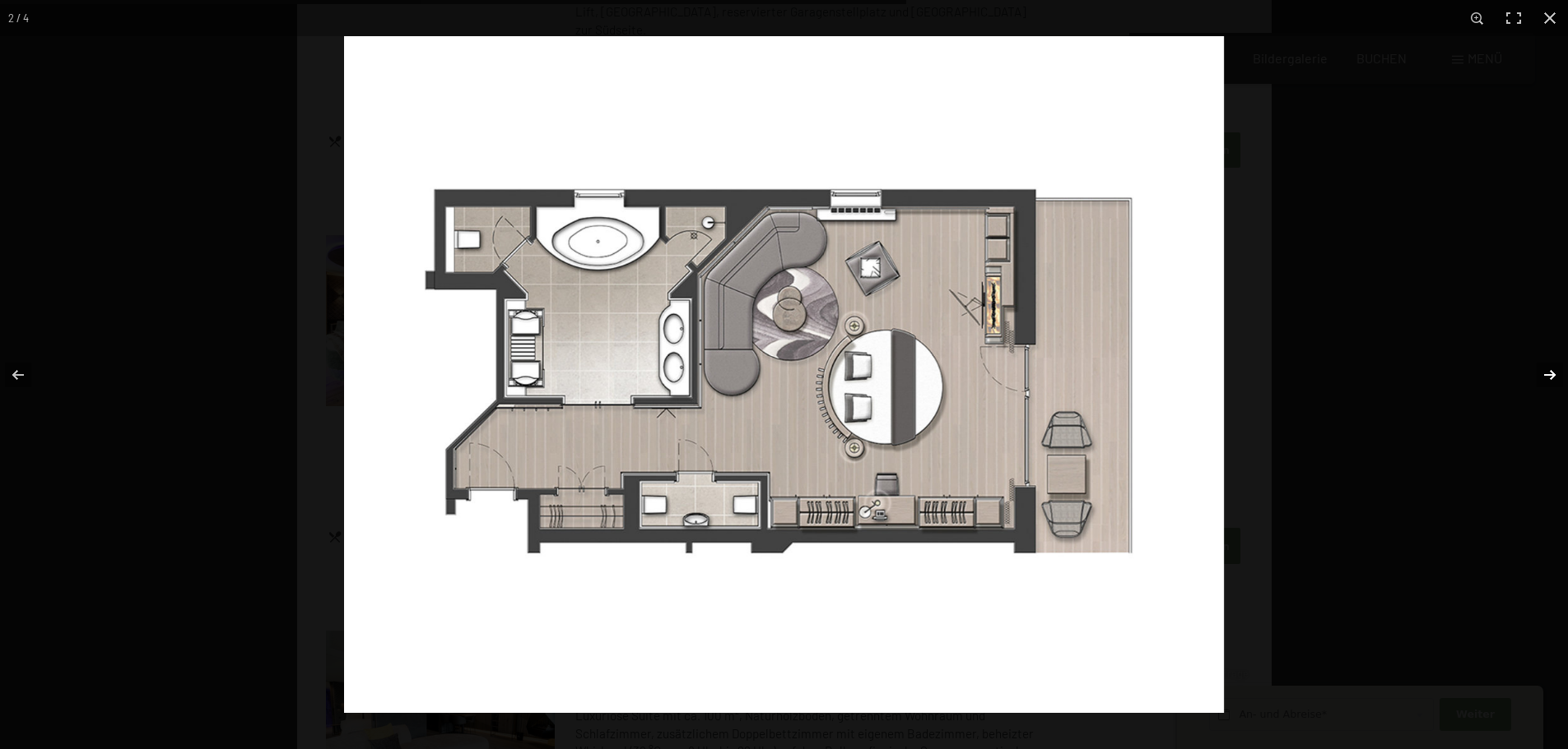
click at [1540, 376] on button "button" at bounding box center [1539, 374] width 57 height 82
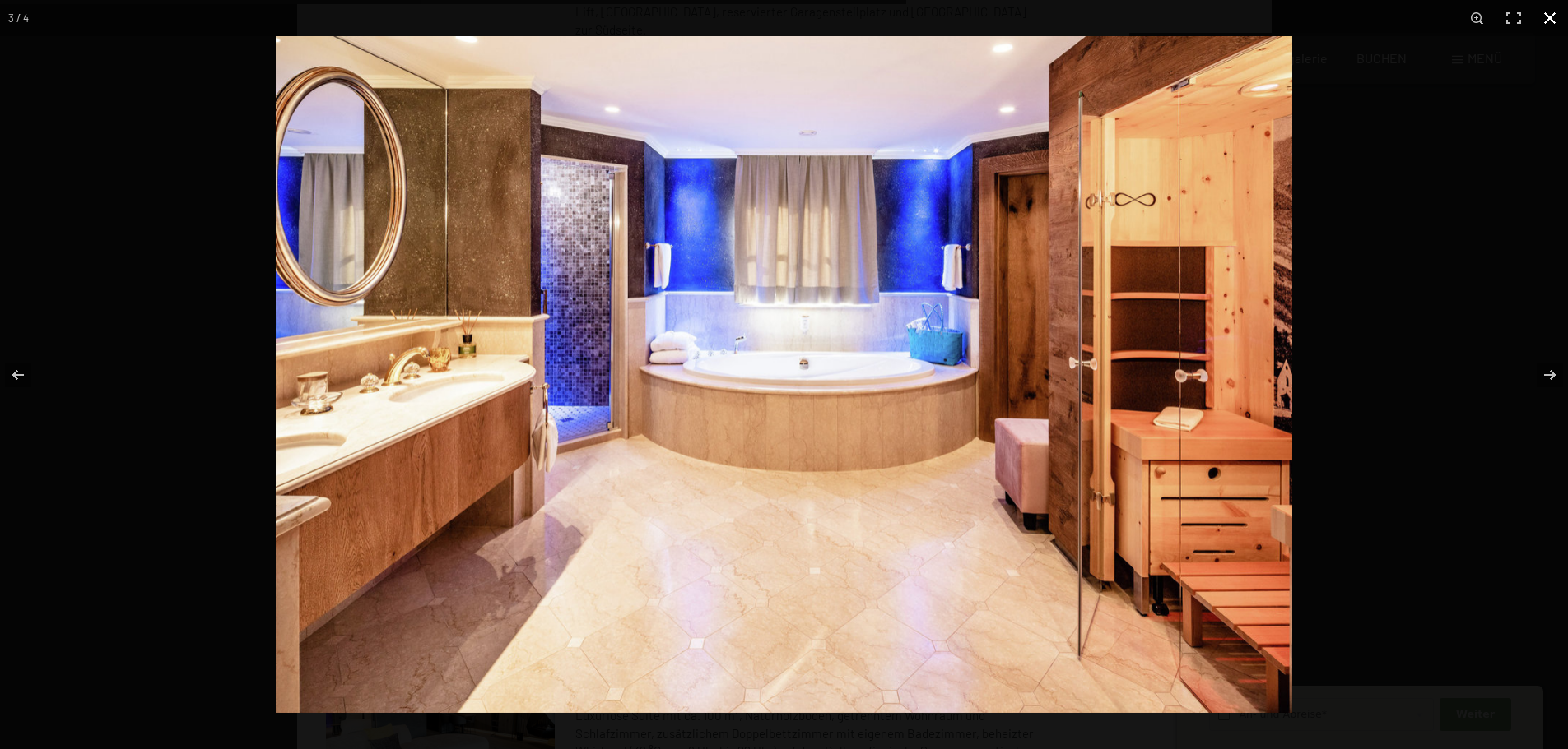
click at [1545, 17] on button "button" at bounding box center [1550, 18] width 36 height 36
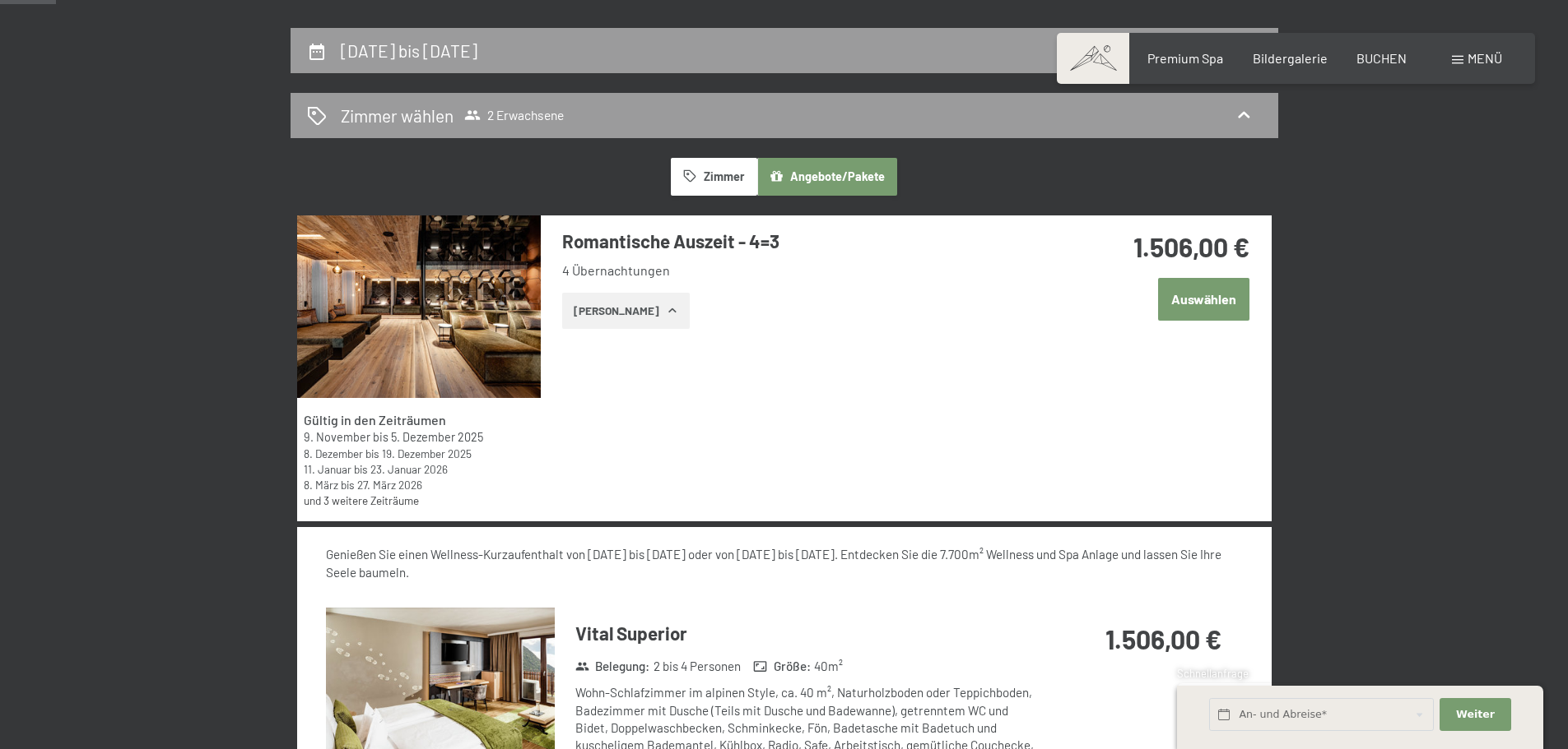
scroll to position [0, 0]
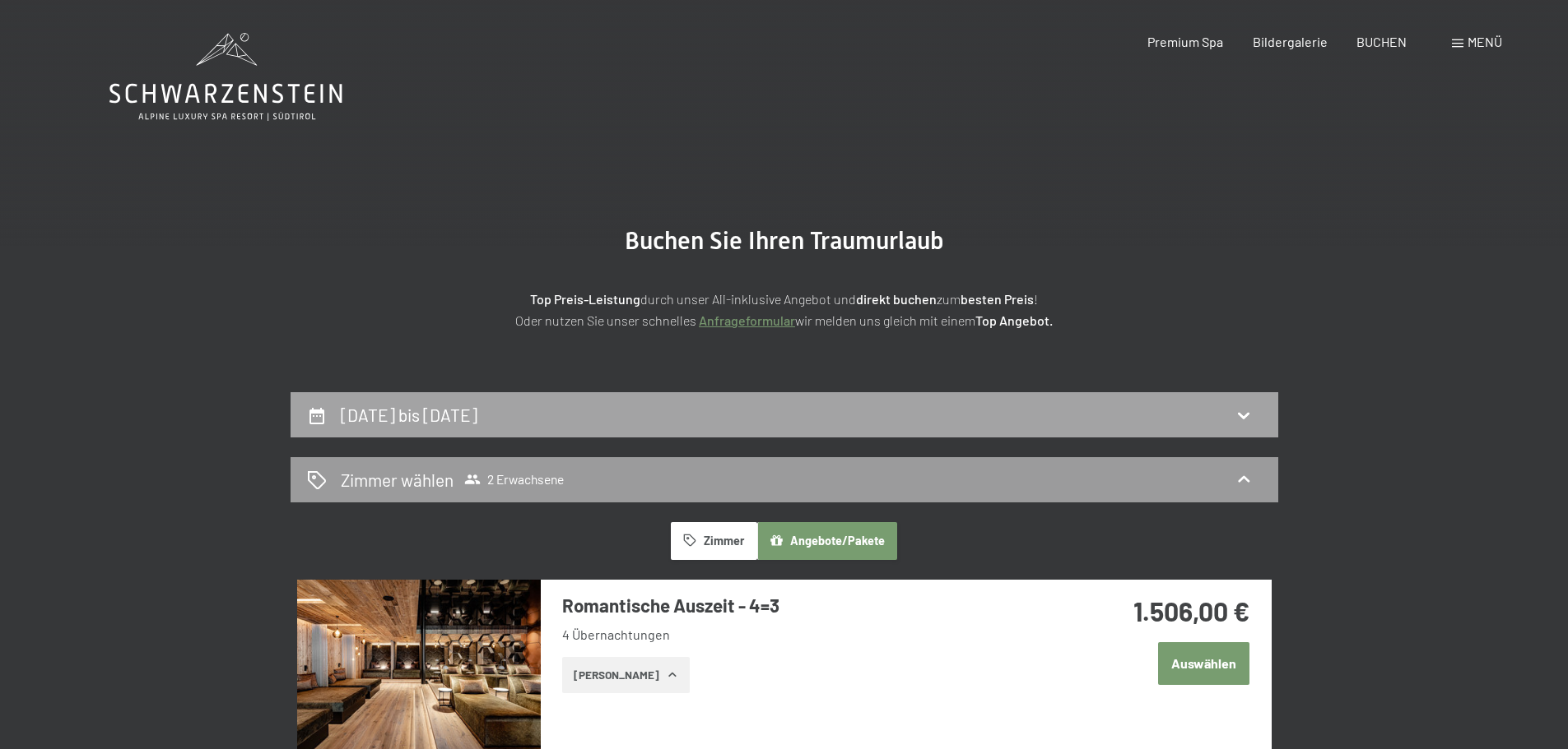
click at [656, 395] on div "[DATE] bis [DATE]" at bounding box center [784, 415] width 988 height 45
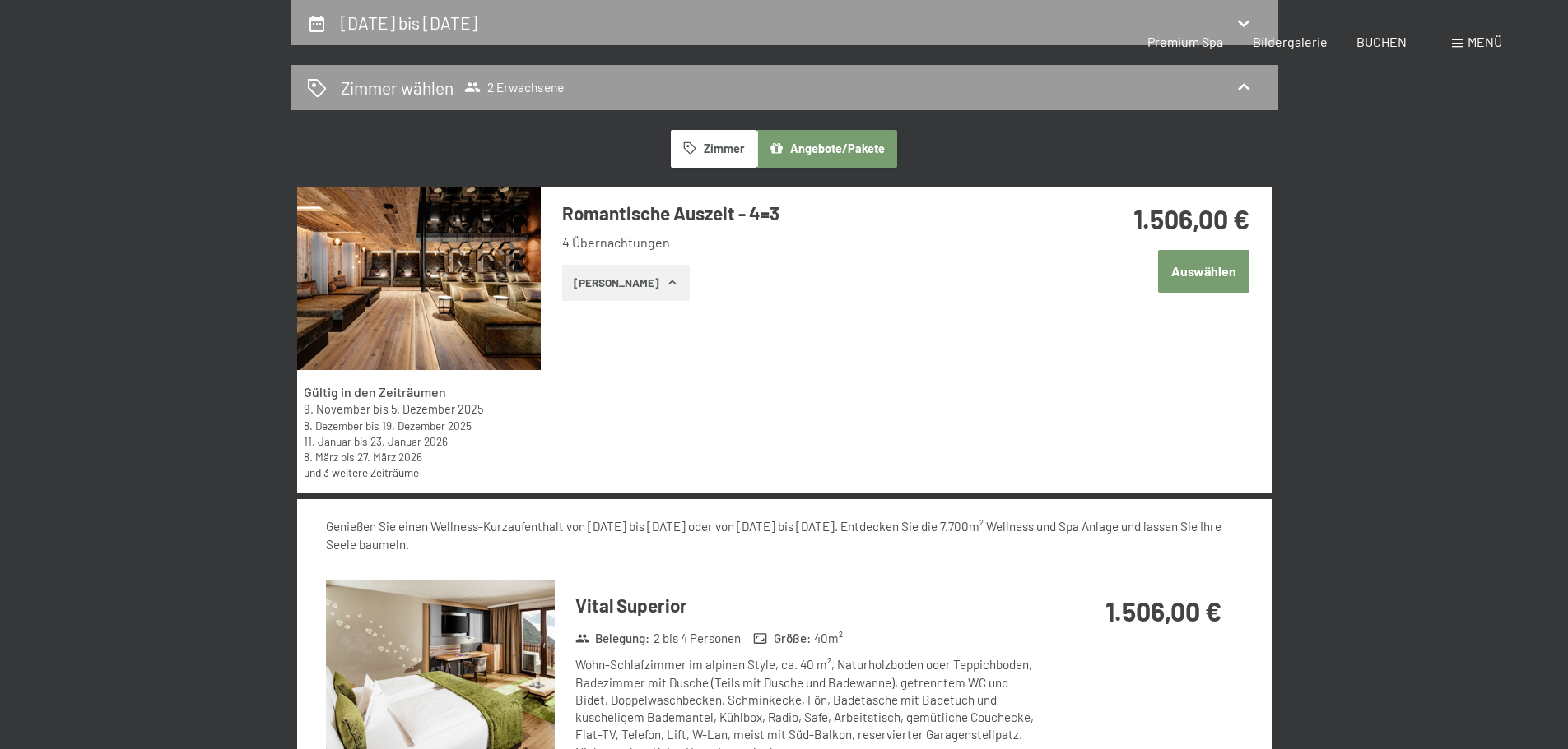
select select "[DATE]"
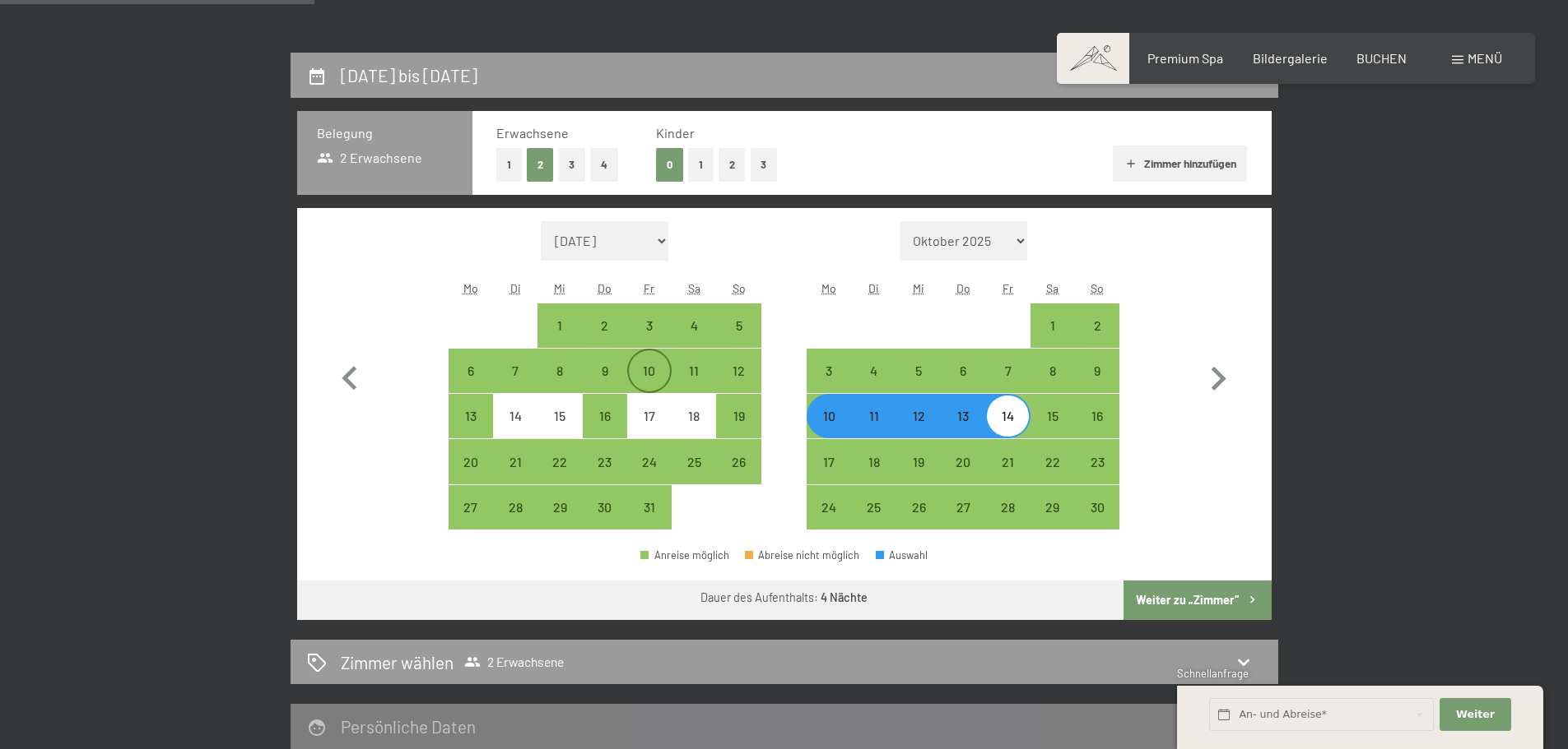
scroll to position [310, 0]
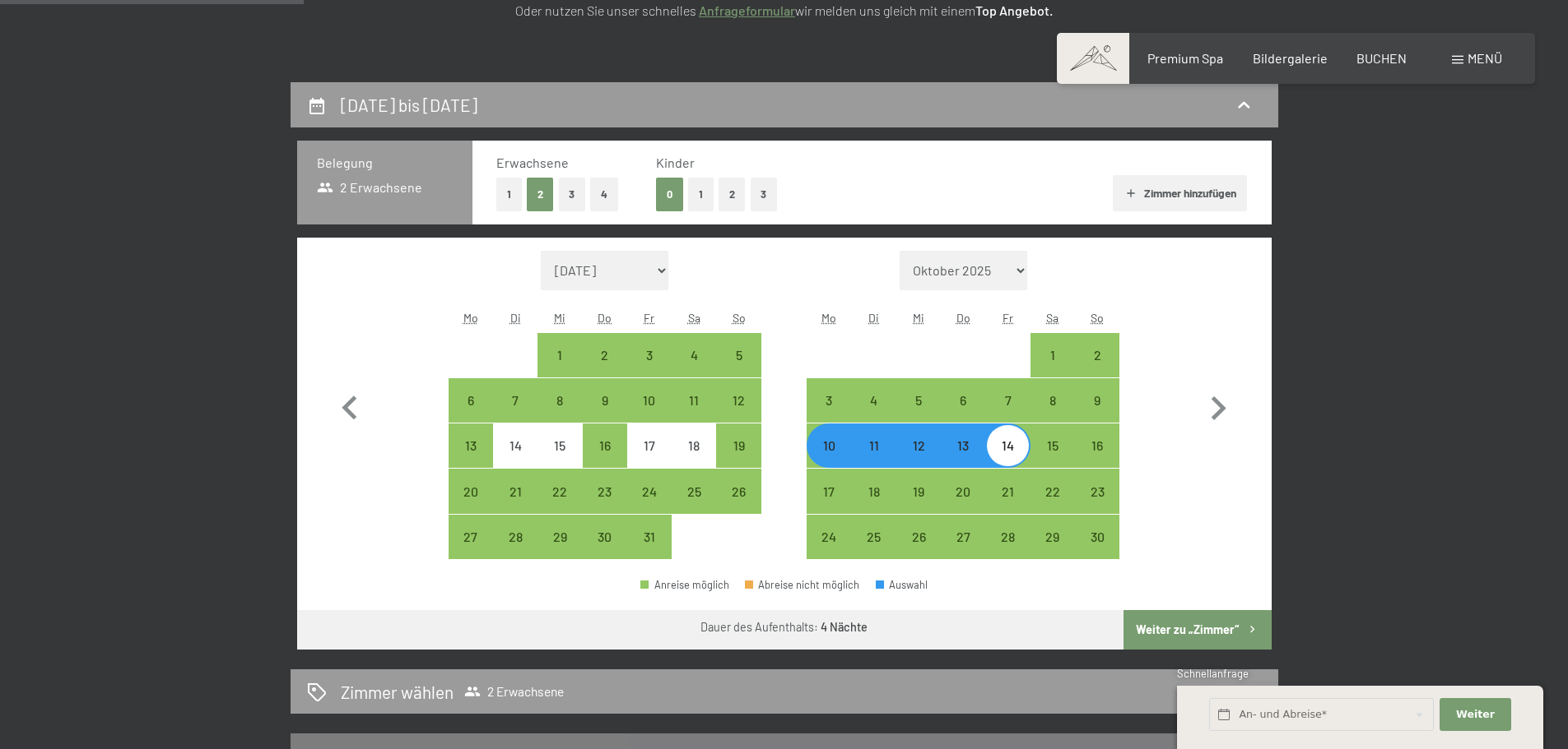
click at [966, 450] on div "13" at bounding box center [963, 459] width 41 height 41
select select "[DATE]"
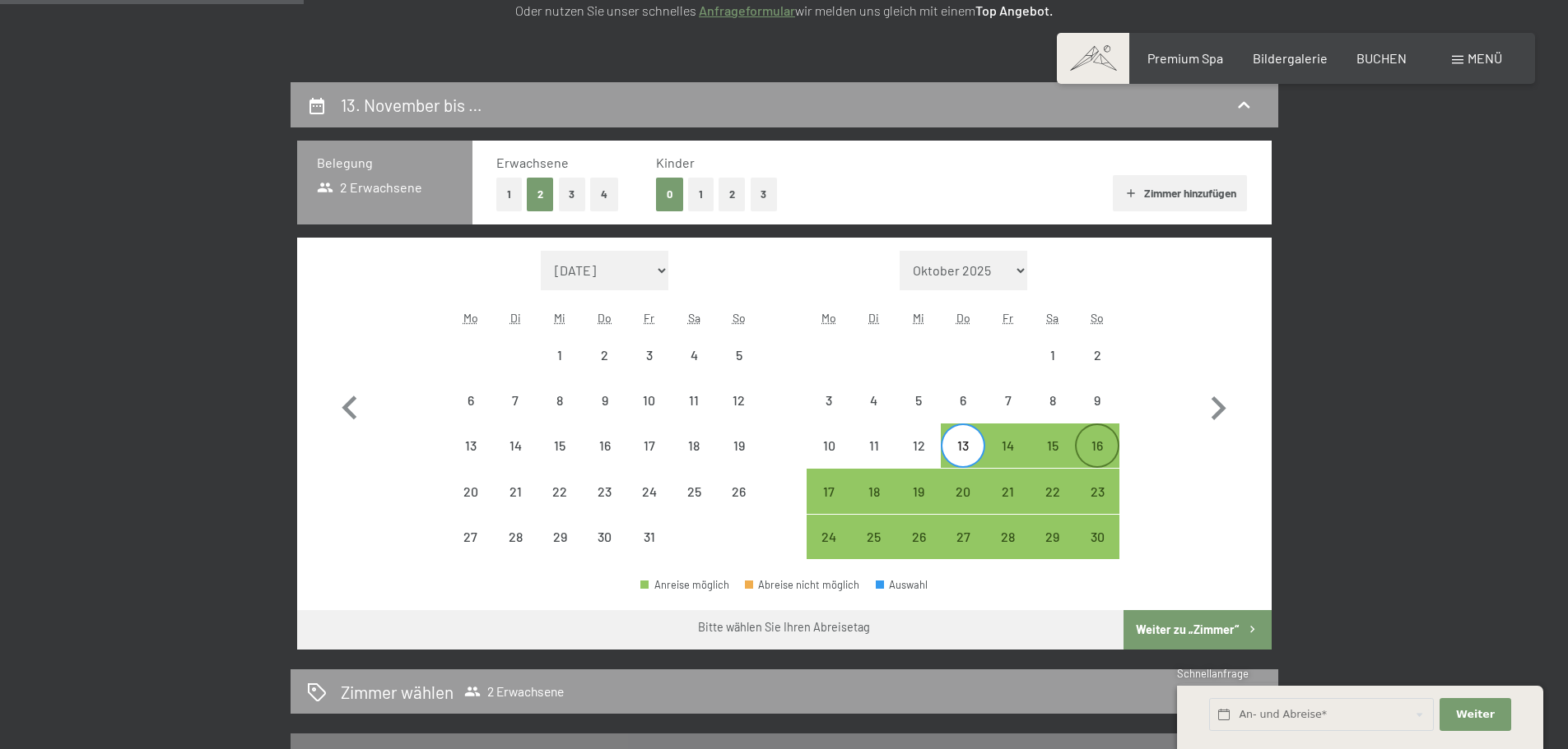
drag, startPoint x: 1099, startPoint y: 452, endPoint x: 1108, endPoint y: 464, distance: 15.0
click at [1099, 452] on div "16" at bounding box center [1096, 459] width 41 height 41
select select "[DATE]"
